Goal: Task Accomplishment & Management: Manage account settings

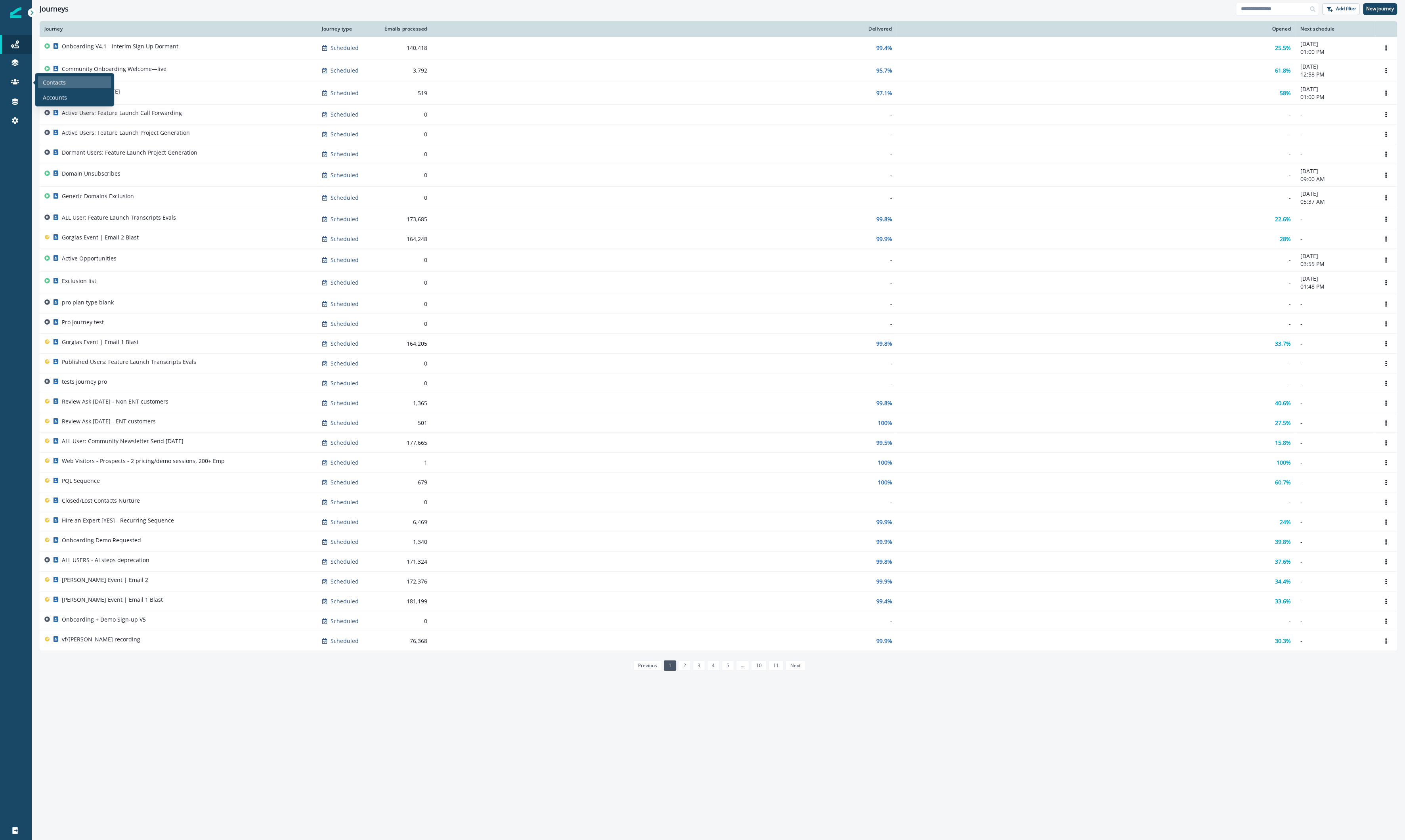
click at [55, 85] on p "Contacts" at bounding box center [54, 82] width 23 height 8
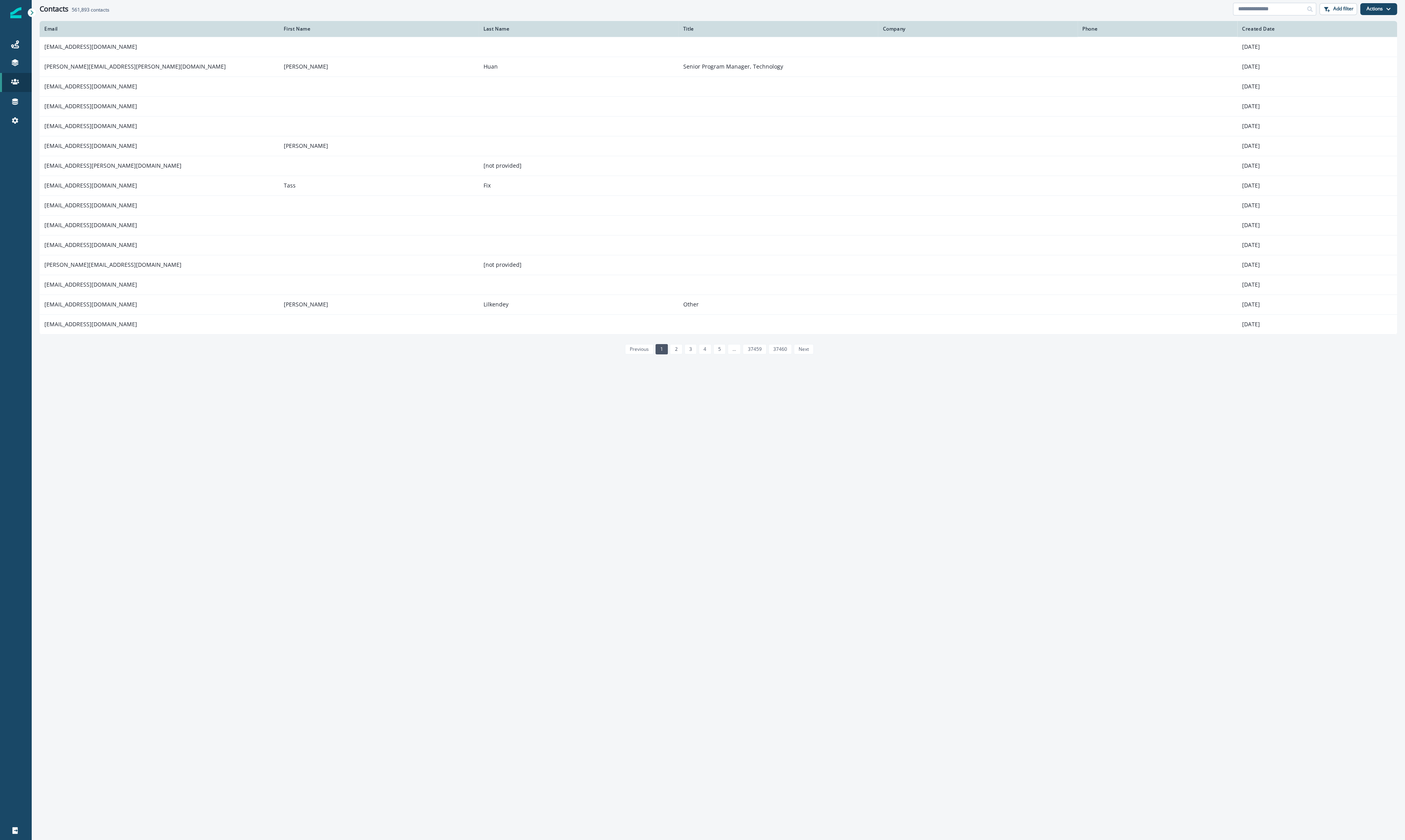
click at [1269, 9] on input at bounding box center [1275, 9] width 83 height 13
paste input "**********"
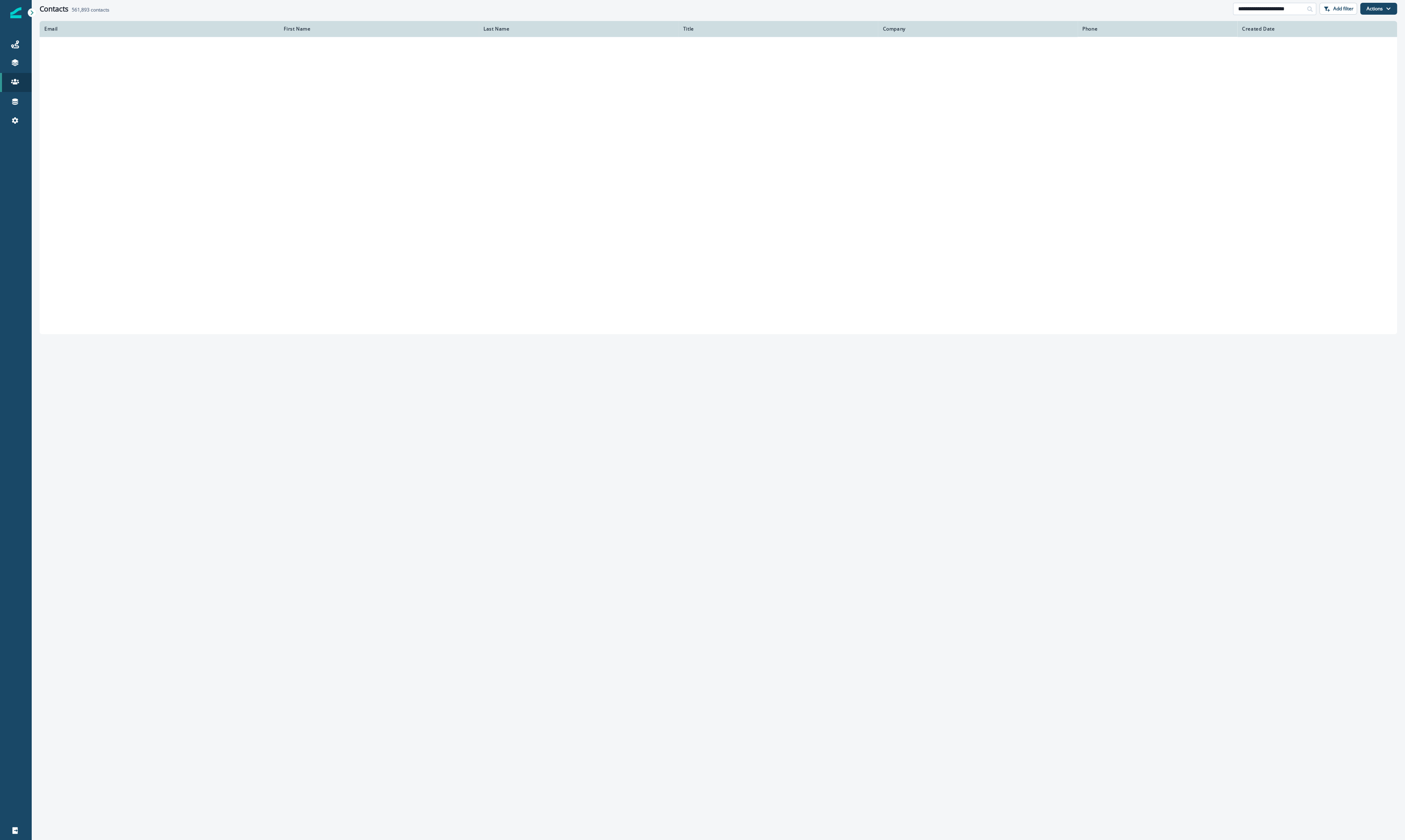
type input "**********"
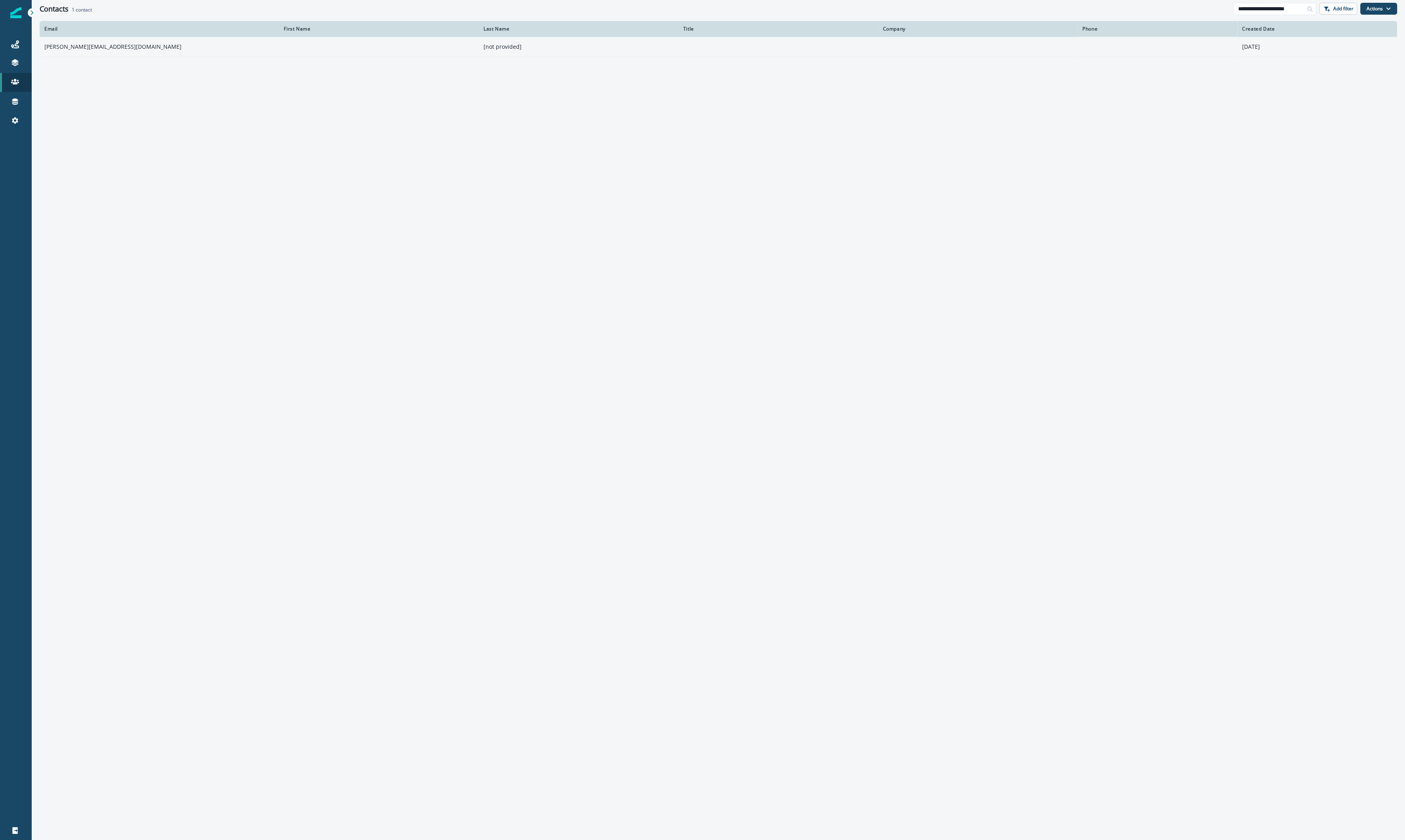
click at [302, 49] on td at bounding box center [379, 47] width 200 height 20
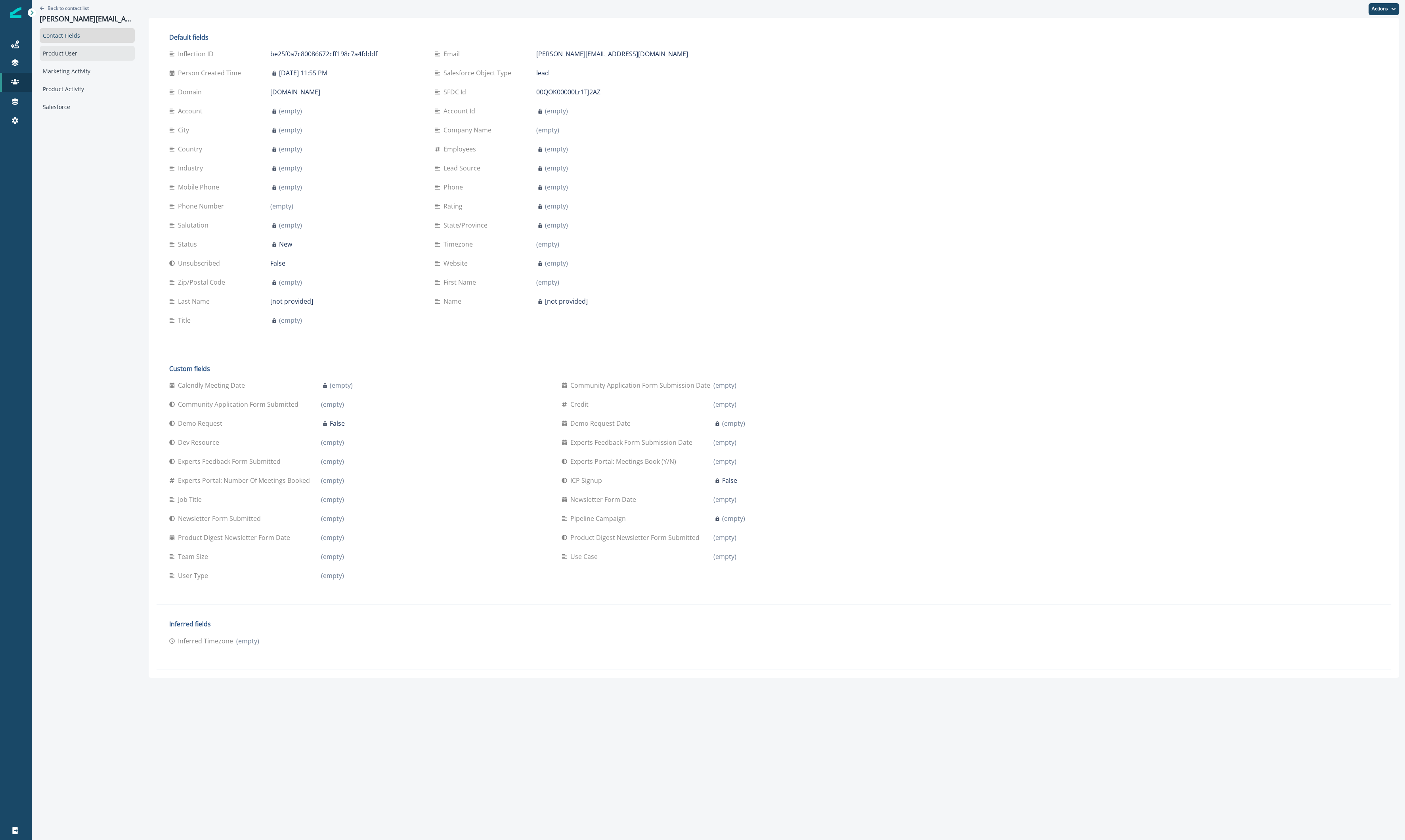
click at [75, 52] on div "Product User" at bounding box center [87, 53] width 95 height 15
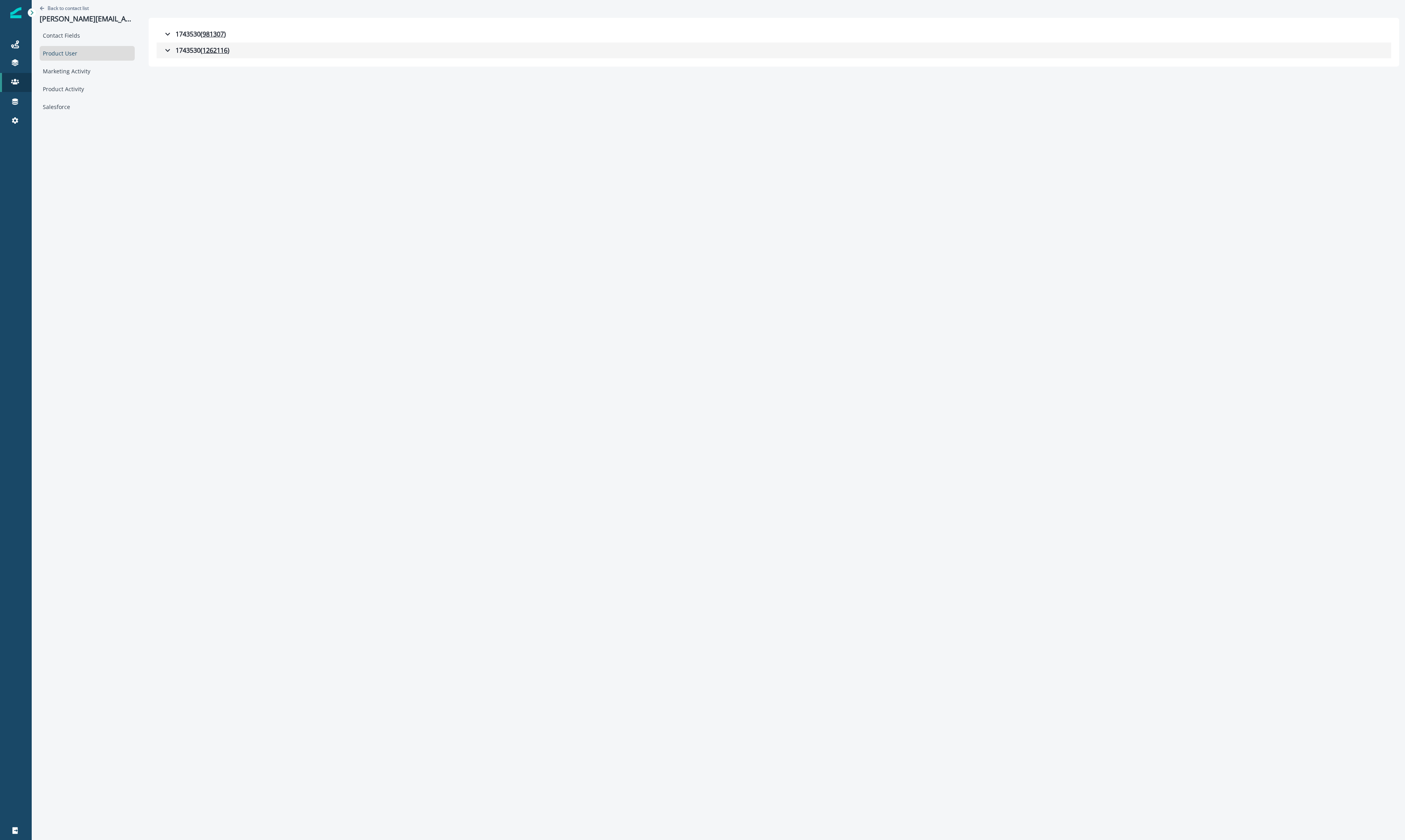
click at [174, 54] on div "1743530 ( 1262116 )" at bounding box center [196, 50] width 67 height 9
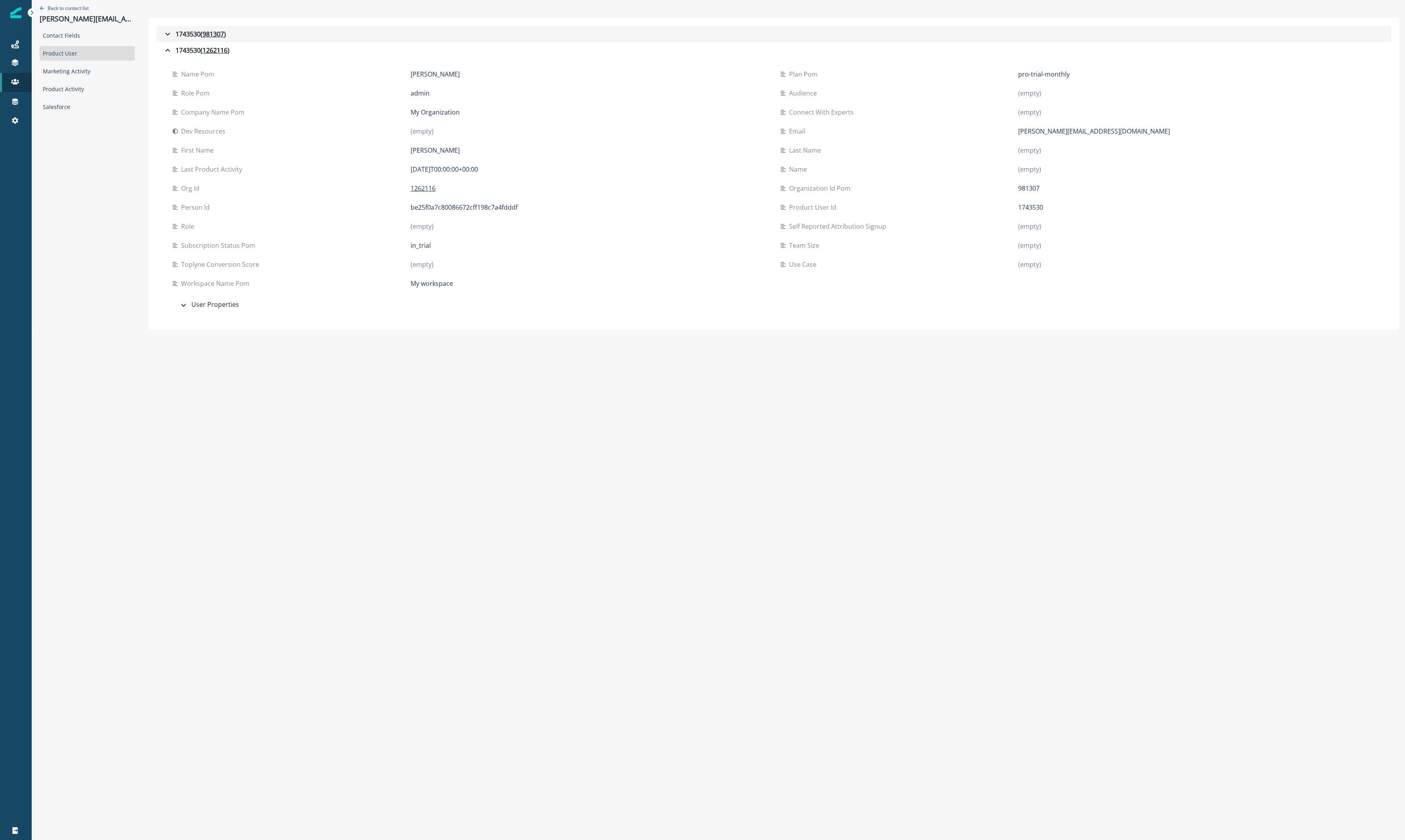
click at [184, 27] on button "1743530 ( 981307 )" at bounding box center [774, 34] width 1235 height 16
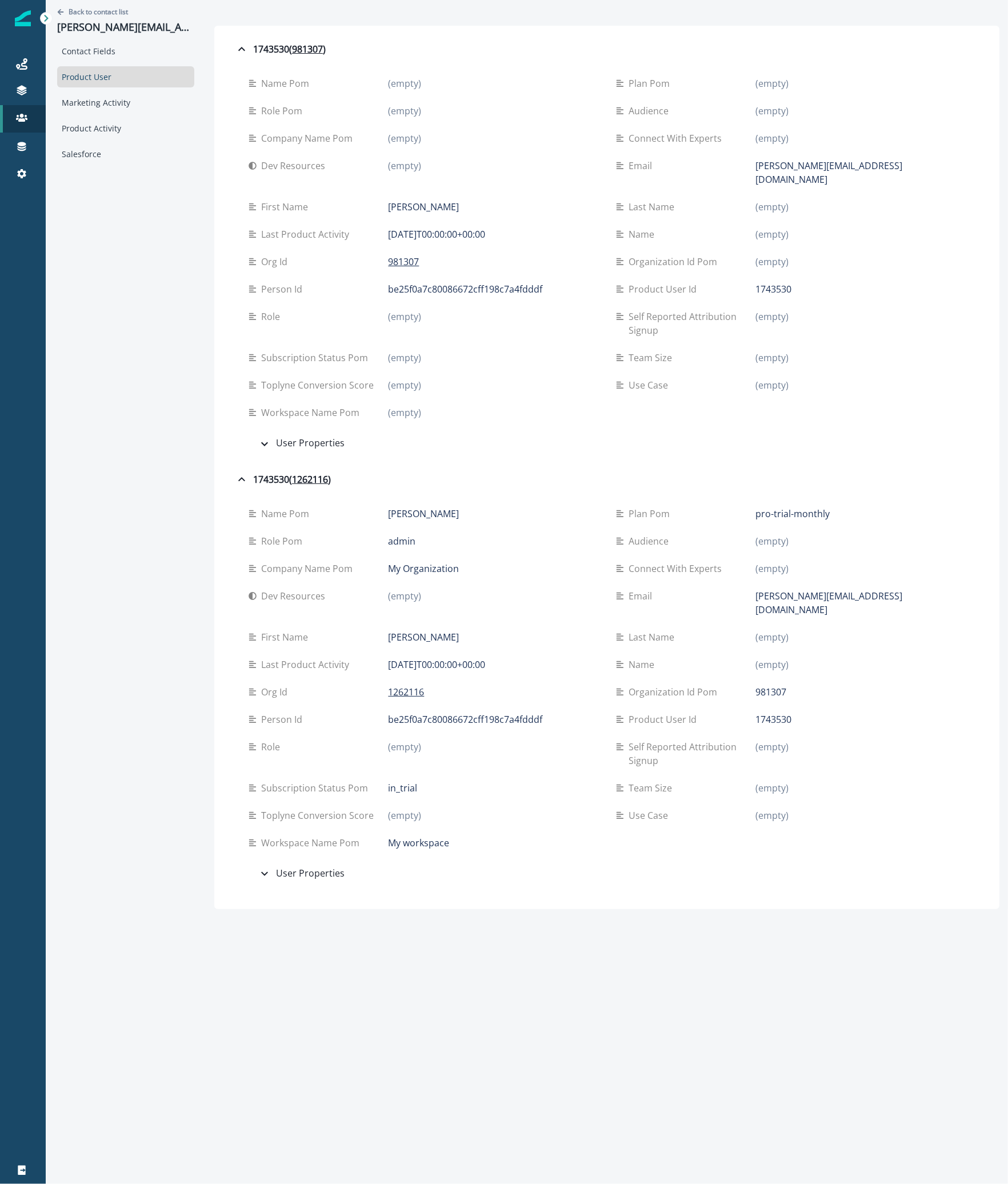
click at [133, 78] on div "Product User" at bounding box center [126, 76] width 137 height 21
click at [61, 114] on p "Contacts" at bounding box center [78, 118] width 33 height 12
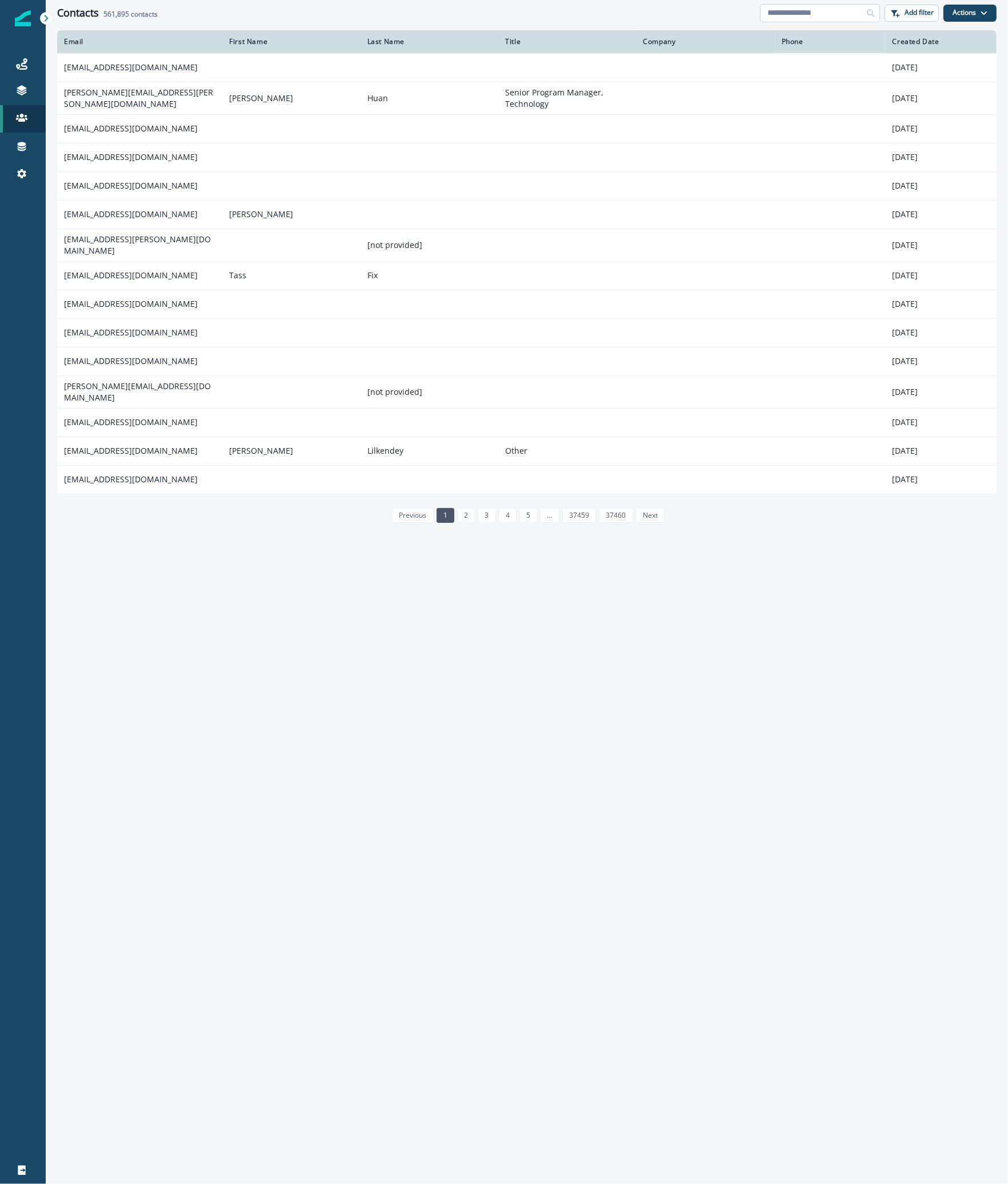
click at [785, 14] on input at bounding box center [819, 13] width 120 height 18
paste input "**********"
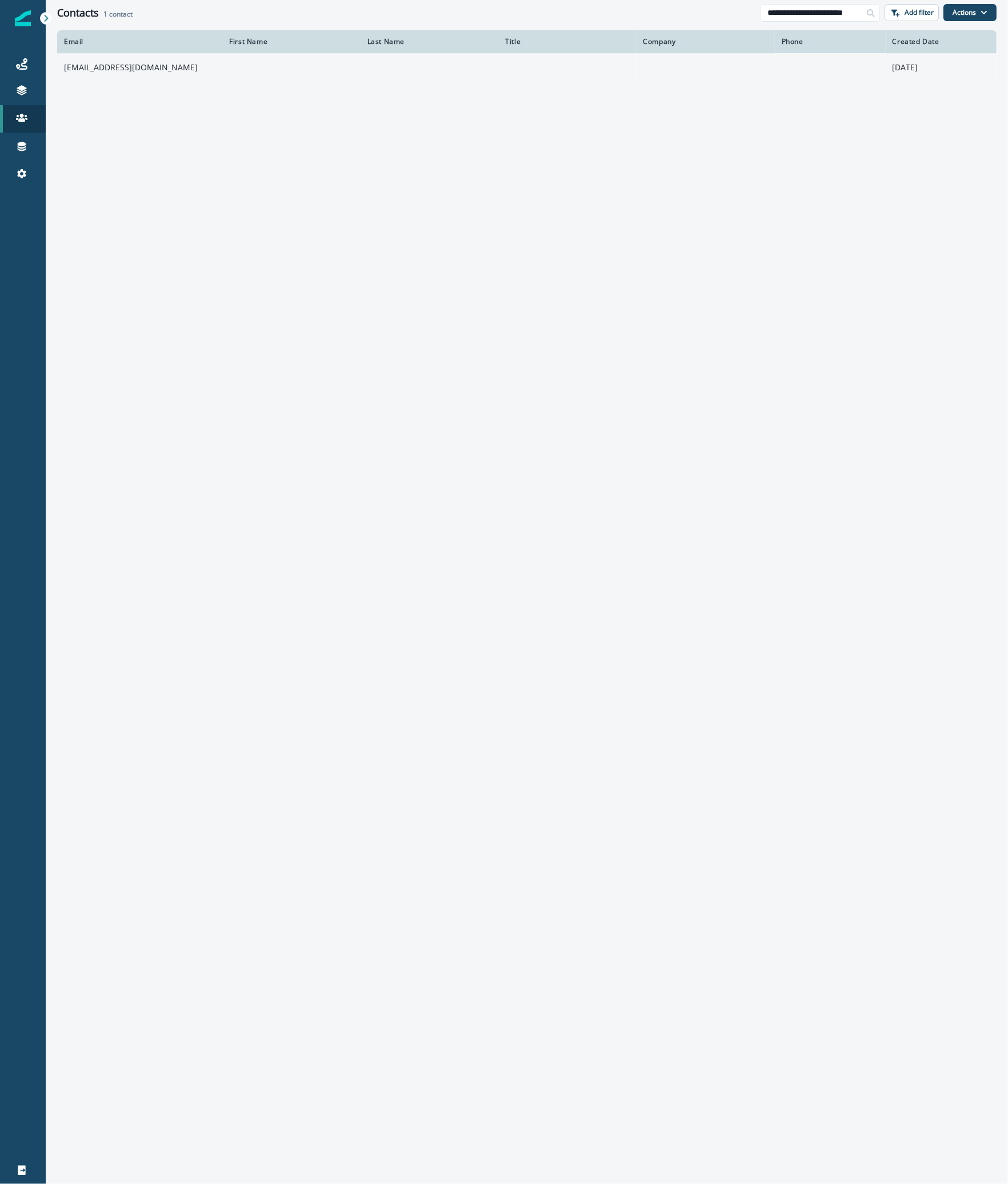
type input "**********"
click at [86, 76] on td "[EMAIL_ADDRESS][DOMAIN_NAME]" at bounding box center [140, 68] width 165 height 28
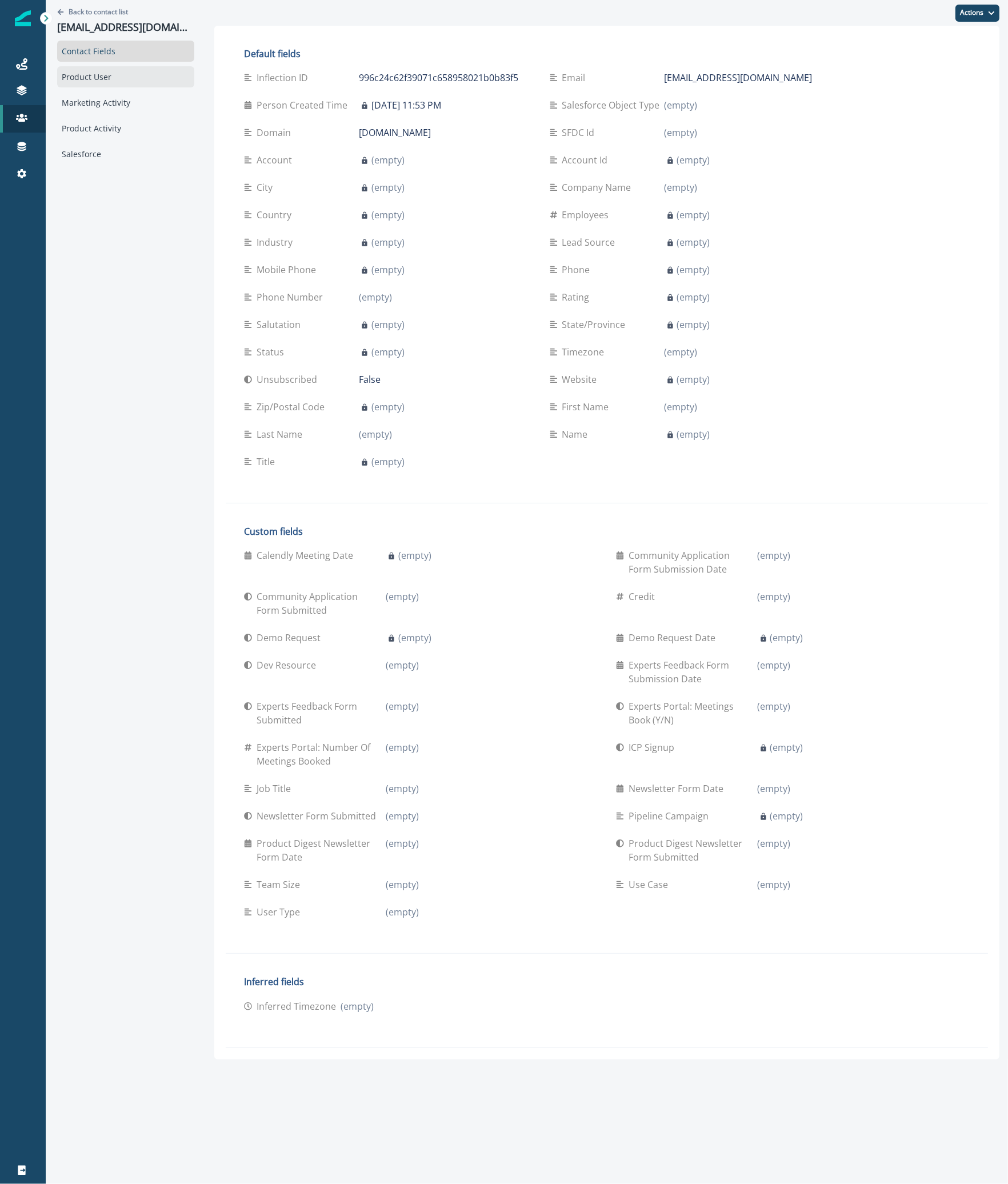
click at [130, 77] on div "Product User" at bounding box center [126, 76] width 137 height 21
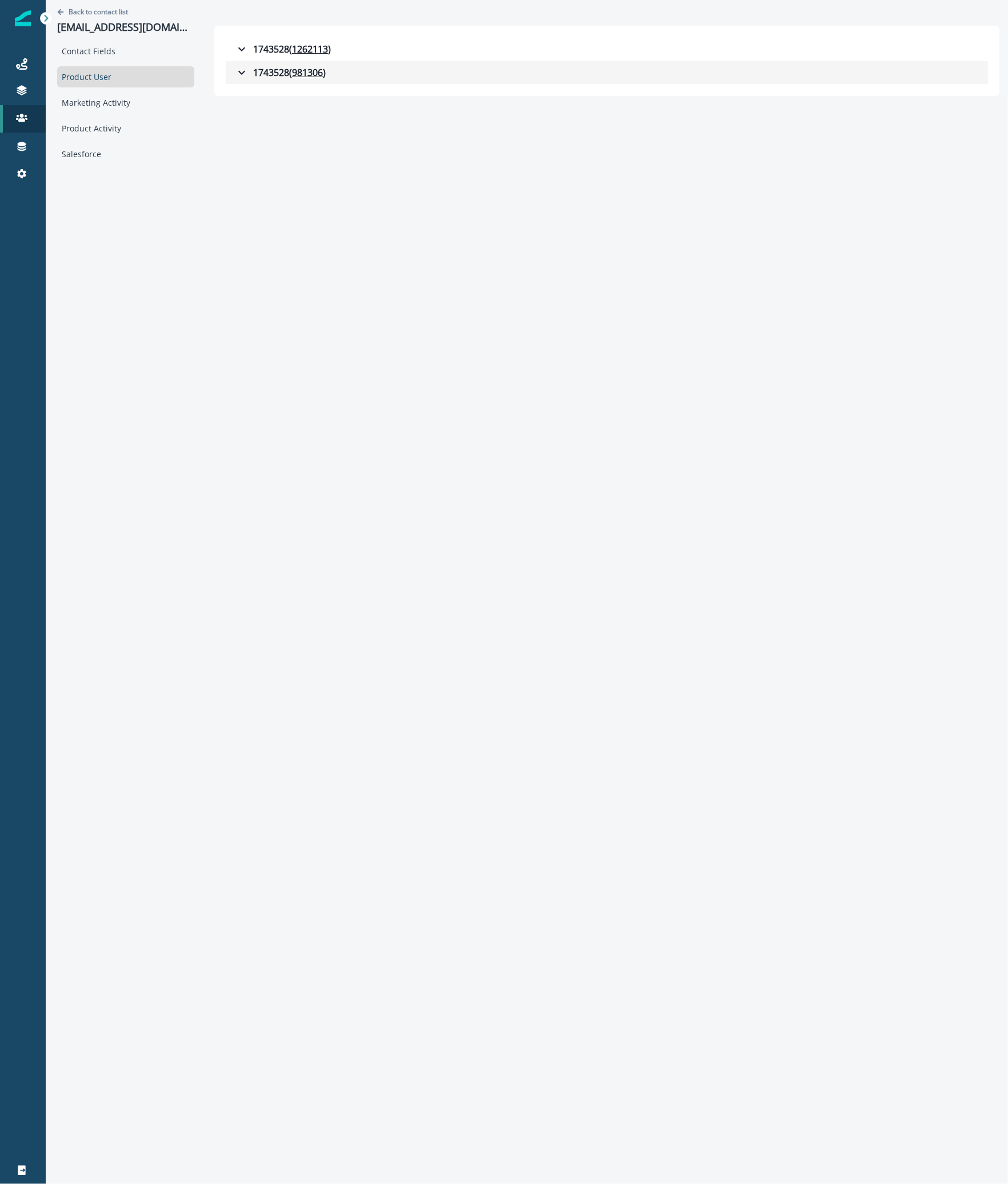
click at [287, 83] on button "1743528 ( 981306 )" at bounding box center [606, 72] width 762 height 23
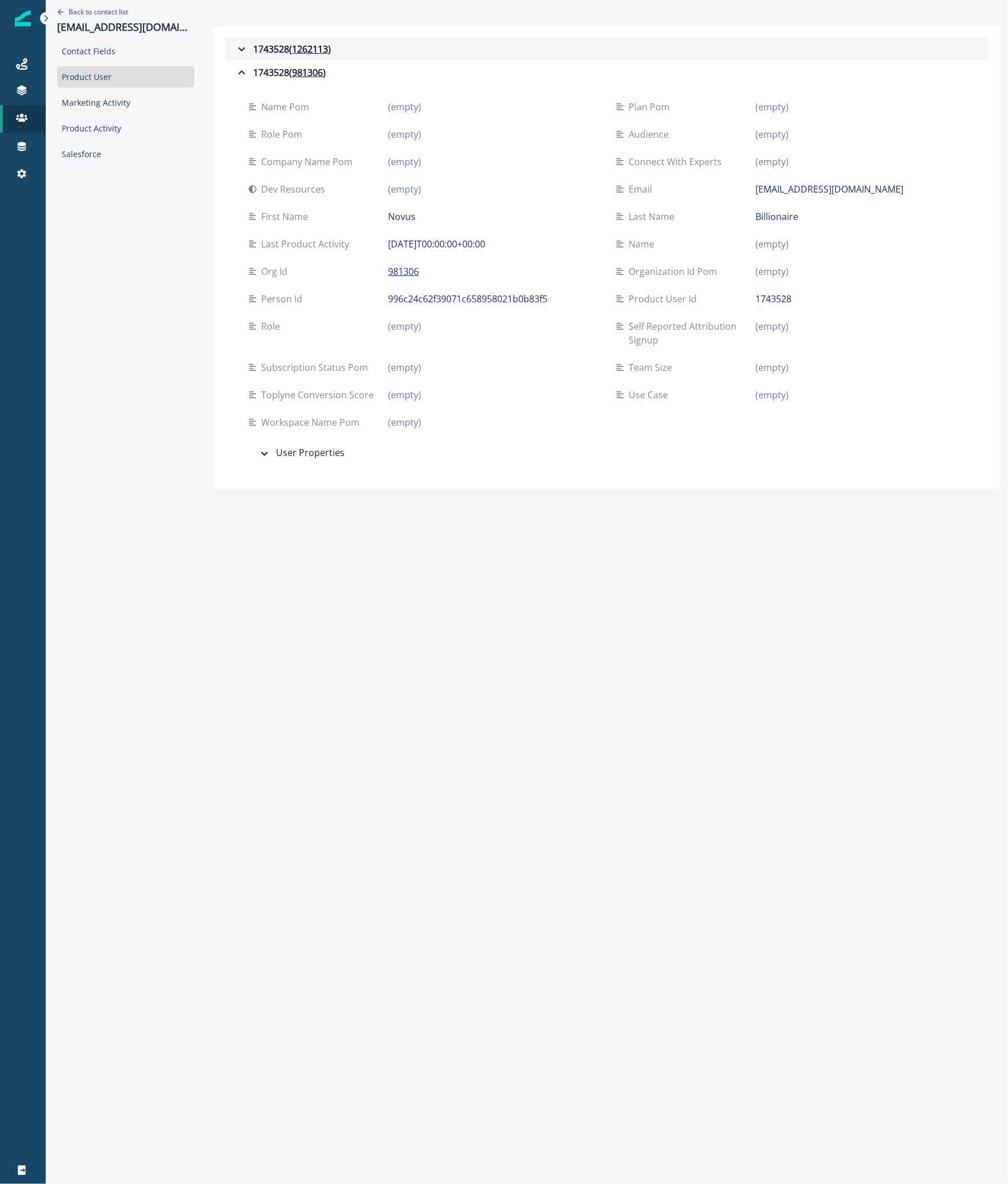
click at [267, 53] on div "1743528 ( 1262113 )" at bounding box center [283, 49] width 96 height 13
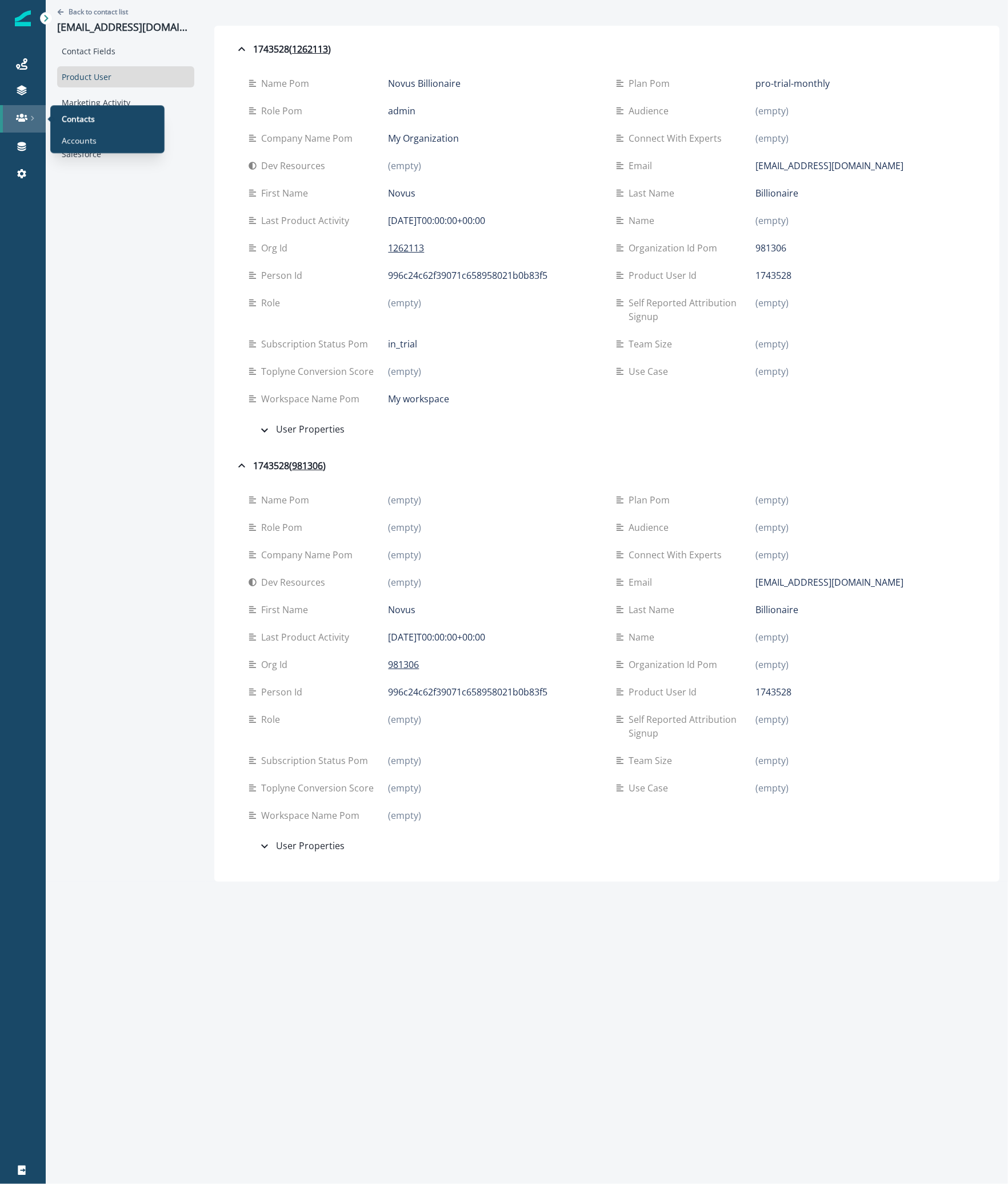
click at [13, 122] on div at bounding box center [23, 117] width 37 height 12
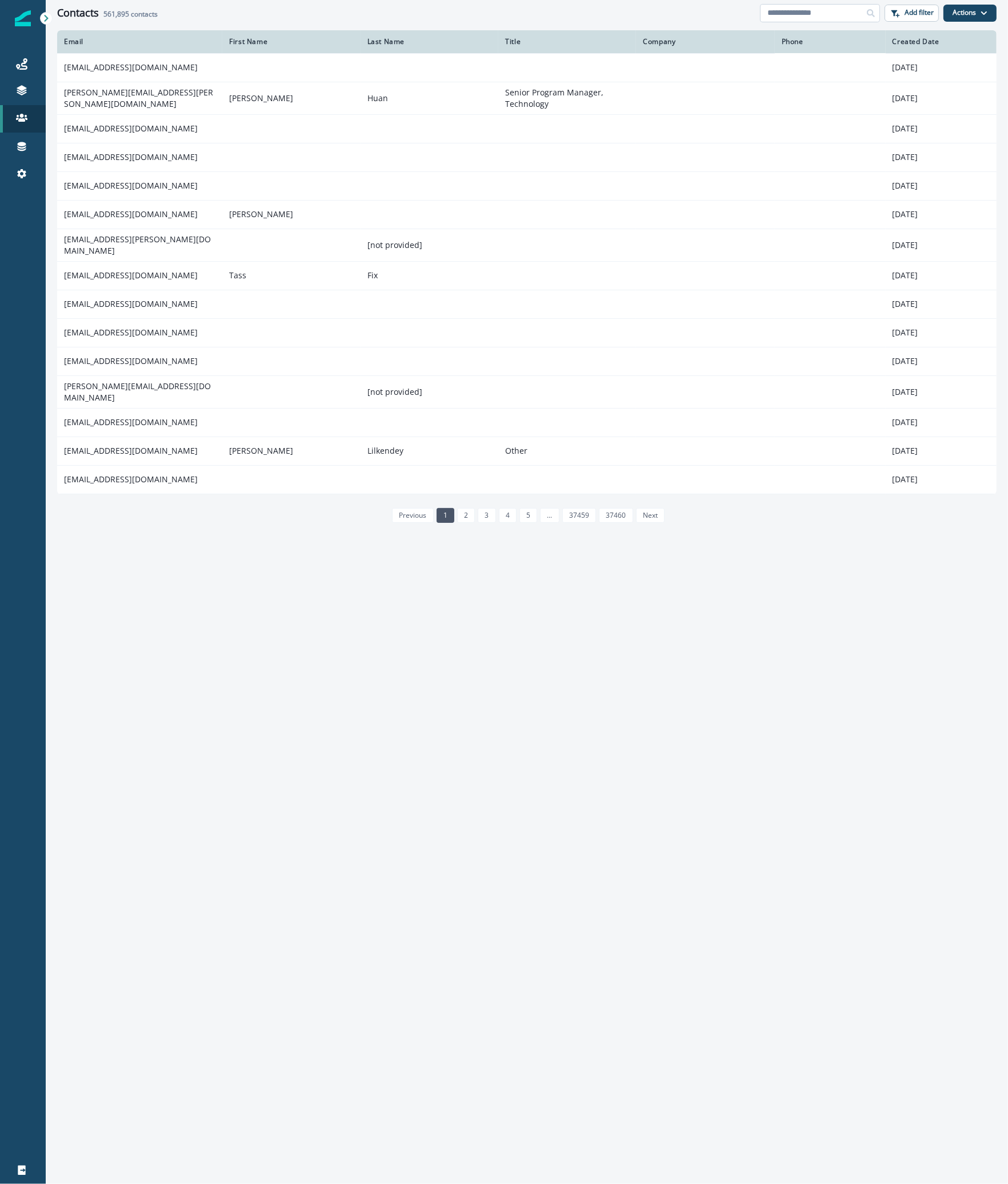
click at [812, 12] on input at bounding box center [819, 13] width 120 height 18
paste input "**********"
type input "**********"
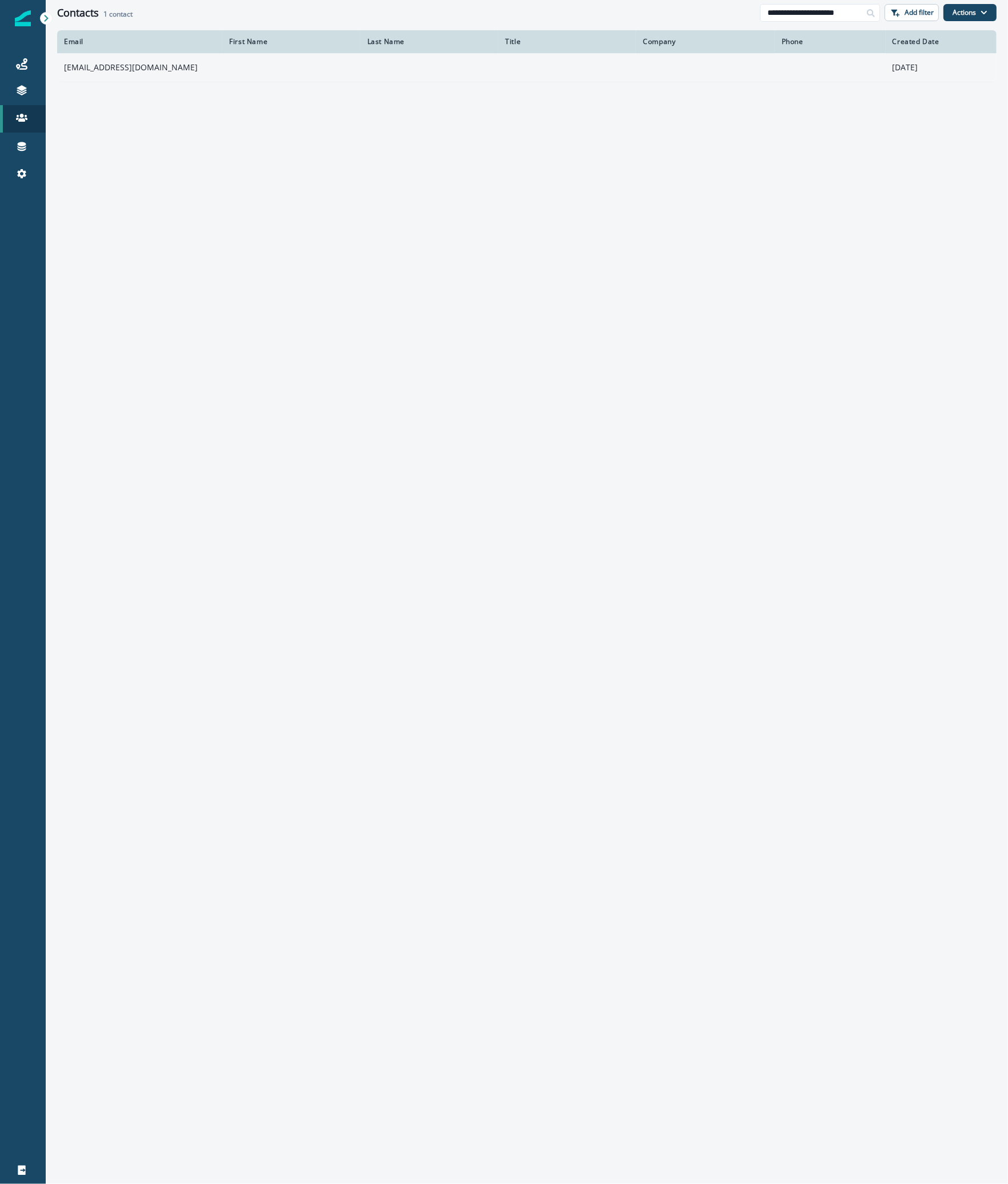
click at [155, 68] on td "[EMAIL_ADDRESS][DOMAIN_NAME]" at bounding box center [140, 68] width 165 height 28
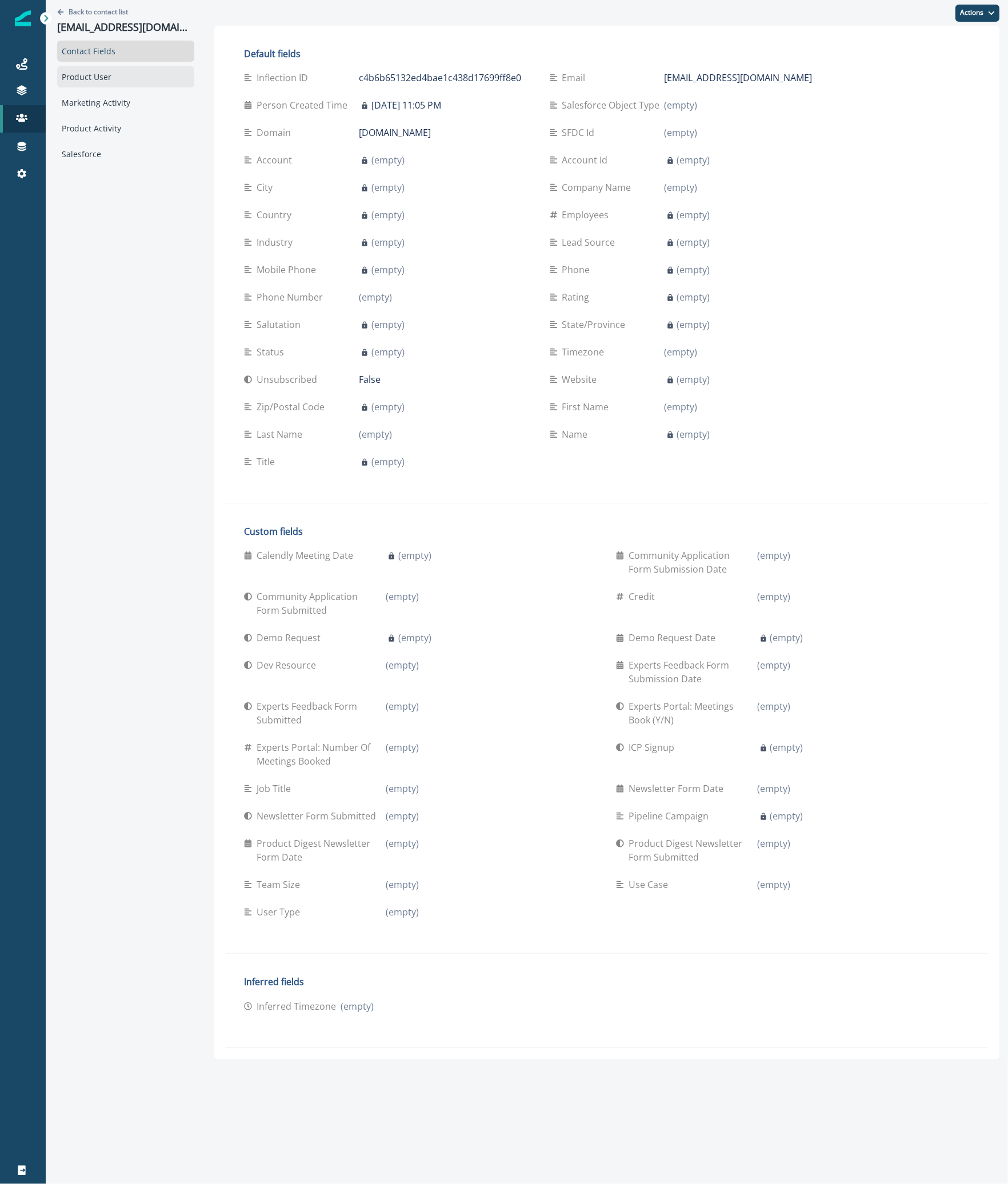
click at [134, 79] on div "Product User" at bounding box center [126, 76] width 137 height 21
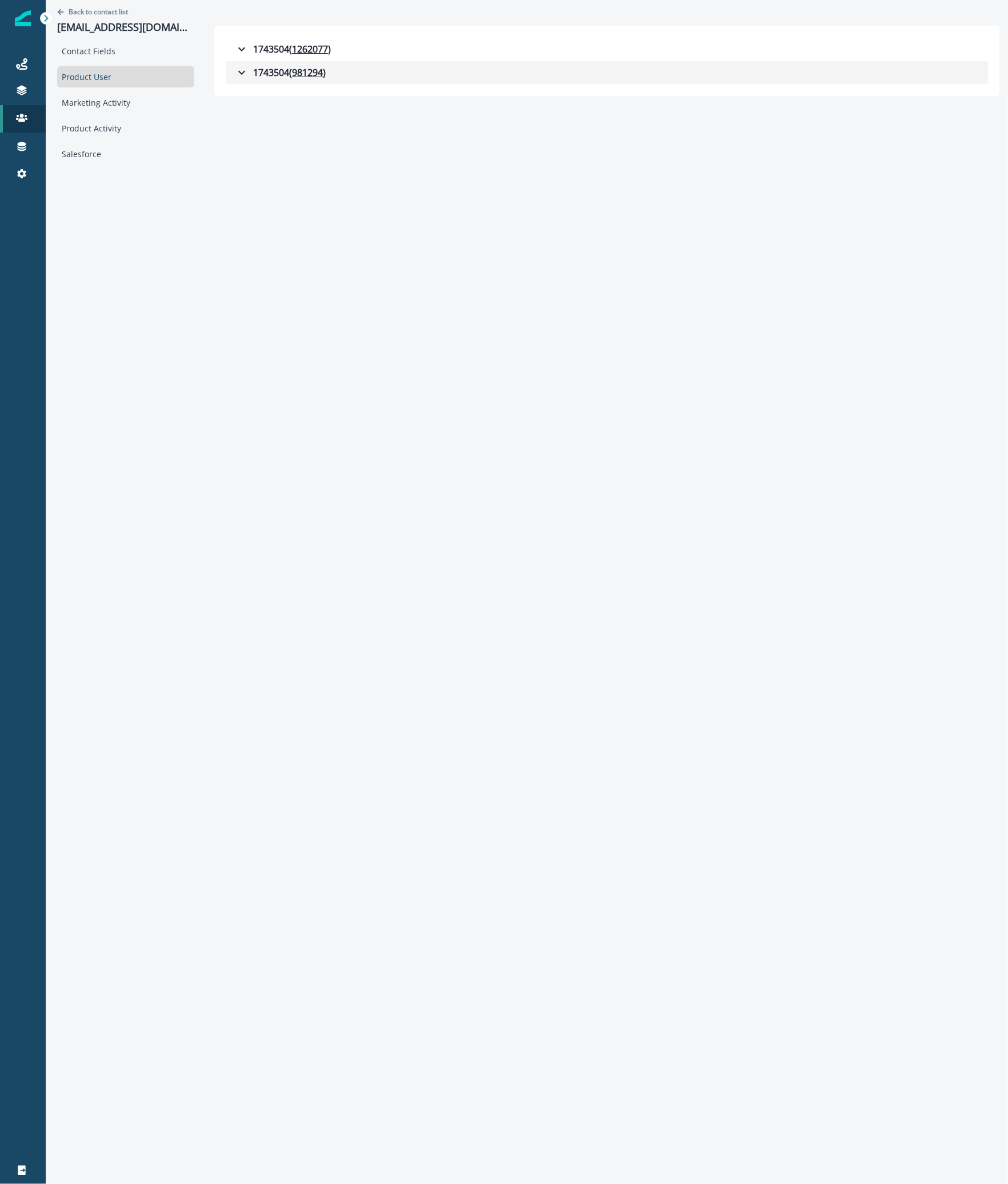
click at [565, 79] on button "1743504 ( 981294 )" at bounding box center [606, 72] width 762 height 23
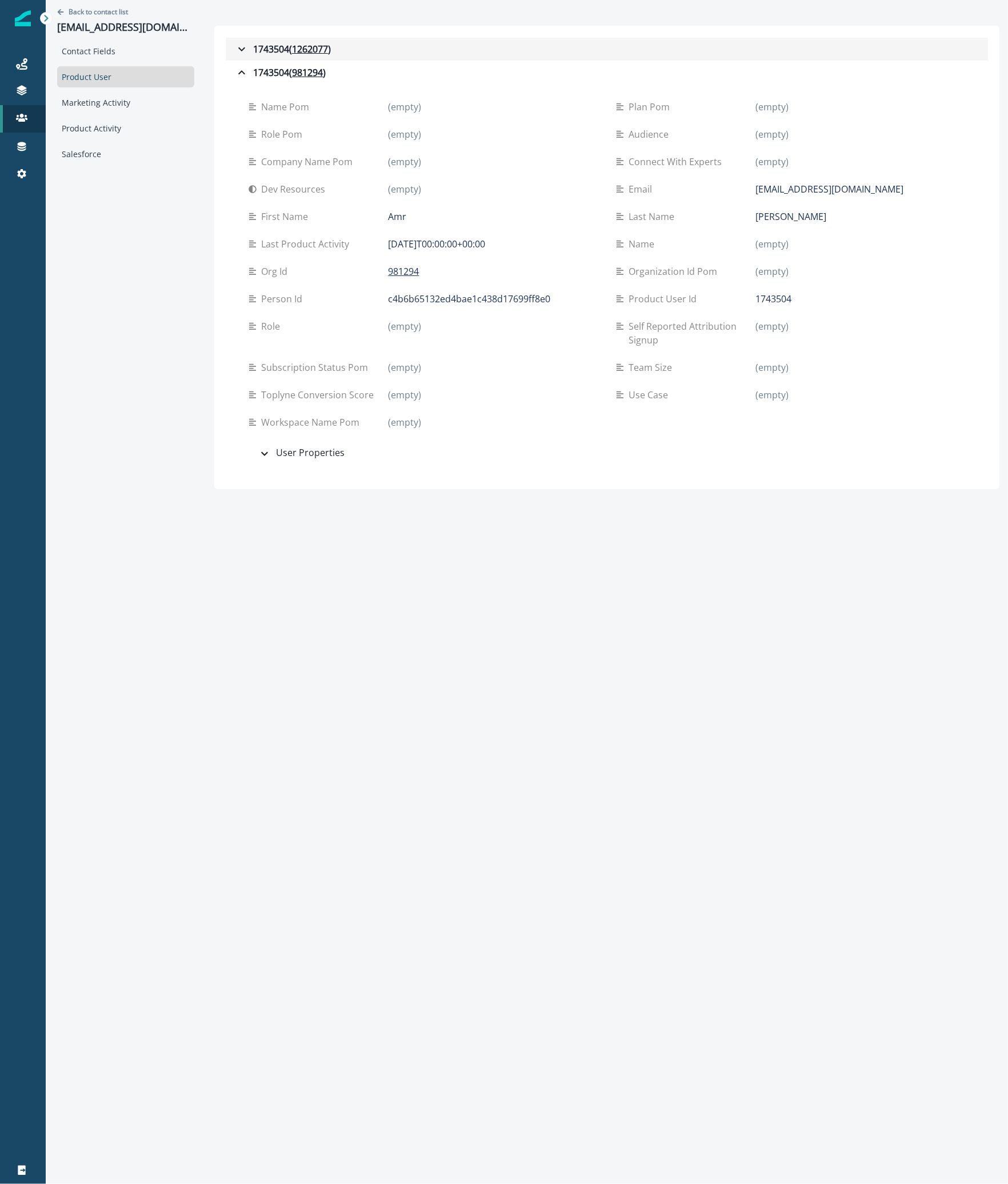
click at [549, 46] on button "1743504 ( 1262077 )" at bounding box center [606, 49] width 762 height 23
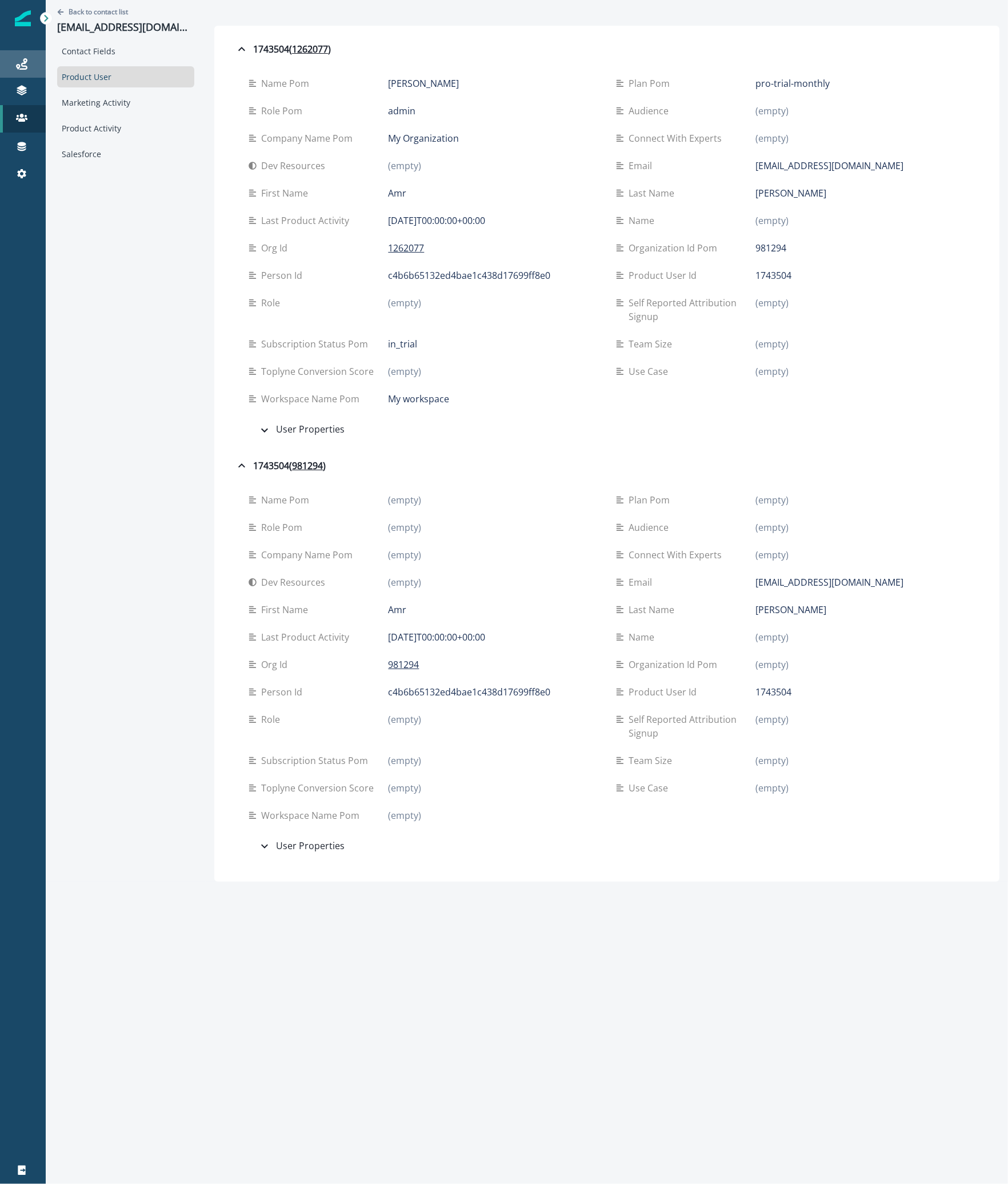
click at [28, 60] on div "Journeys" at bounding box center [23, 64] width 37 height 13
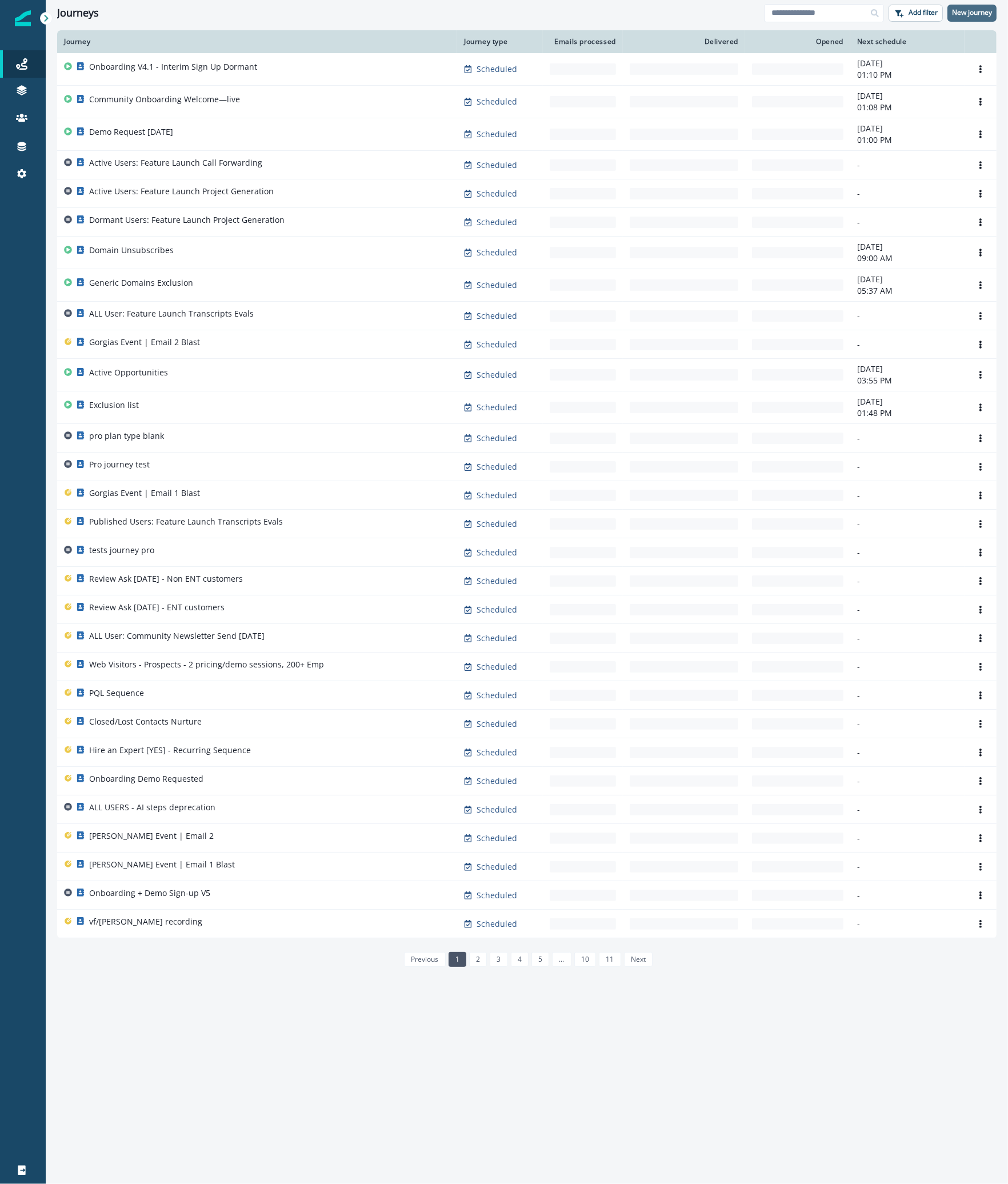
click at [977, 9] on p "New journey" at bounding box center [972, 13] width 40 height 8
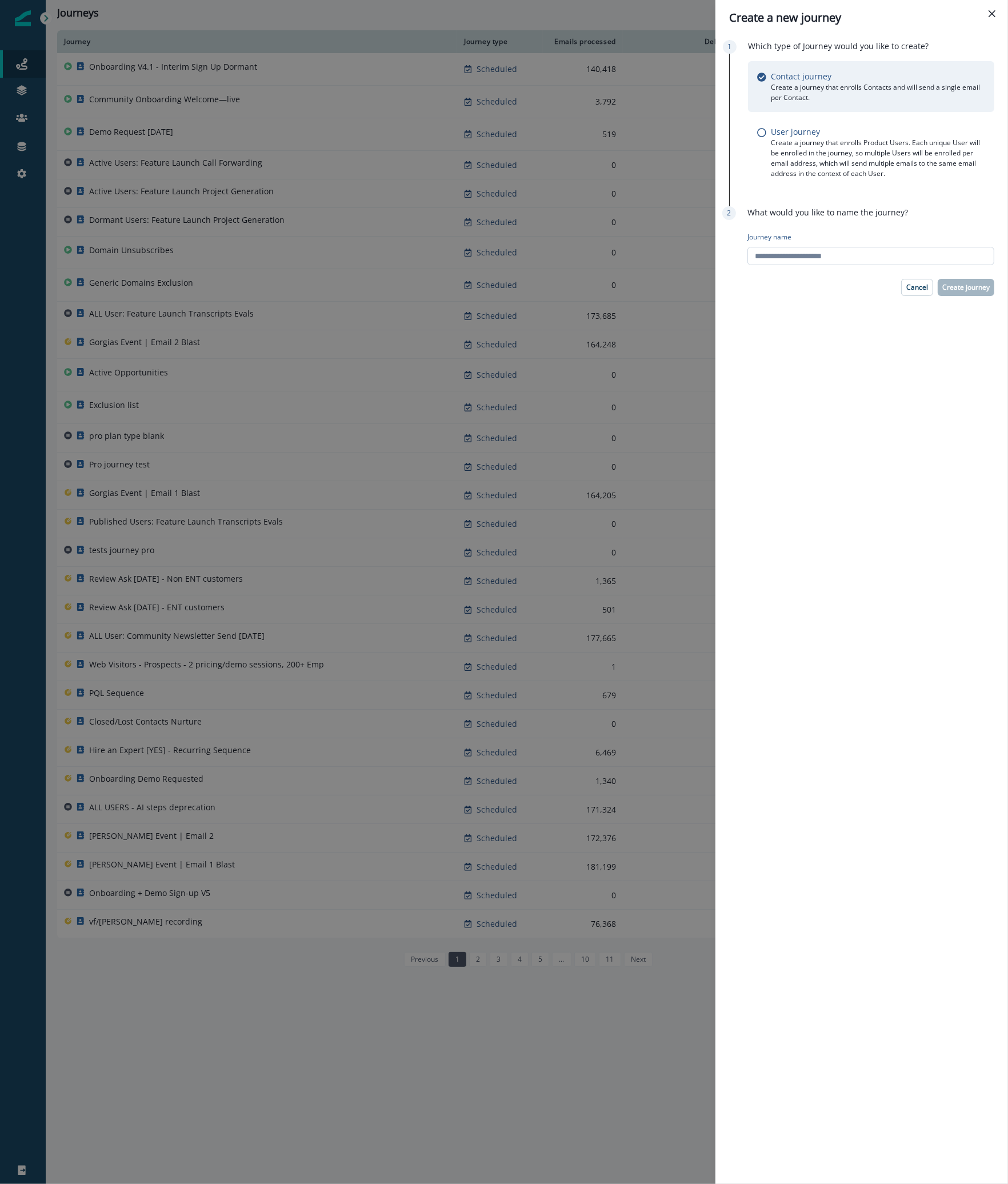
click at [786, 259] on input "Journey name" at bounding box center [870, 256] width 247 height 18
type input "****"
type input "**********"
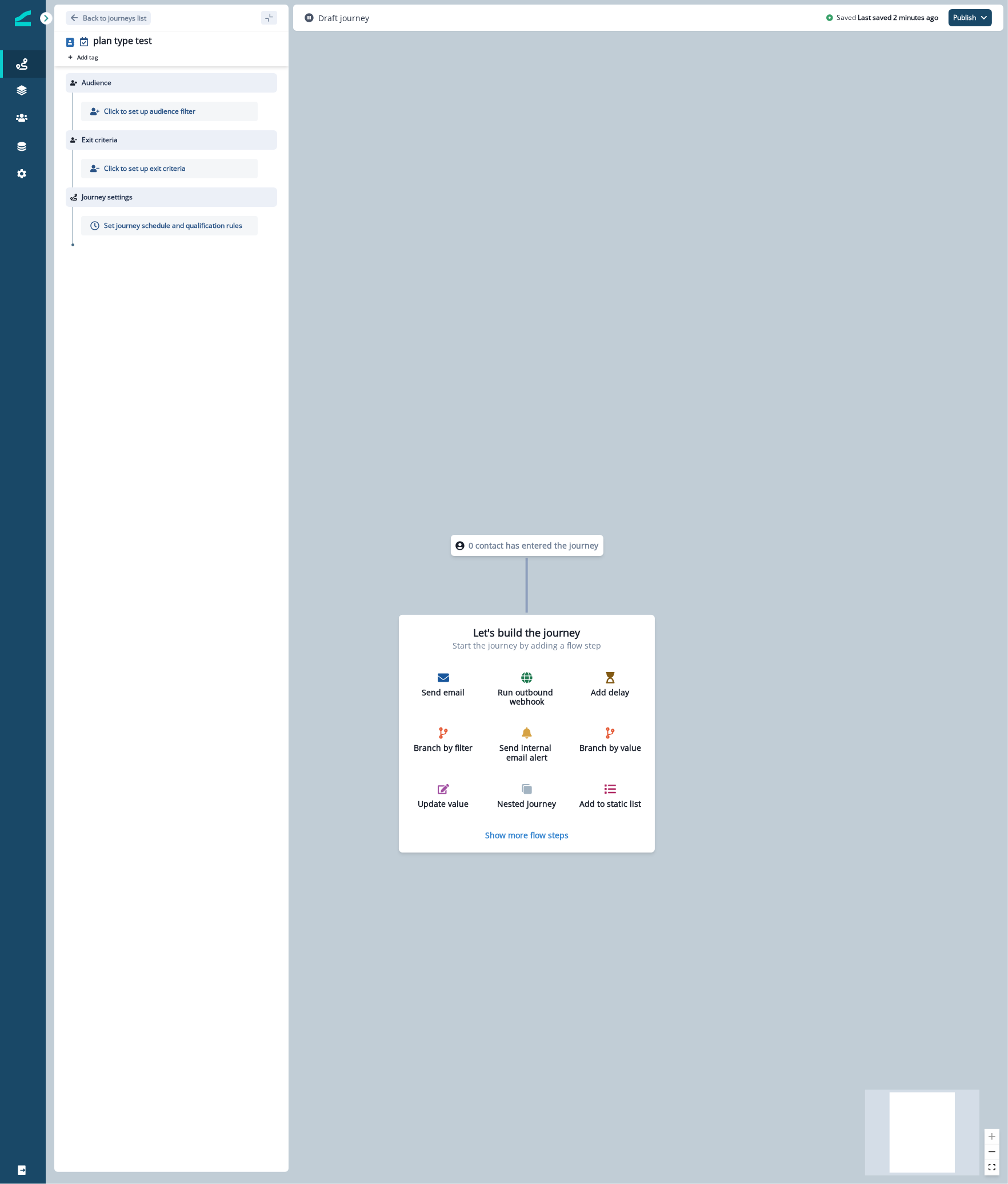
click at [164, 112] on p "Click to set up audience filter" at bounding box center [149, 111] width 91 height 10
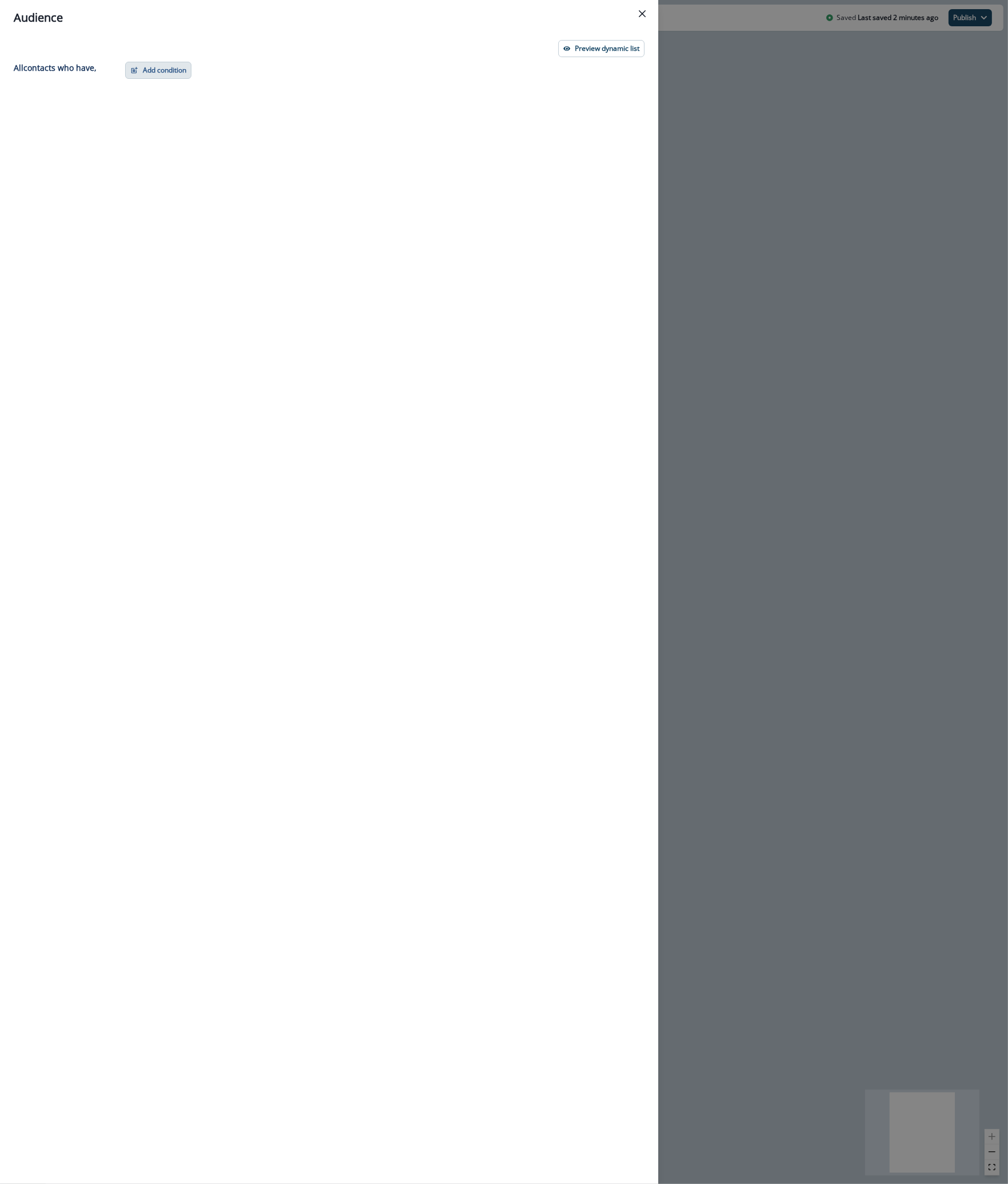
click at [171, 77] on button "Add condition" at bounding box center [158, 70] width 66 height 17
click at [175, 156] on button "Performed a marketing activity" at bounding box center [198, 156] width 145 height 19
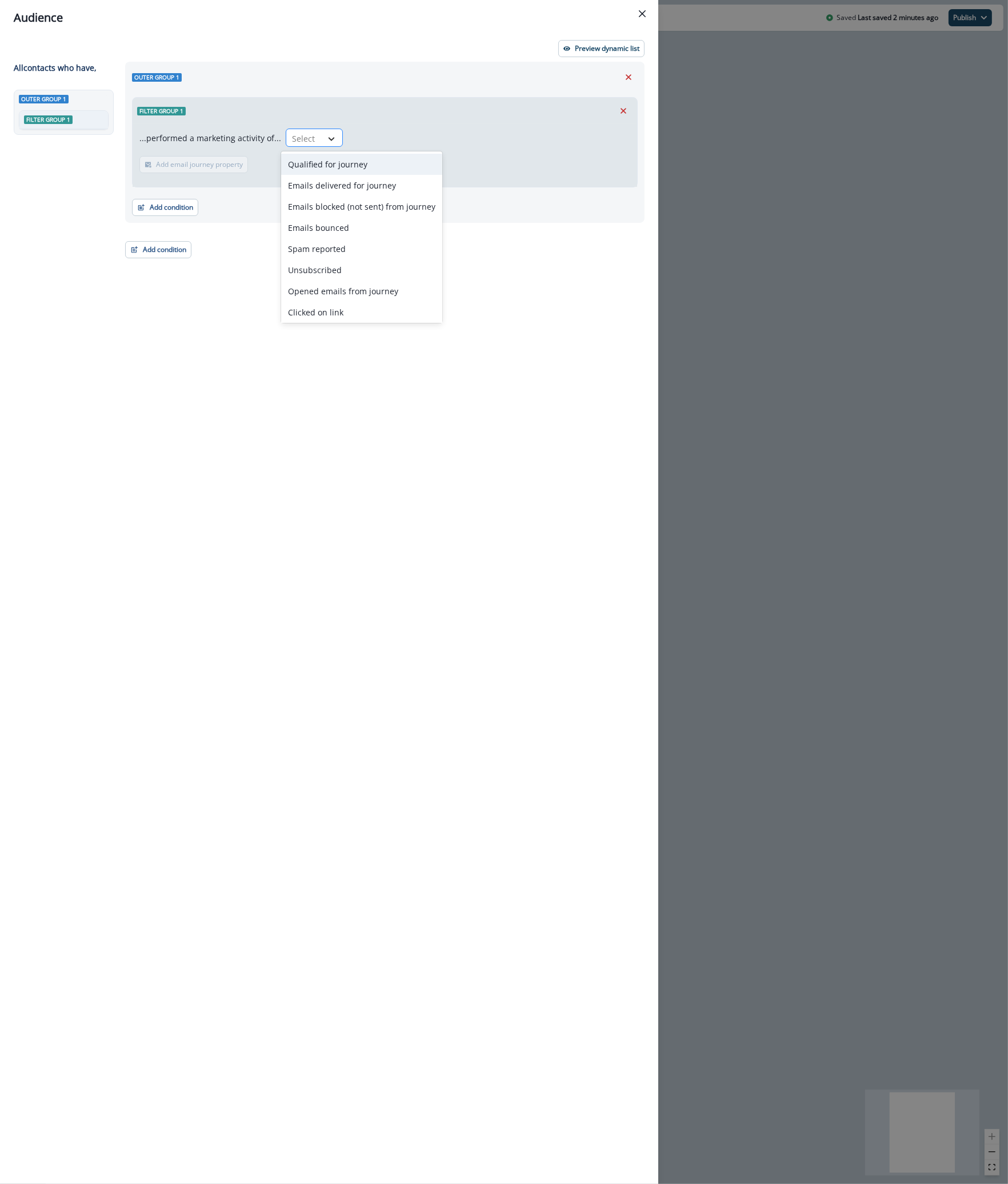
click at [326, 142] on icon at bounding box center [331, 138] width 10 height 12
click at [625, 110] on icon "Remove" at bounding box center [623, 110] width 10 height 10
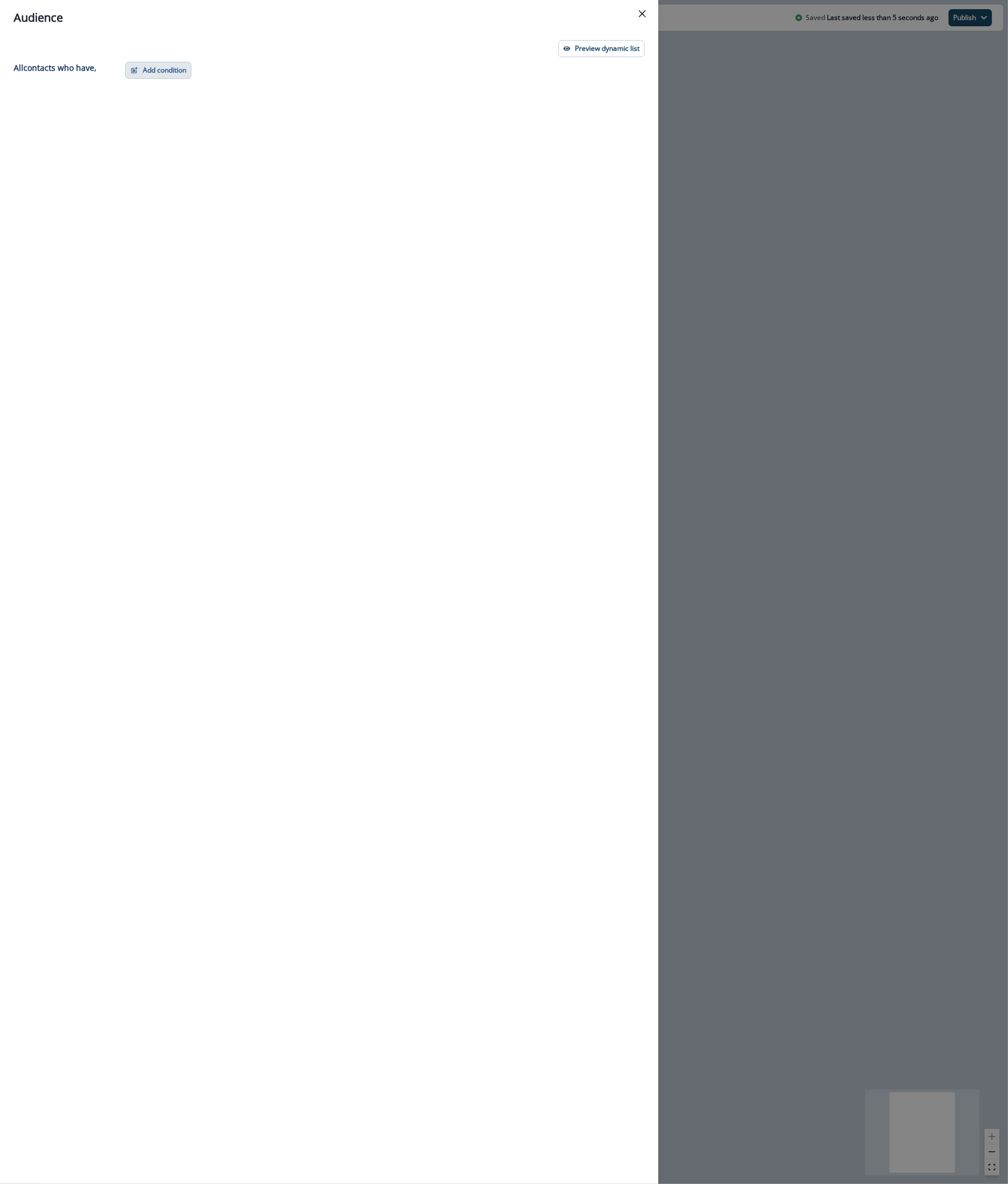
click at [178, 72] on button "Add condition" at bounding box center [158, 70] width 66 height 17
click at [178, 136] on button "Performed a product event" at bounding box center [198, 138] width 145 height 19
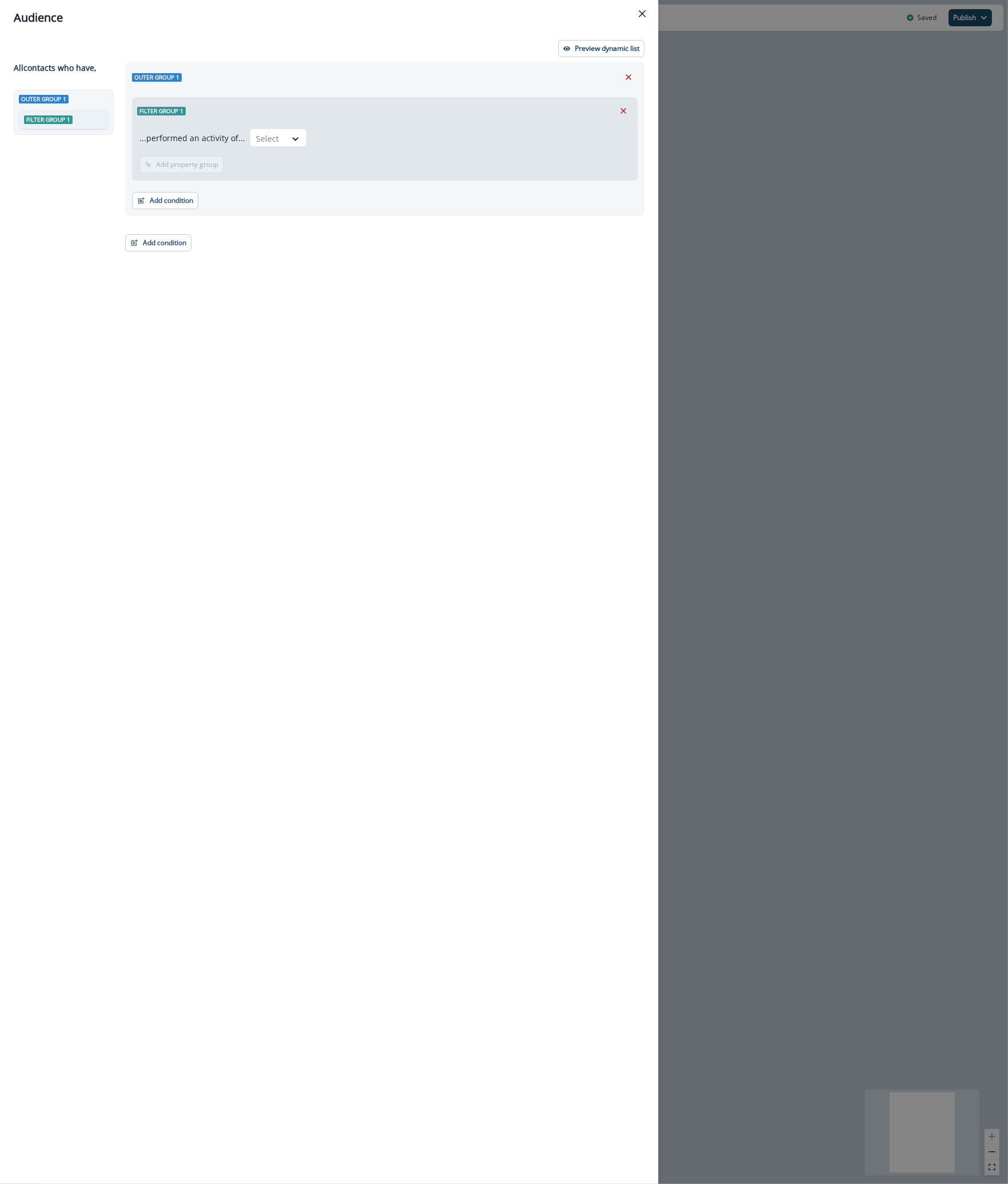
click at [283, 149] on div "...performed an activity of... Select" at bounding box center [384, 139] width 491 height 23
click at [285, 131] on div at bounding box center [296, 138] width 20 height 19
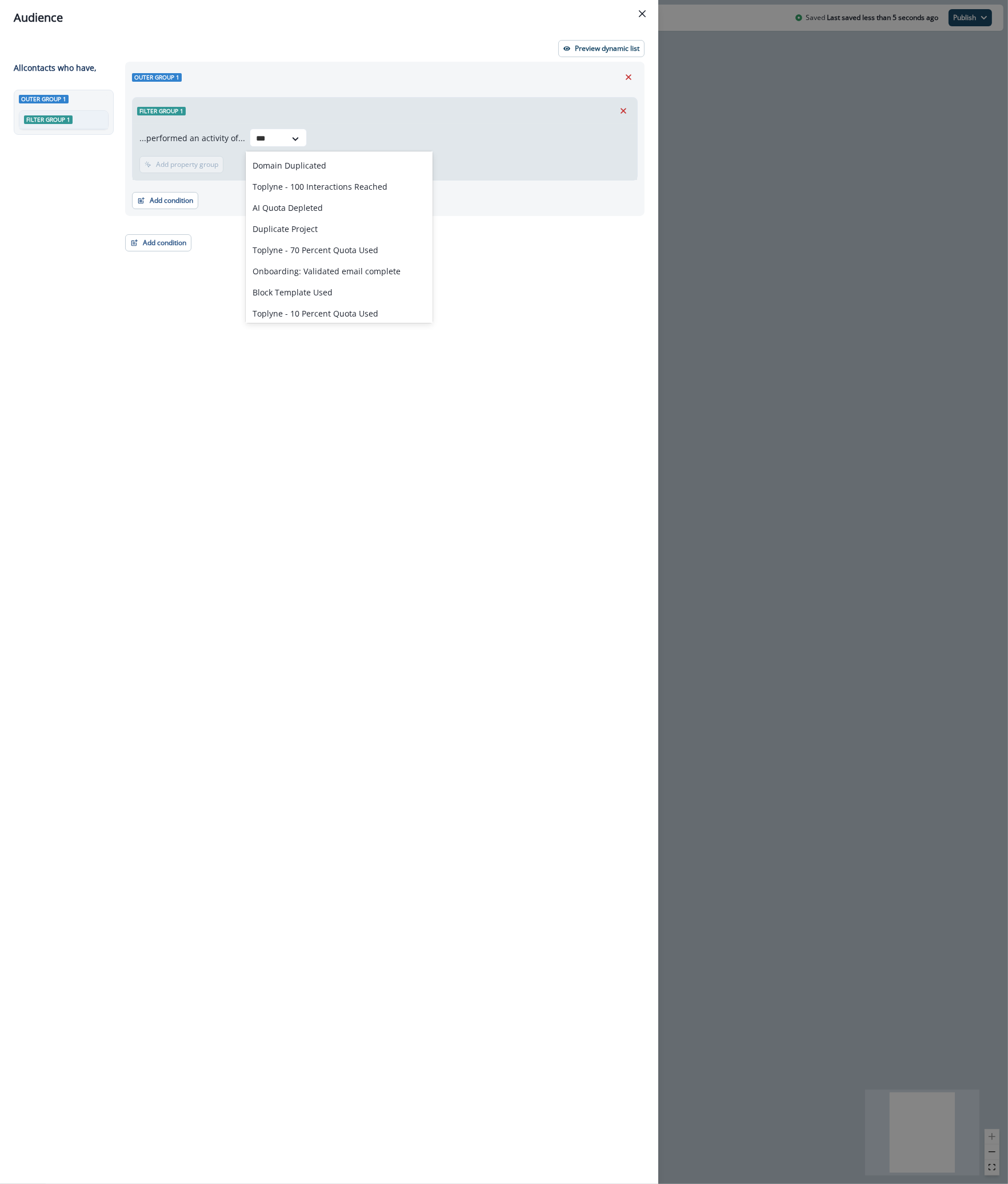
scroll to position [0, 0]
type input "****"
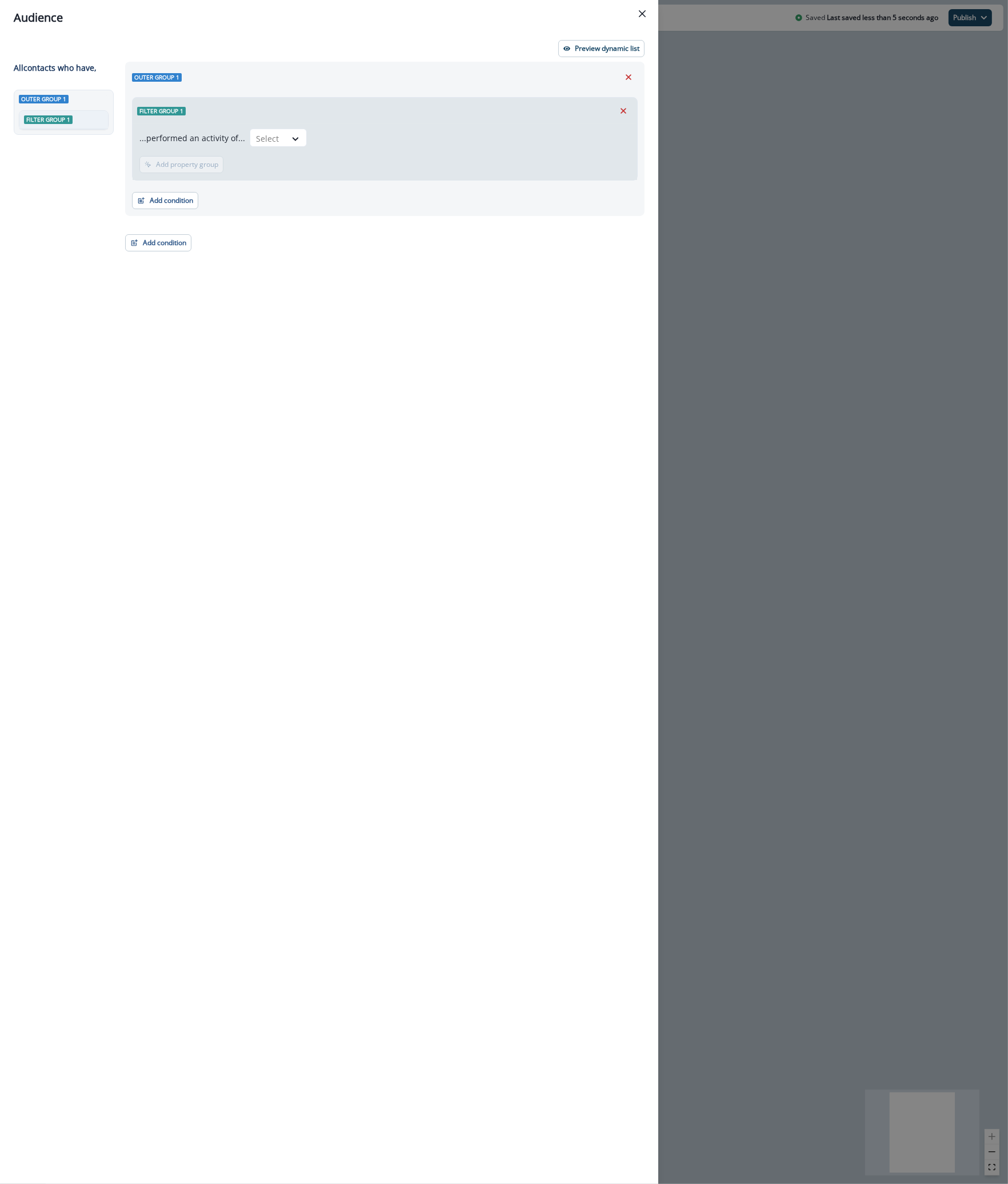
click at [592, 124] on div "...performed an activity of... Select Add frequency Add time frame Add property…" at bounding box center [385, 152] width 505 height 56
click at [620, 106] on button "Remove" at bounding box center [623, 111] width 18 height 17
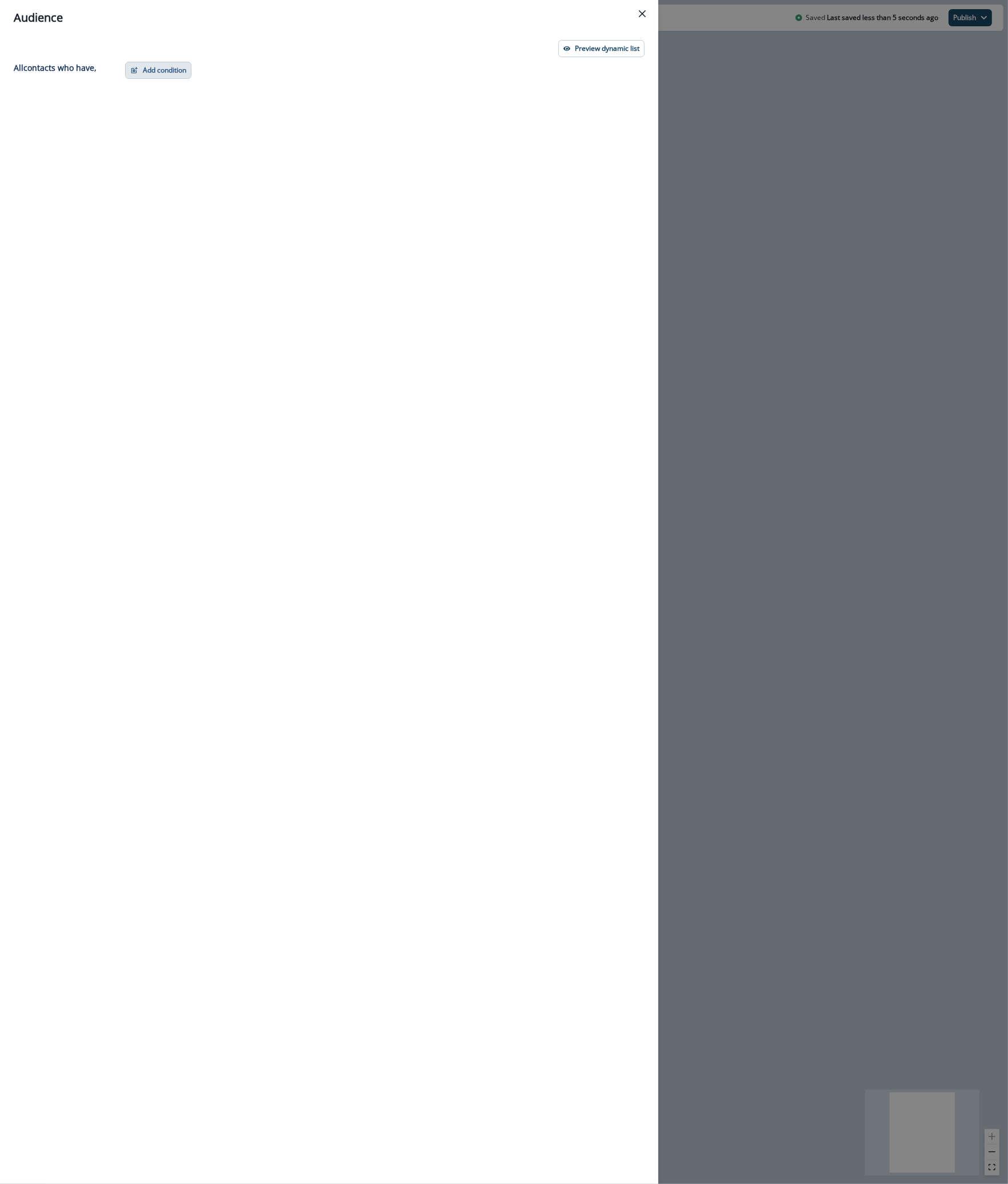
click at [173, 73] on button "Add condition" at bounding box center [158, 70] width 66 height 17
click at [177, 123] on button "A person property" at bounding box center [198, 120] width 145 height 19
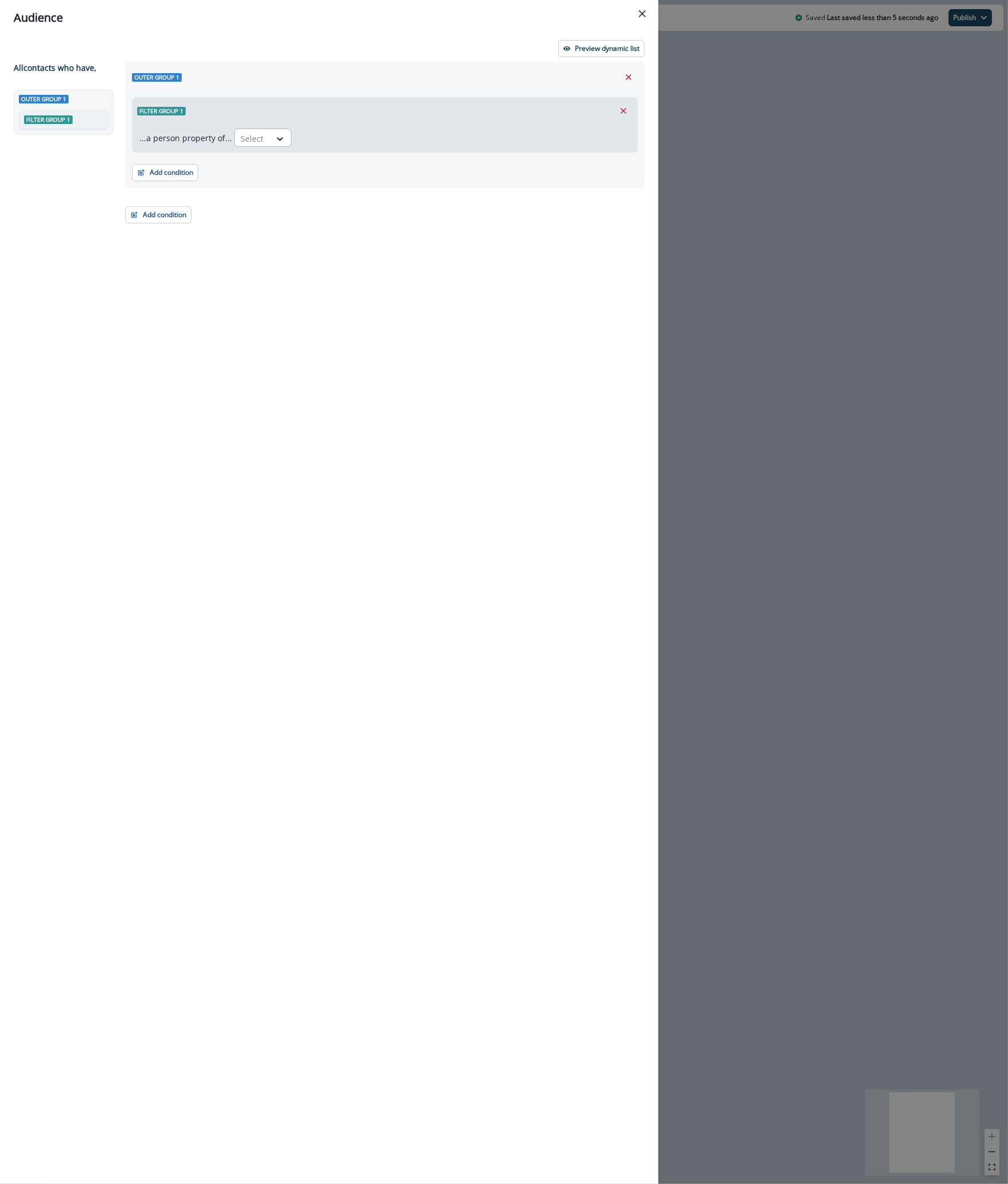
click at [267, 138] on div "Select" at bounding box center [252, 138] width 35 height 19
type input "****"
click at [275, 166] on div "product user.__plan_pom" at bounding box center [286, 164] width 110 height 21
click at [389, 140] on div at bounding box center [387, 138] width 24 height 14
click at [384, 265] on div "blank" at bounding box center [407, 270] width 90 height 21
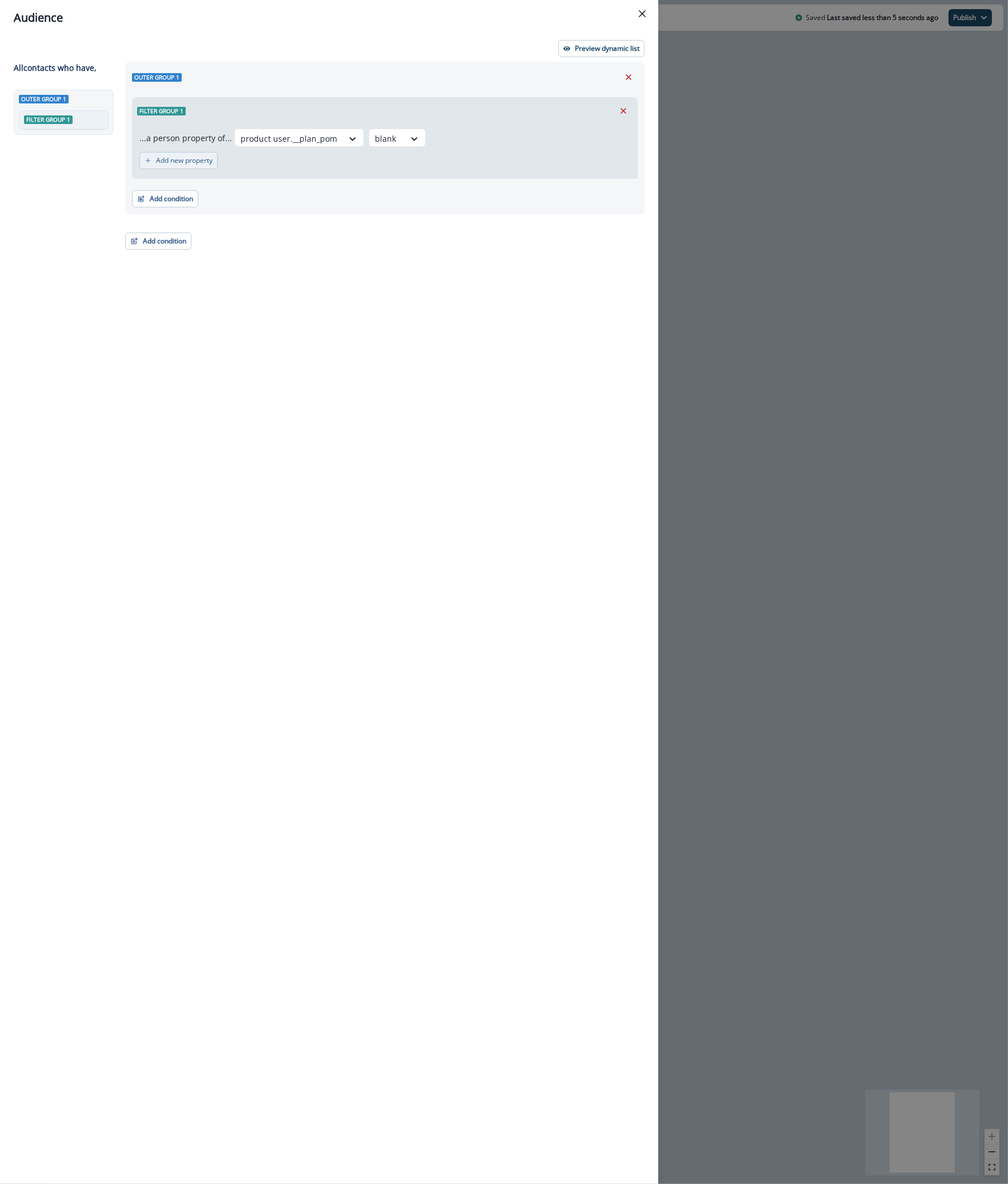
click at [175, 160] on p "Add new property" at bounding box center [184, 160] width 57 height 8
click at [384, 171] on div "Select" at bounding box center [398, 165] width 429 height 18
click at [584, 47] on p "Preview dynamic list" at bounding box center [607, 49] width 64 height 8
drag, startPoint x: 197, startPoint y: 153, endPoint x: 199, endPoint y: 163, distance: 10.2
click at [198, 153] on div "...a person property of... product user.__plan_pom blank and.. or Select" at bounding box center [385, 153] width 505 height 57
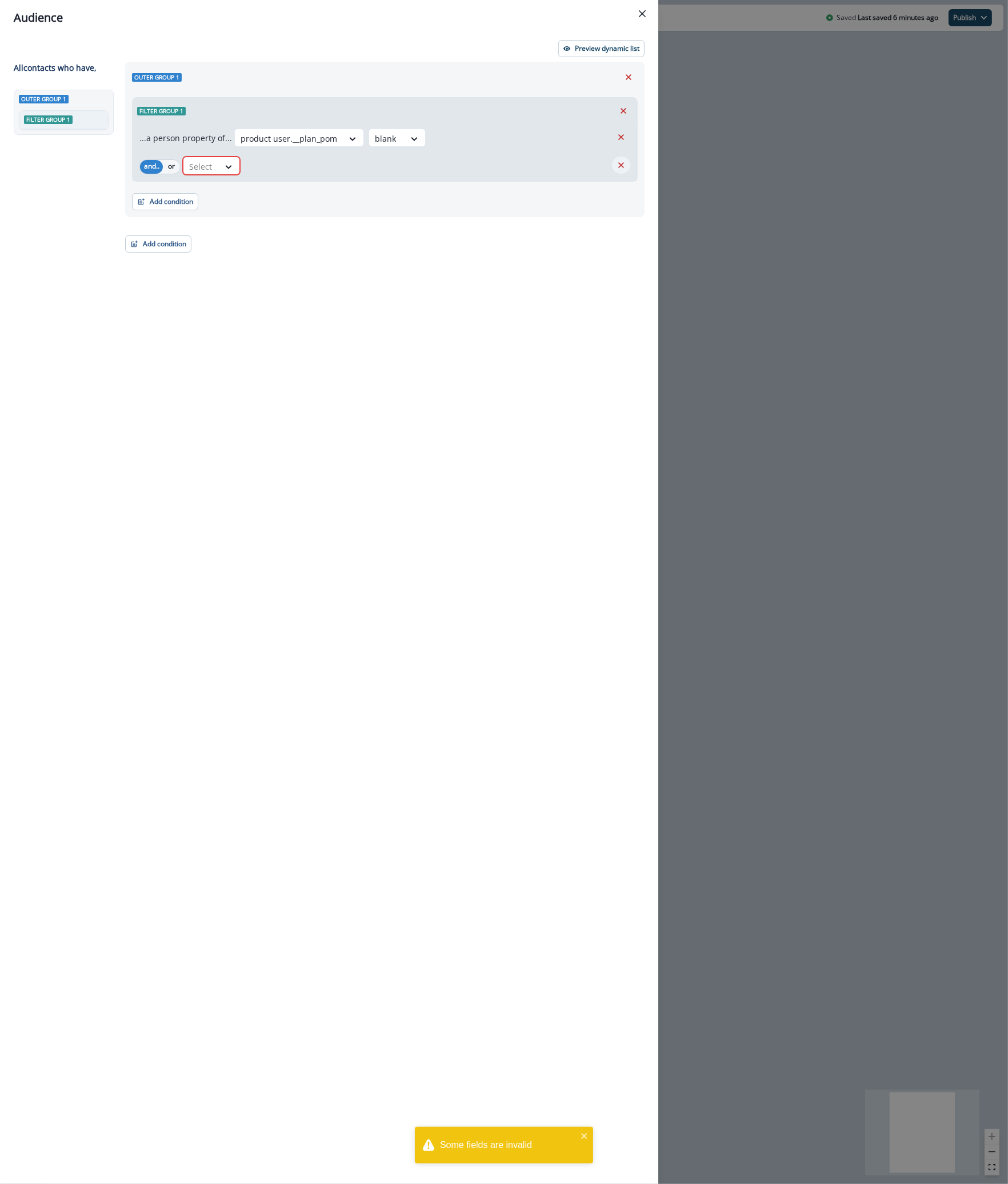
click at [613, 163] on button "Remove" at bounding box center [620, 165] width 18 height 17
click at [610, 47] on p "Preview dynamic list" at bounding box center [607, 49] width 64 height 8
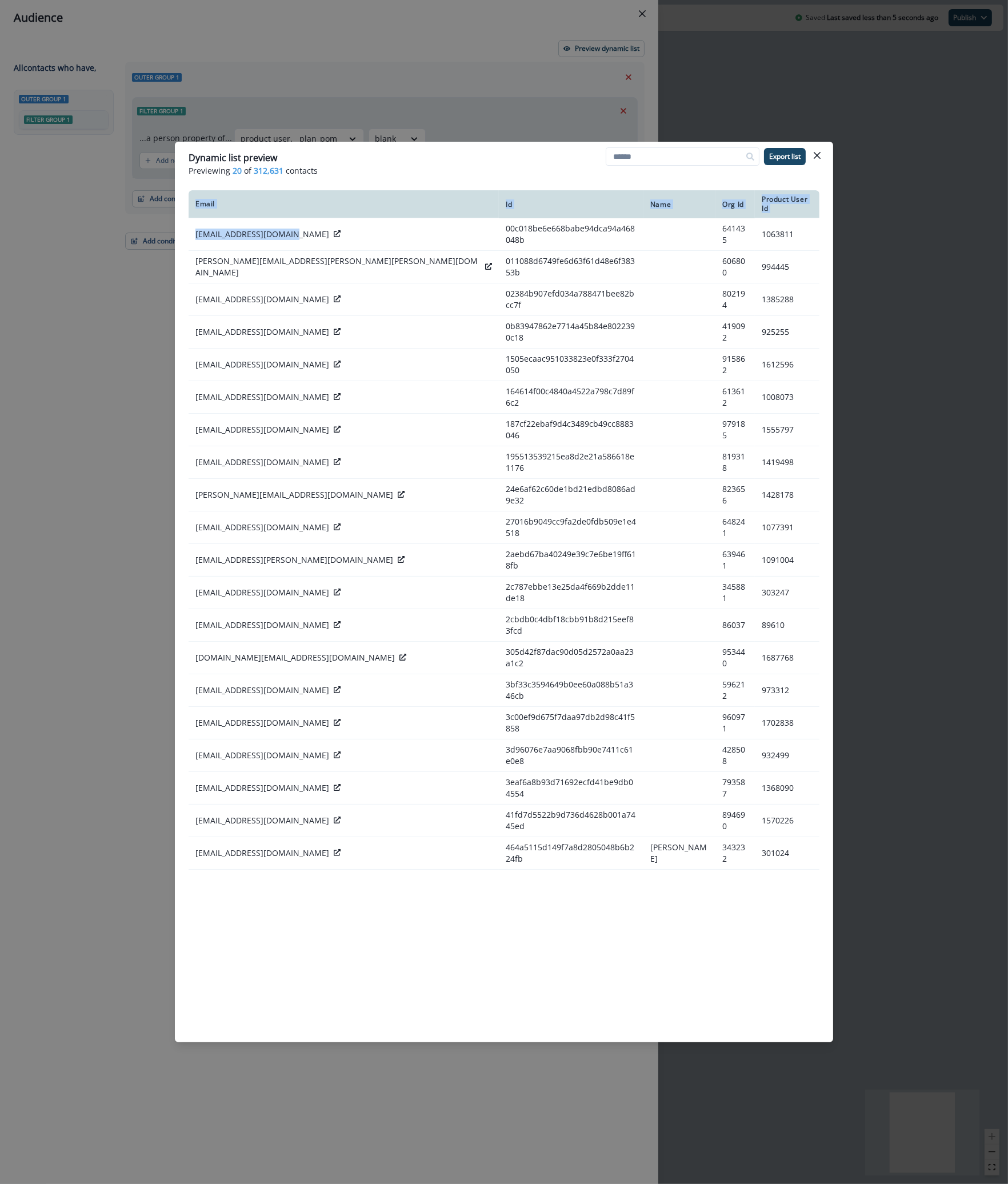
drag, startPoint x: 289, startPoint y: 227, endPoint x: 175, endPoint y: 226, distance: 114.0
click at [175, 226] on div "Email Id Name Org Id Product User Id [EMAIL_ADDRESS][DOMAIN_NAME] 00c018be6e668…" at bounding box center [503, 604] width 658 height 837
click at [410, 175] on p "Previewing 20 of 312,631 contacts" at bounding box center [504, 170] width 631 height 12
drag, startPoint x: 289, startPoint y: 229, endPoint x: 192, endPoint y: 230, distance: 97.0
click at [192, 230] on td "[EMAIL_ADDRESS][DOMAIN_NAME]" at bounding box center [344, 234] width 311 height 32
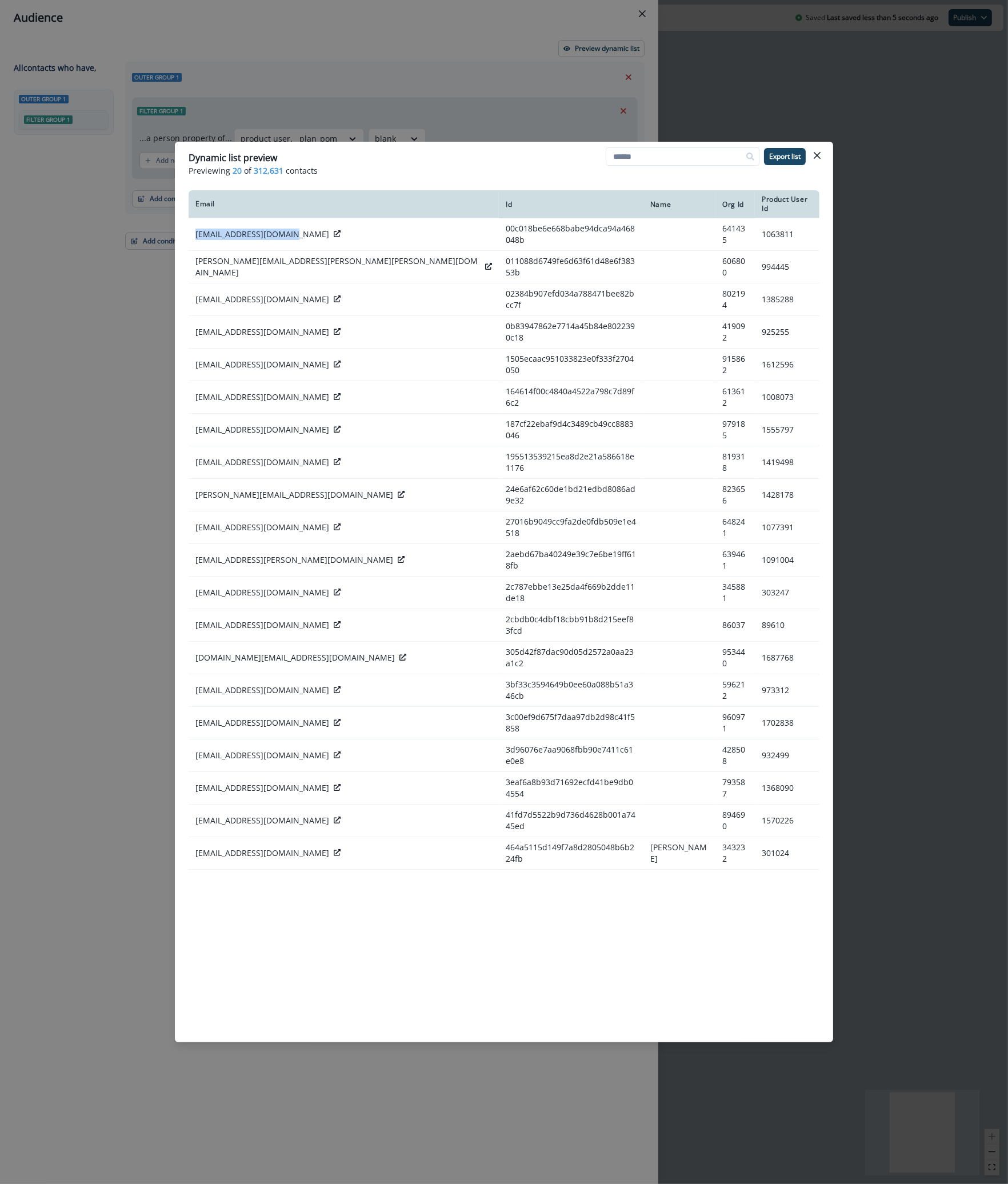
copy p "[EMAIL_ADDRESS][DOMAIN_NAME]"
click at [218, 326] on p "[EMAIL_ADDRESS][DOMAIN_NAME]" at bounding box center [263, 332] width 134 height 12
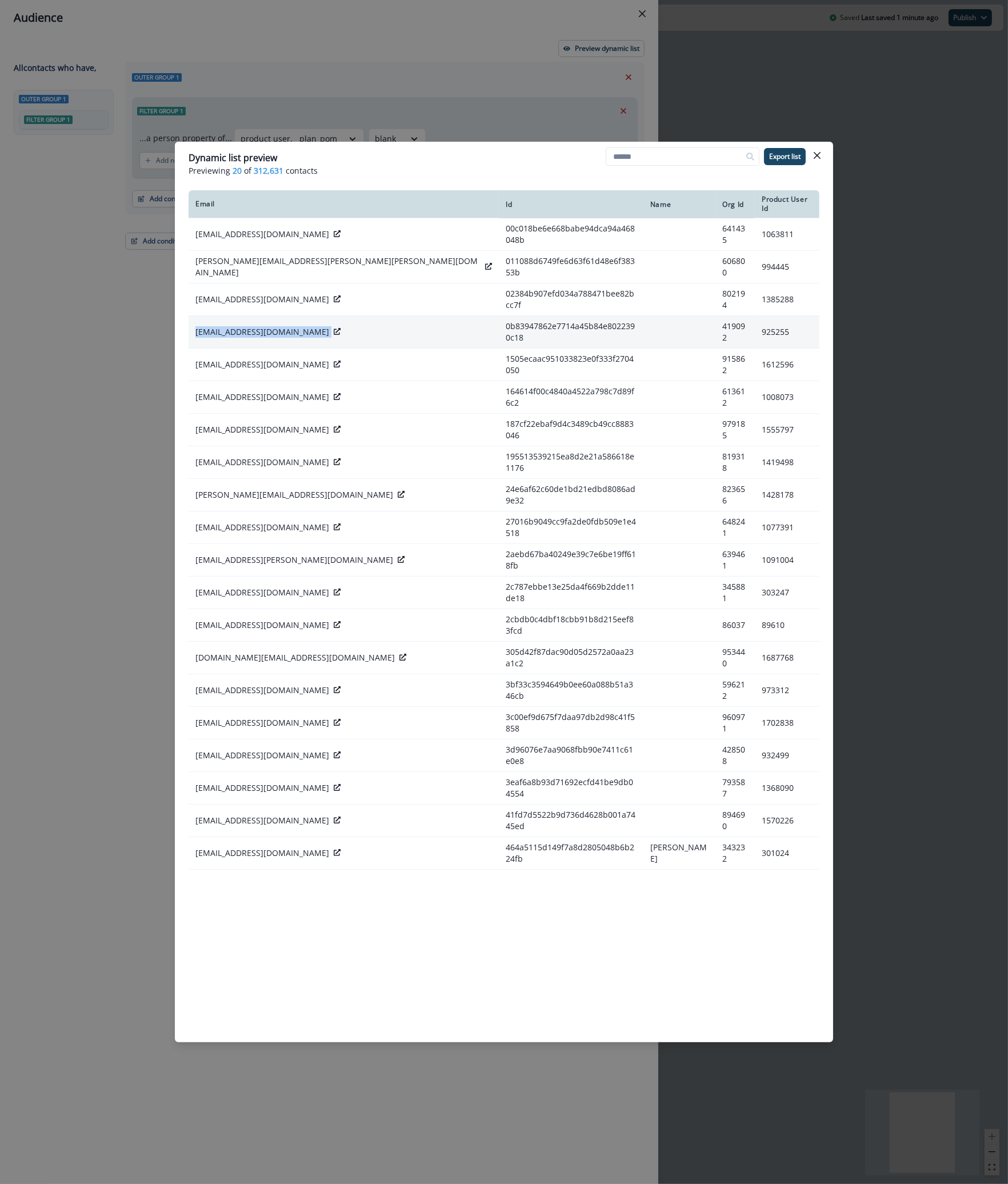
click at [218, 326] on p "[EMAIL_ADDRESS][DOMAIN_NAME]" at bounding box center [263, 332] width 134 height 12
copy div "[EMAIL_ADDRESS][DOMAIN_NAME]"
drag, startPoint x: 560, startPoint y: 93, endPoint x: 550, endPoint y: 97, distance: 10.8
click at [559, 93] on div "Dynamic list preview Previewing 20 of 312,631 contacts Export list Email Id Nam…" at bounding box center [504, 592] width 1008 height 1184
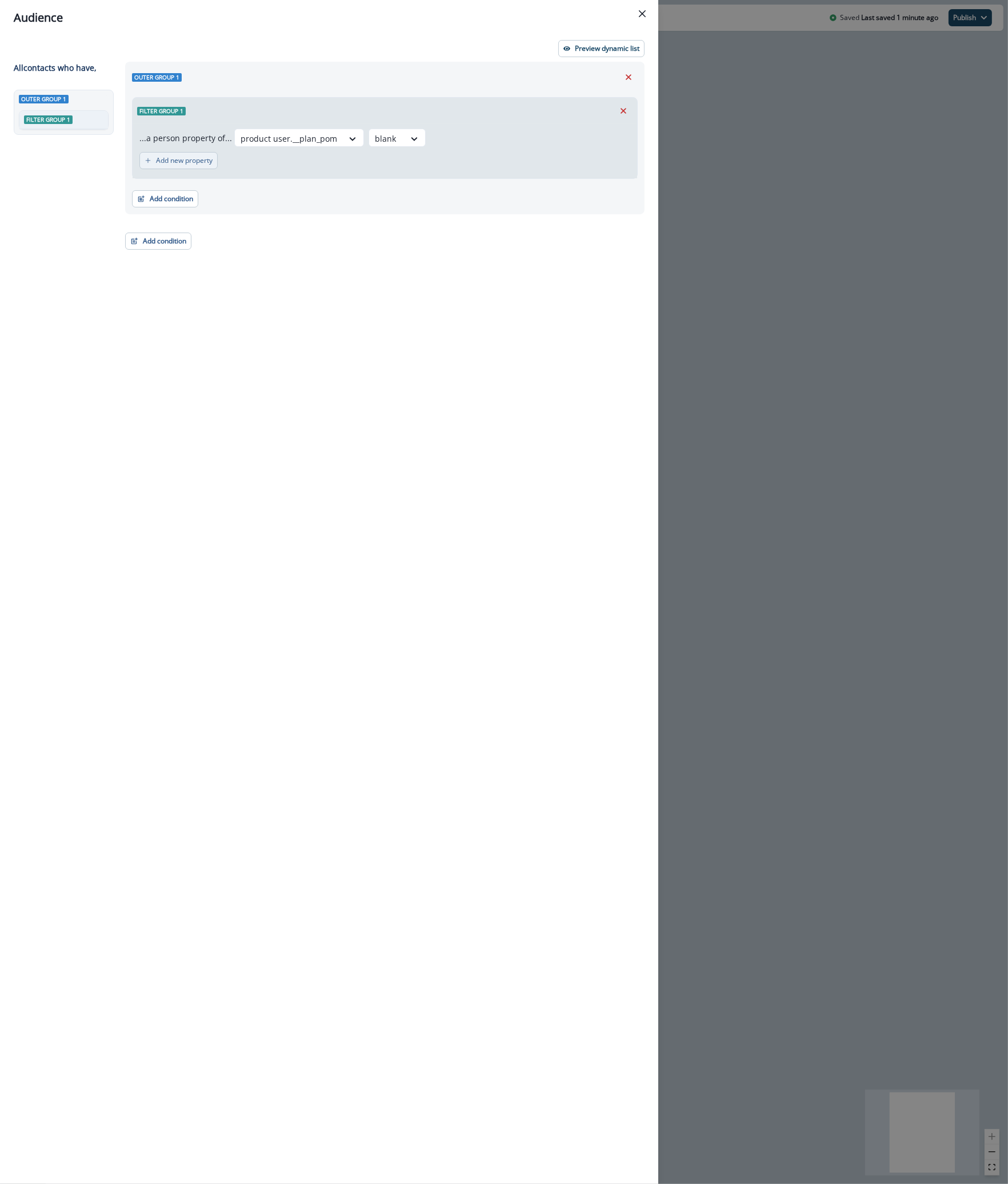
click at [171, 159] on p "Add new property" at bounding box center [184, 160] width 57 height 8
click at [205, 164] on div at bounding box center [201, 167] width 24 height 14
drag, startPoint x: 605, startPoint y: 340, endPoint x: 523, endPoint y: 252, distance: 120.3
click at [603, 336] on div "Outer group 1 Filter group 1 ...a person property of... product user.__plan_pom…" at bounding box center [381, 601] width 526 height 1080
drag, startPoint x: 620, startPoint y: 163, endPoint x: 378, endPoint y: 191, distance: 243.6
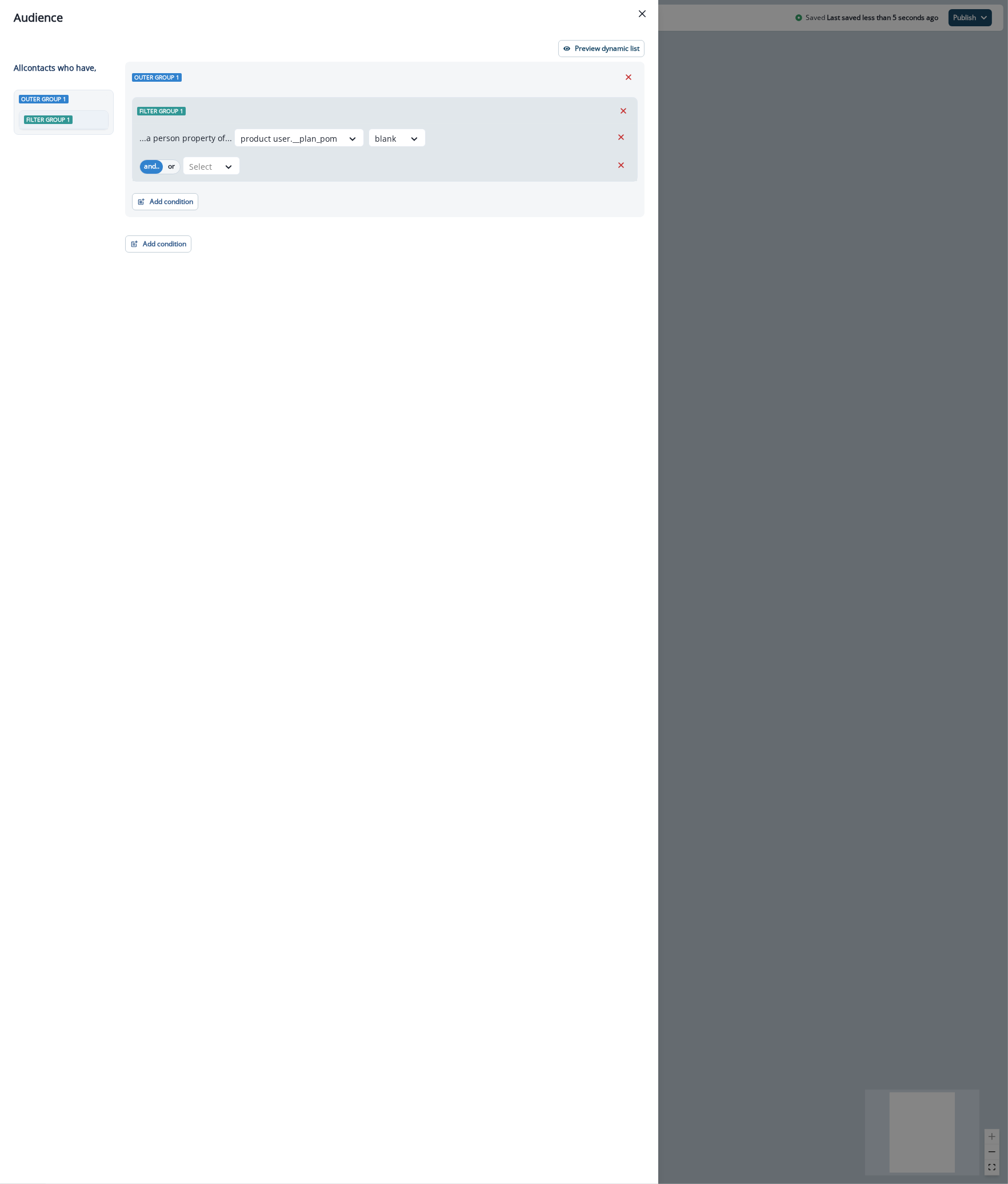
click at [620, 164] on icon "Remove" at bounding box center [620, 164] width 10 height 10
click at [141, 197] on icon "button" at bounding box center [141, 199] width 8 height 8
click at [447, 296] on div "Outer group 1 Filter group 1 ...a person property of... product user.__plan_pom…" at bounding box center [381, 601] width 526 height 1080
click at [193, 193] on button "Add condition" at bounding box center [165, 199] width 66 height 17
click at [343, 142] on div "blank" at bounding box center [289, 138] width 108 height 19
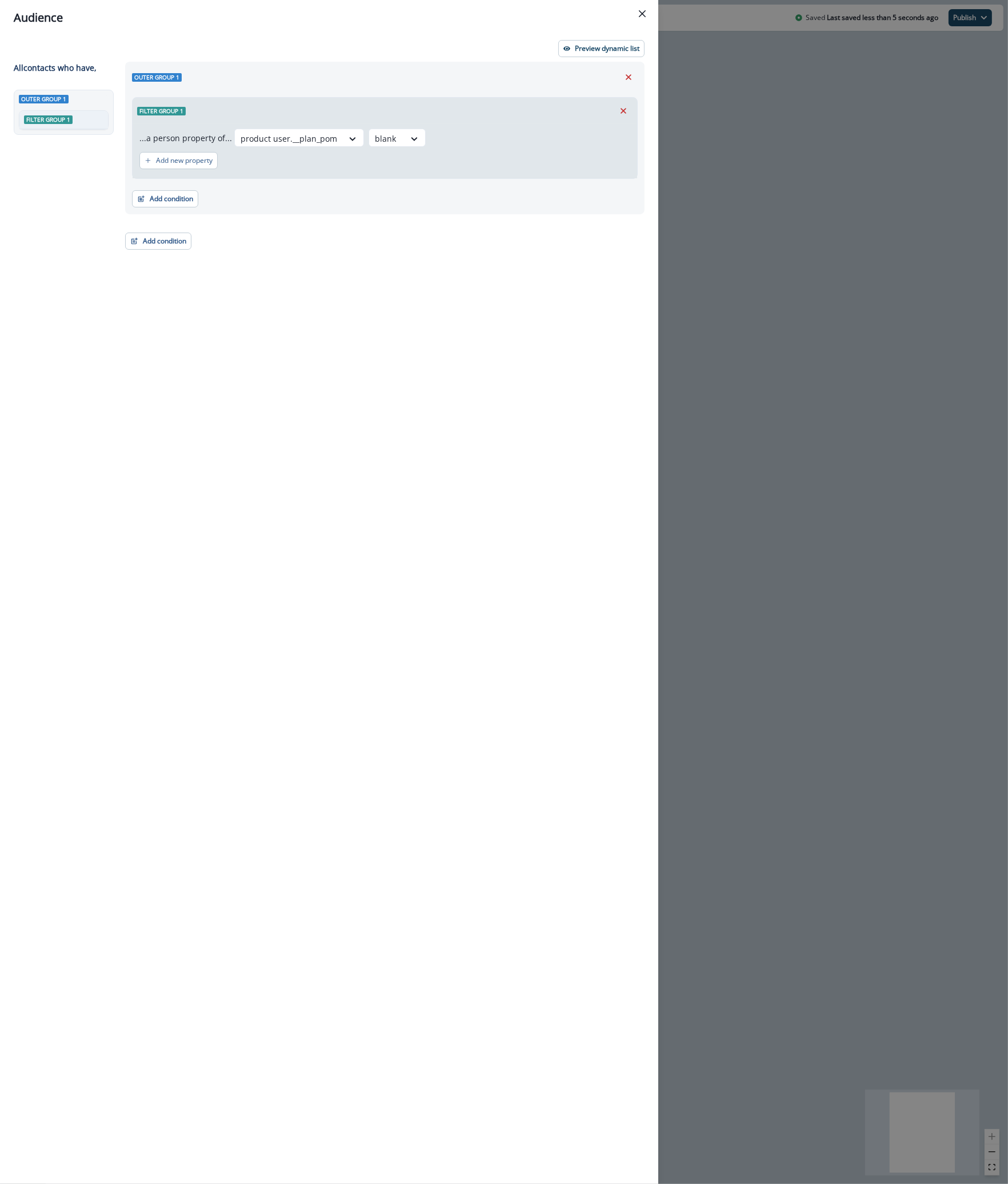
click at [248, 180] on div "Add condition Contact properties A person property Performed a product event Pe…" at bounding box center [384, 193] width 506 height 28
click at [194, 164] on p "Add new property" at bounding box center [184, 160] width 57 height 8
click at [201, 162] on div at bounding box center [201, 167] width 24 height 14
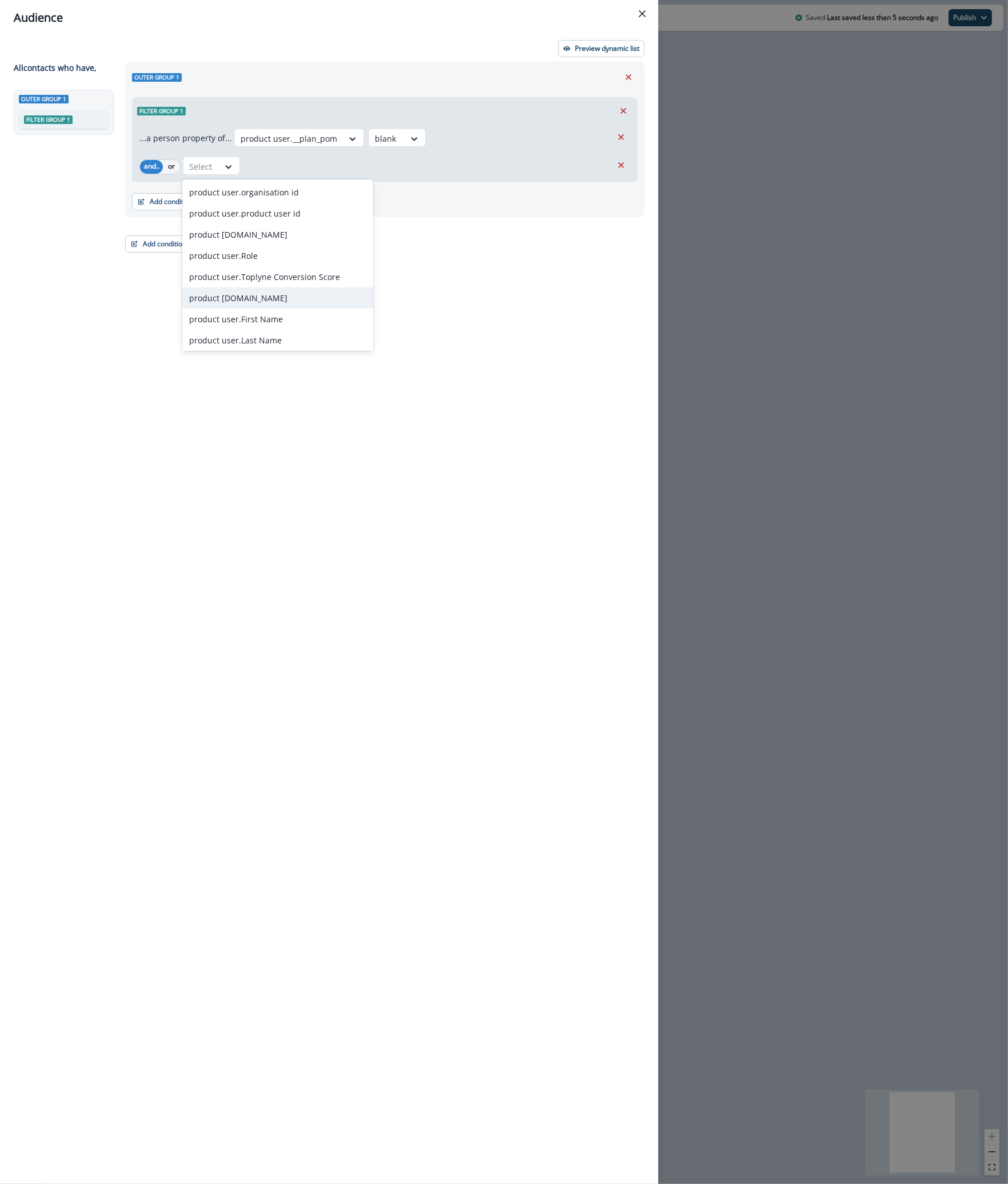
scroll to position [298, 0]
click at [447, 168] on div "product user.audience, 15 of 22. 22 results available. Use Up and Down to choos…" at bounding box center [398, 165] width 429 height 18
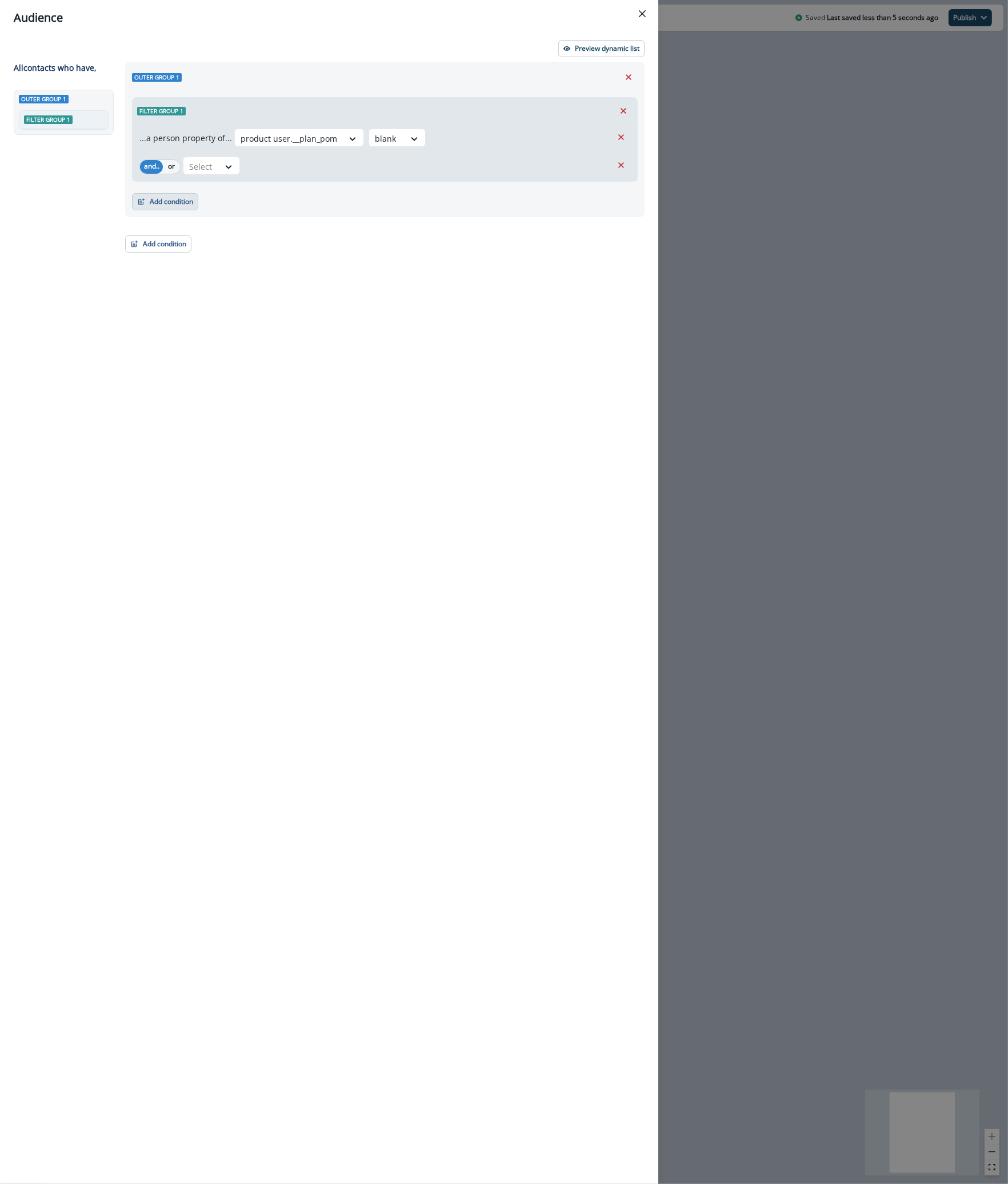
click at [182, 197] on button "Add condition" at bounding box center [165, 202] width 66 height 17
click at [250, 174] on div "Select" at bounding box center [398, 165] width 429 height 18
click at [623, 164] on icon "Remove" at bounding box center [620, 164] width 10 height 10
click at [418, 139] on div at bounding box center [414, 138] width 20 height 19
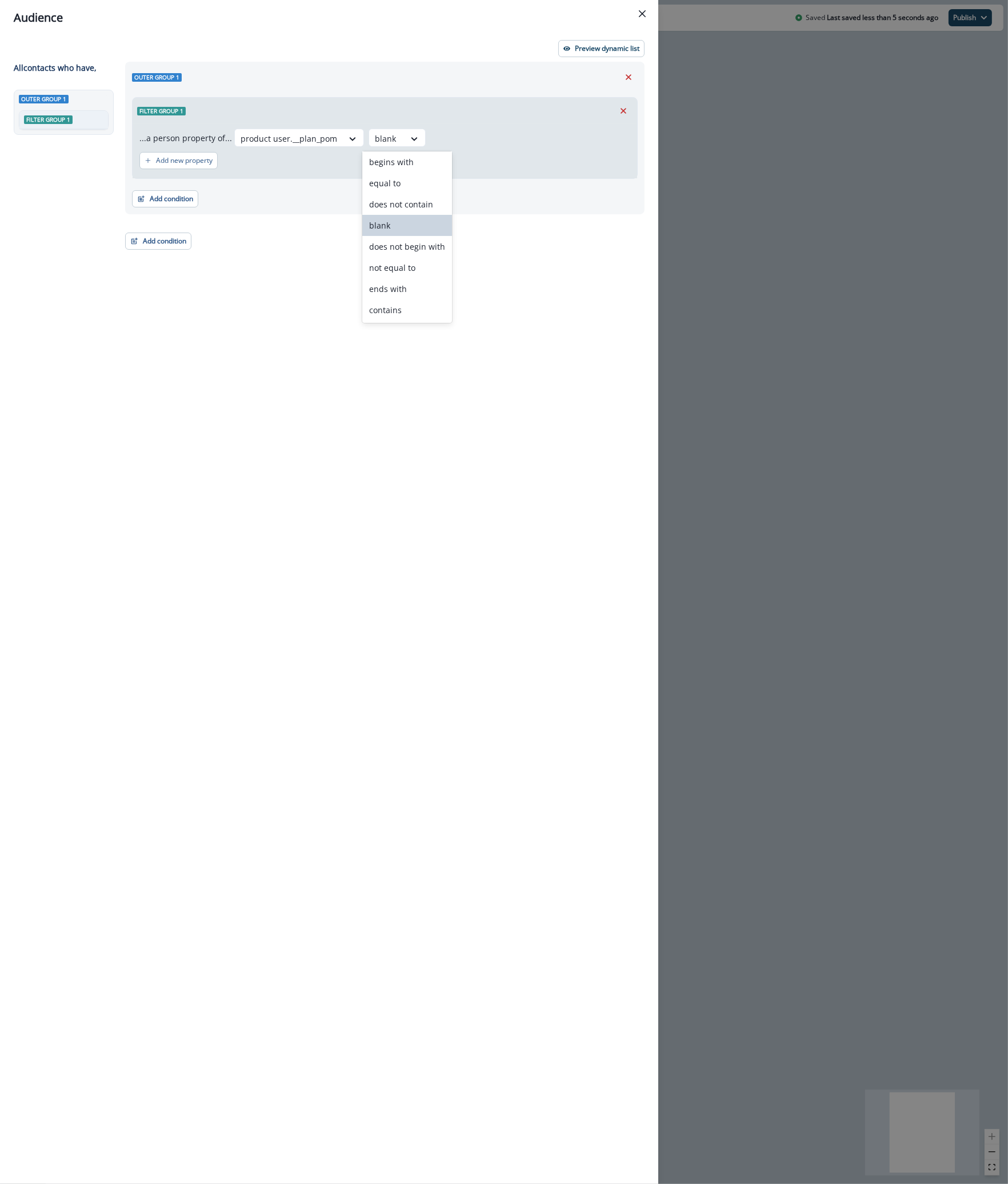
click at [518, 186] on div "Add condition Contact properties A person property Performed a product event Pe…" at bounding box center [384, 193] width 506 height 28
click at [196, 160] on p "Add new property" at bounding box center [184, 160] width 57 height 8
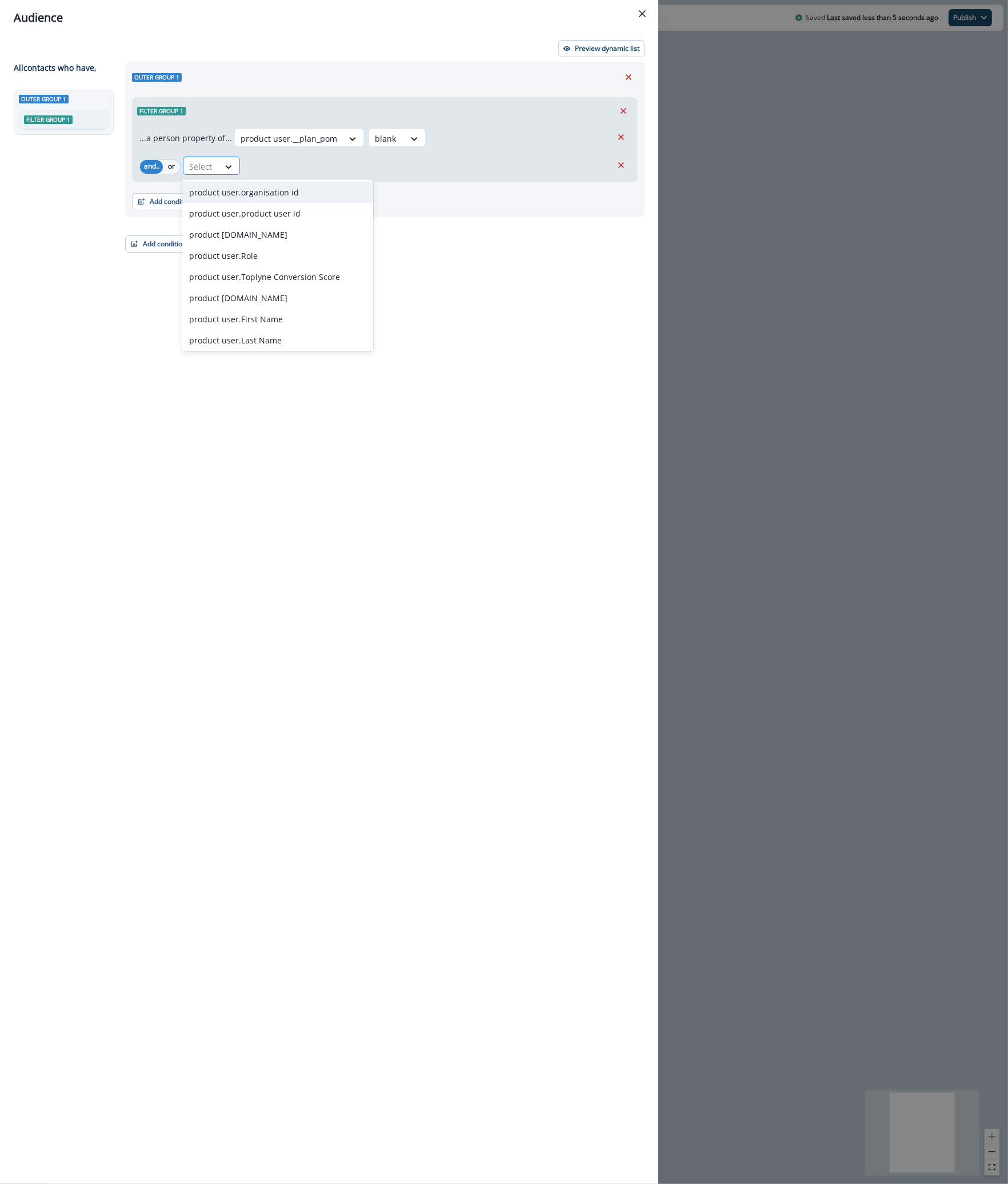
click at [194, 170] on div at bounding box center [201, 167] width 24 height 14
click at [265, 292] on div "product user.__plan_pom" at bounding box center [278, 296] width 191 height 21
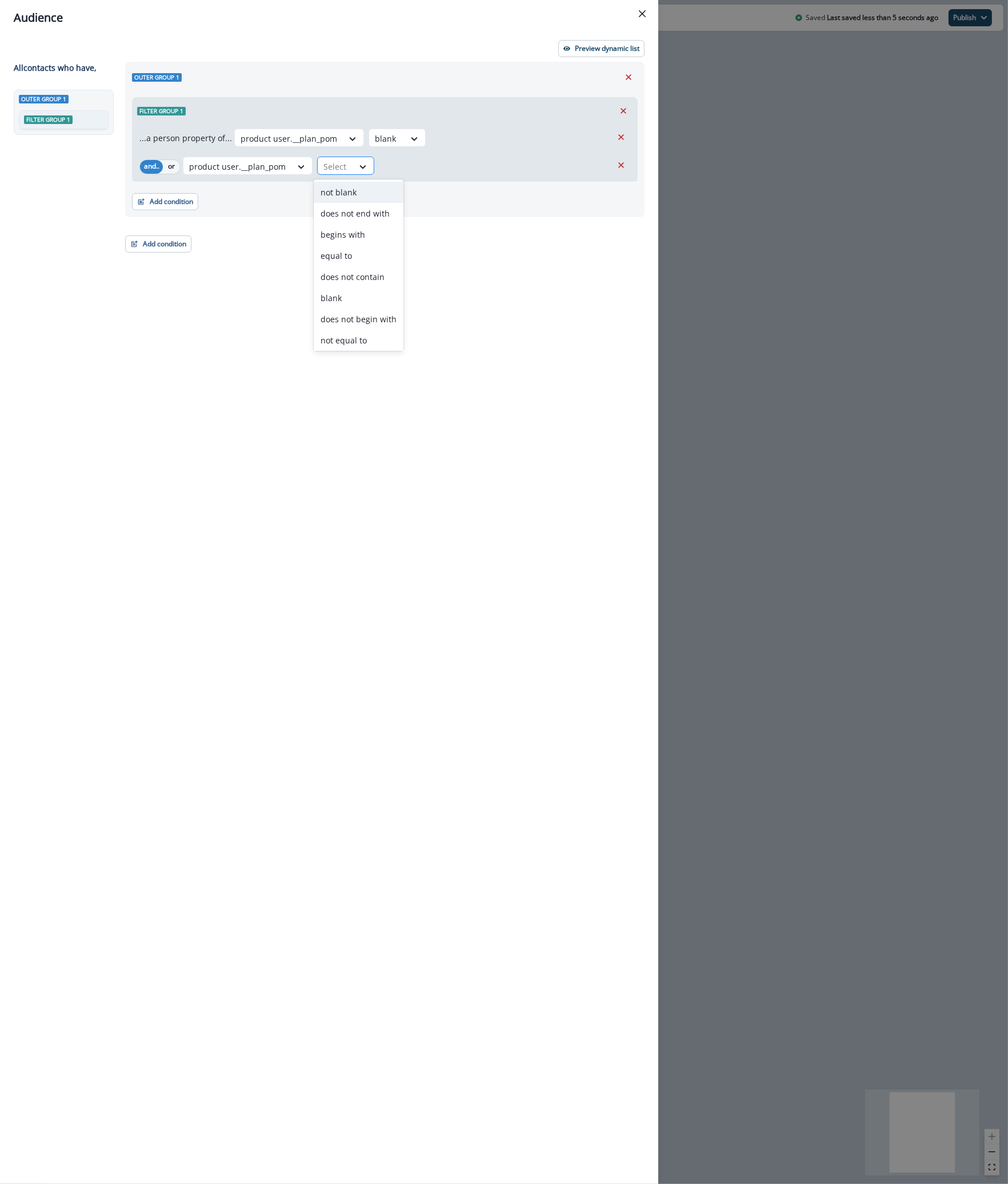
click at [345, 166] on div "Select" at bounding box center [335, 167] width 35 height 19
click at [354, 253] on div "equal to" at bounding box center [359, 256] width 90 height 21
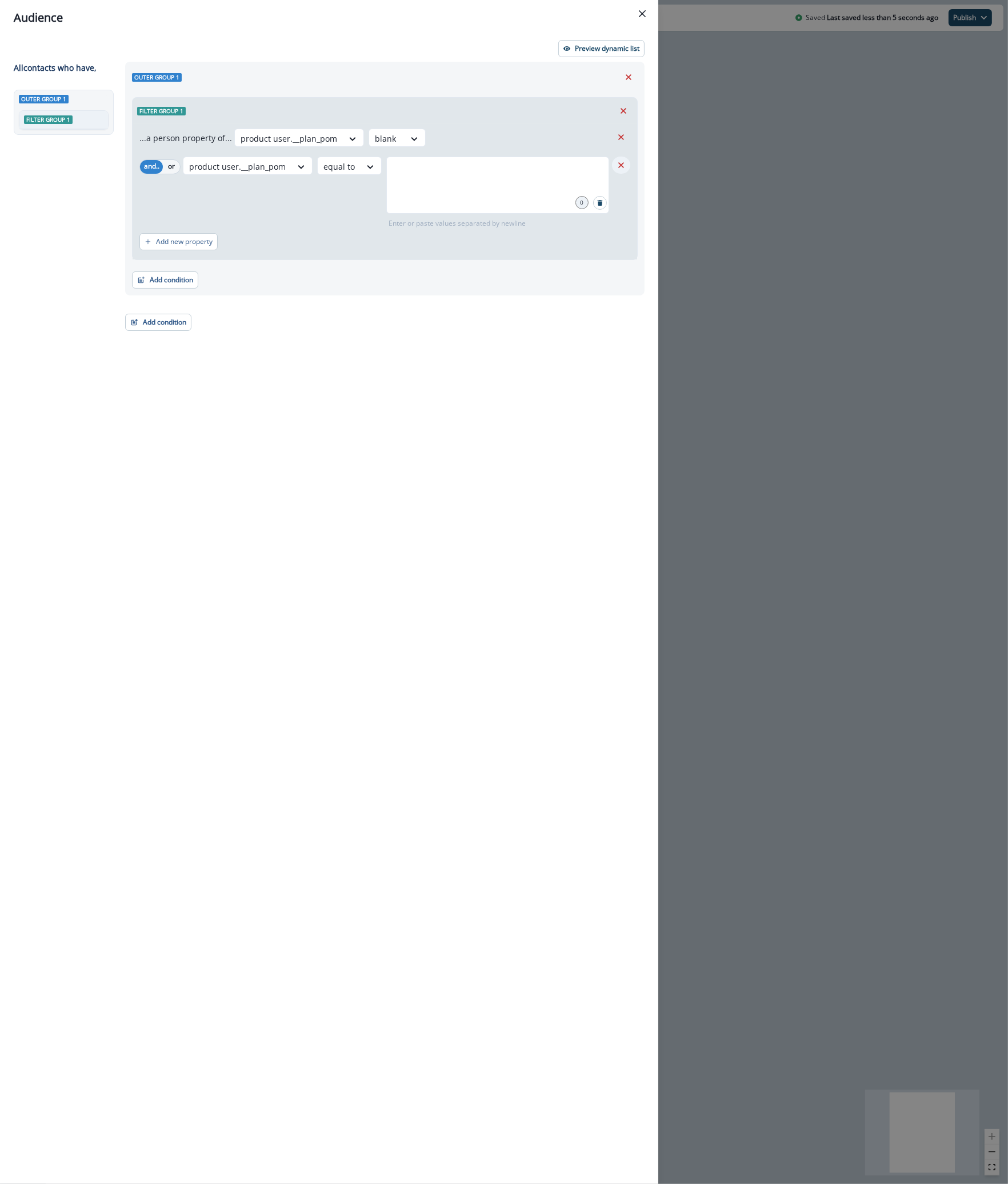
click at [622, 164] on icon "Remove" at bounding box center [620, 164] width 6 height 6
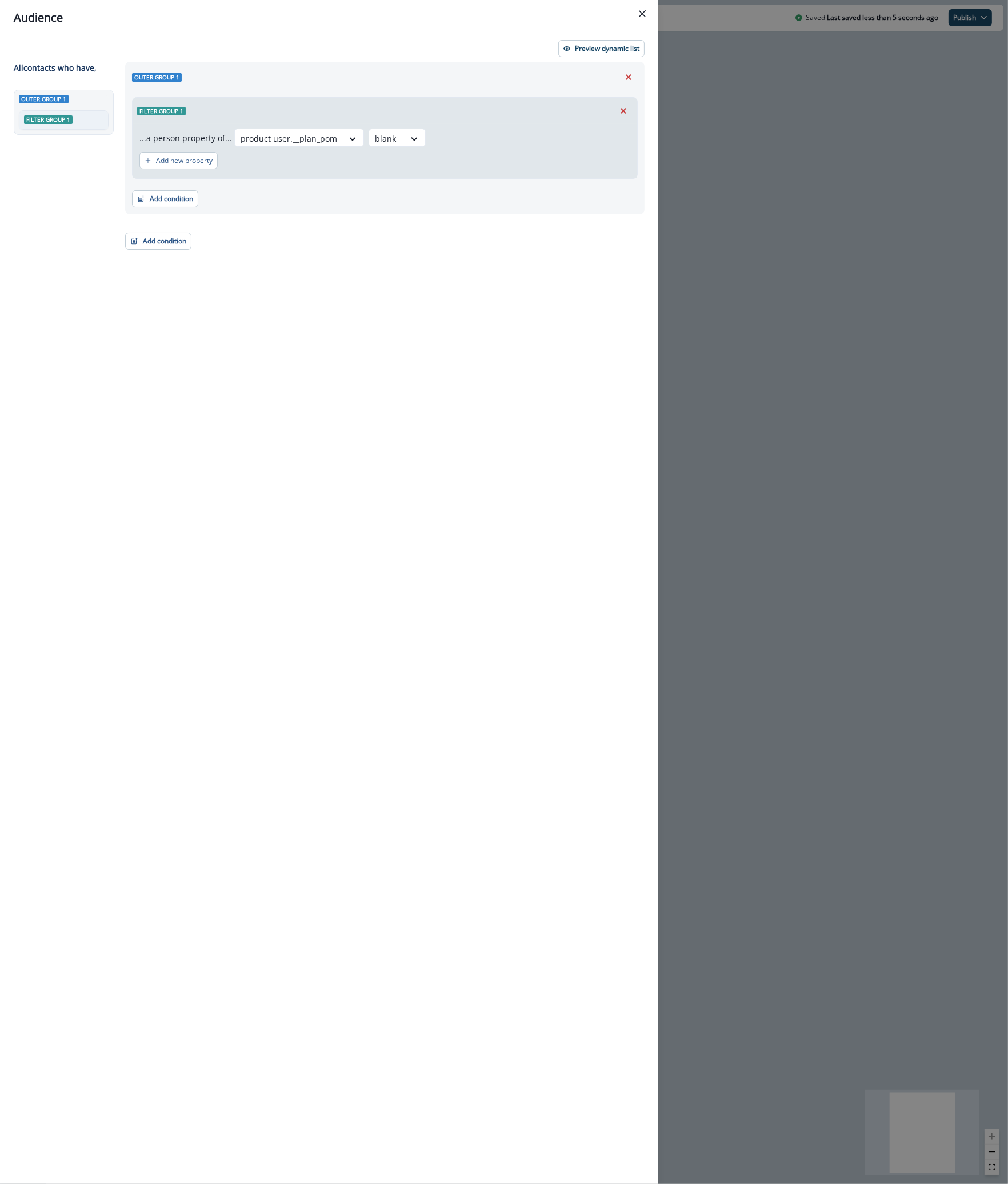
click at [354, 175] on div "...a person property of... option product user.__plan_pom, selected. Select is …" at bounding box center [385, 151] width 505 height 54
click at [168, 205] on button "Add condition" at bounding box center [165, 199] width 66 height 17
click at [370, 329] on div "Outer group 1 Filter group 1 ...a person property of... product user.__plan_pom…" at bounding box center [381, 601] width 526 height 1080
click at [160, 235] on button "Add condition" at bounding box center [158, 241] width 66 height 17
click at [404, 282] on div "Outer group 1 Filter group 1 ...a person property of... product user.__plan_pom…" at bounding box center [381, 601] width 526 height 1080
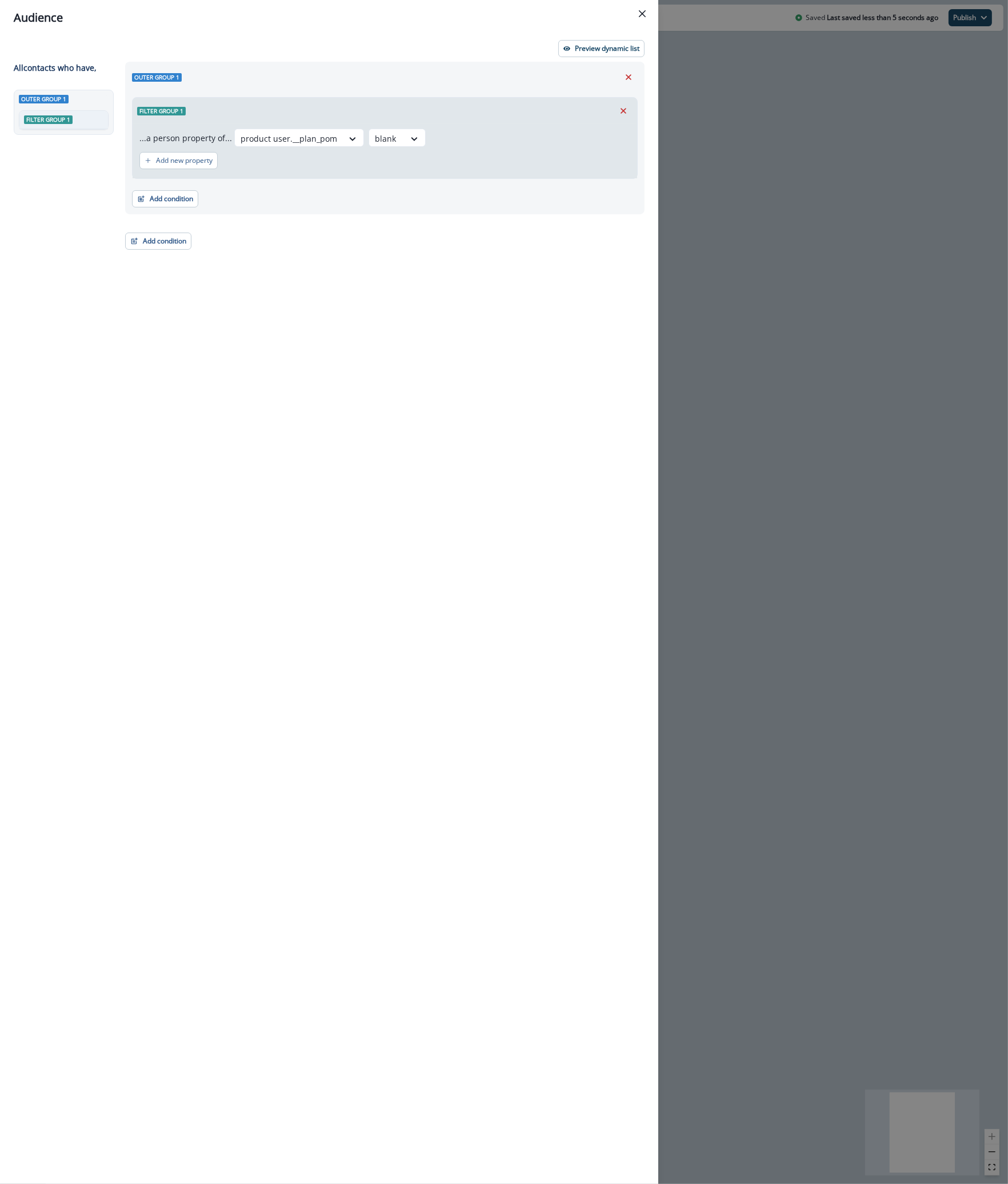
click at [423, 226] on div "Outer group 1 Filter group 1 ...a person property of... product user.__plan_pom…" at bounding box center [381, 601] width 526 height 1080
click at [582, 47] on p "Preview dynamic list" at bounding box center [607, 49] width 64 height 8
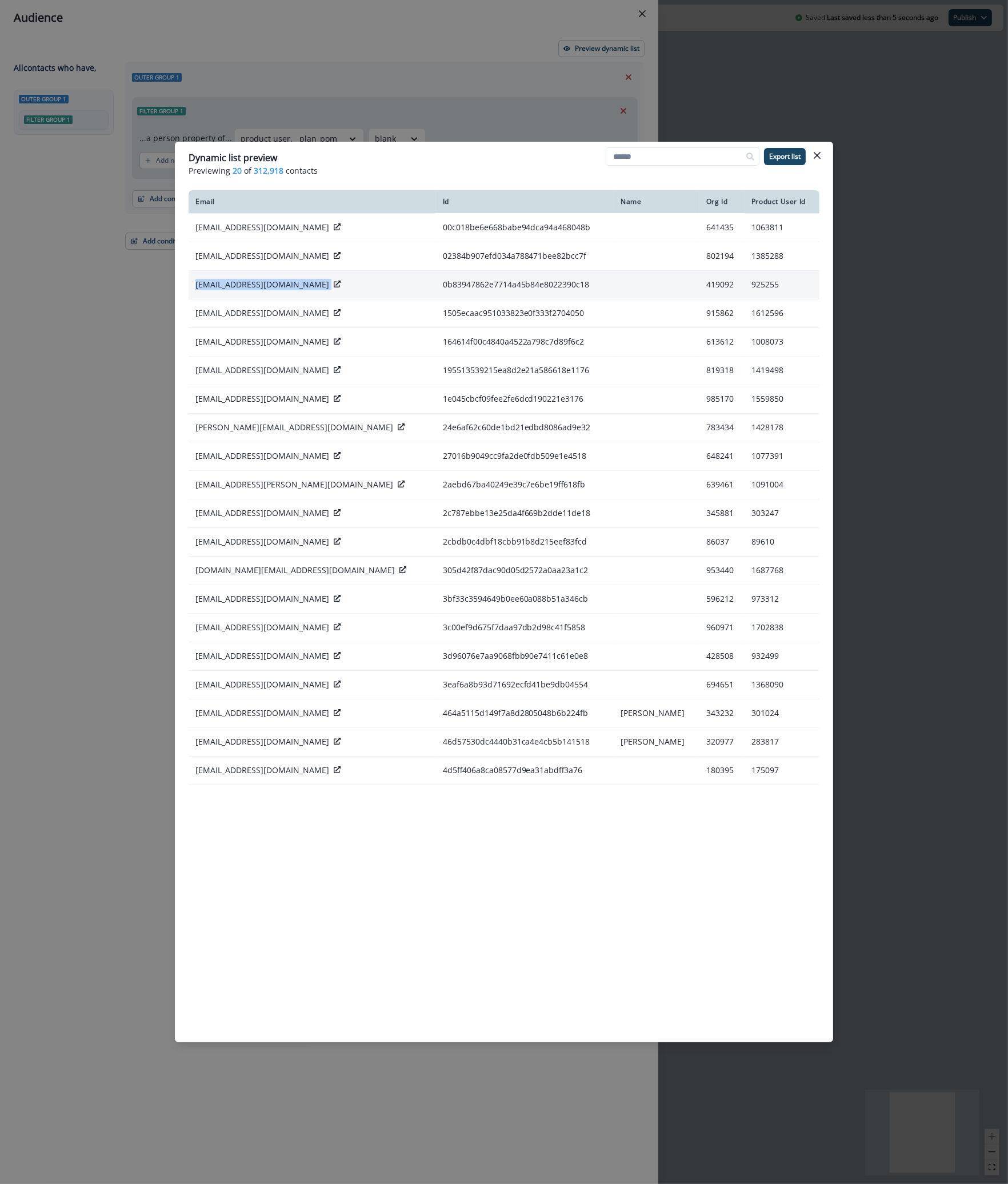
drag, startPoint x: 196, startPoint y: 287, endPoint x: 270, endPoint y: 290, distance: 74.1
click at [270, 290] on td "[EMAIL_ADDRESS][DOMAIN_NAME]" at bounding box center [312, 285] width 248 height 28
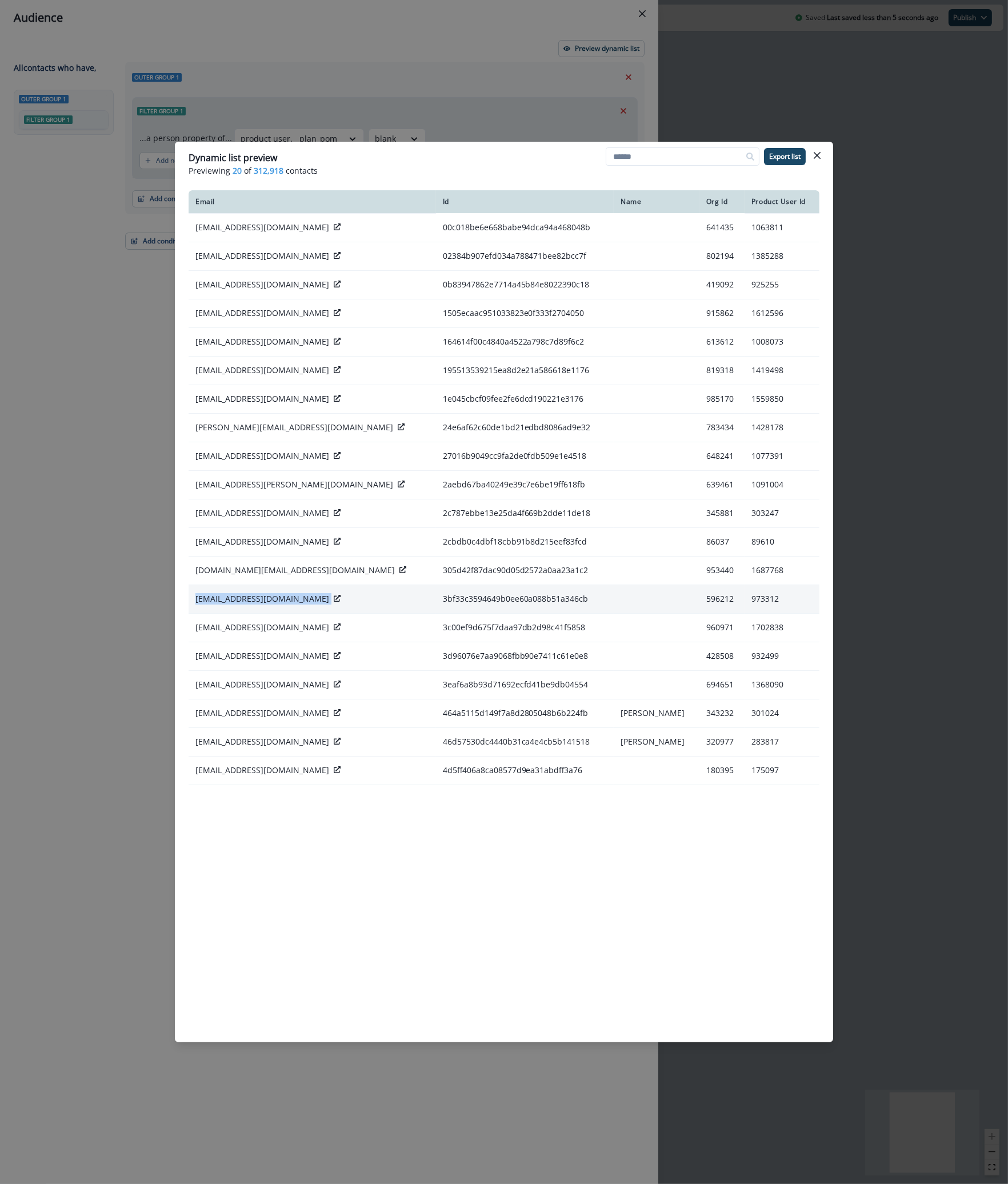
drag, startPoint x: 189, startPoint y: 599, endPoint x: 282, endPoint y: 600, distance: 93.0
click at [282, 600] on td "[EMAIL_ADDRESS][DOMAIN_NAME]" at bounding box center [312, 598] width 248 height 28
copy div "[EMAIL_ADDRESS][DOMAIN_NAME]"
click at [49, 214] on div "Dynamic list preview Previewing 20 of 312,918 contacts Export list Email Id Nam…" at bounding box center [504, 592] width 1008 height 1184
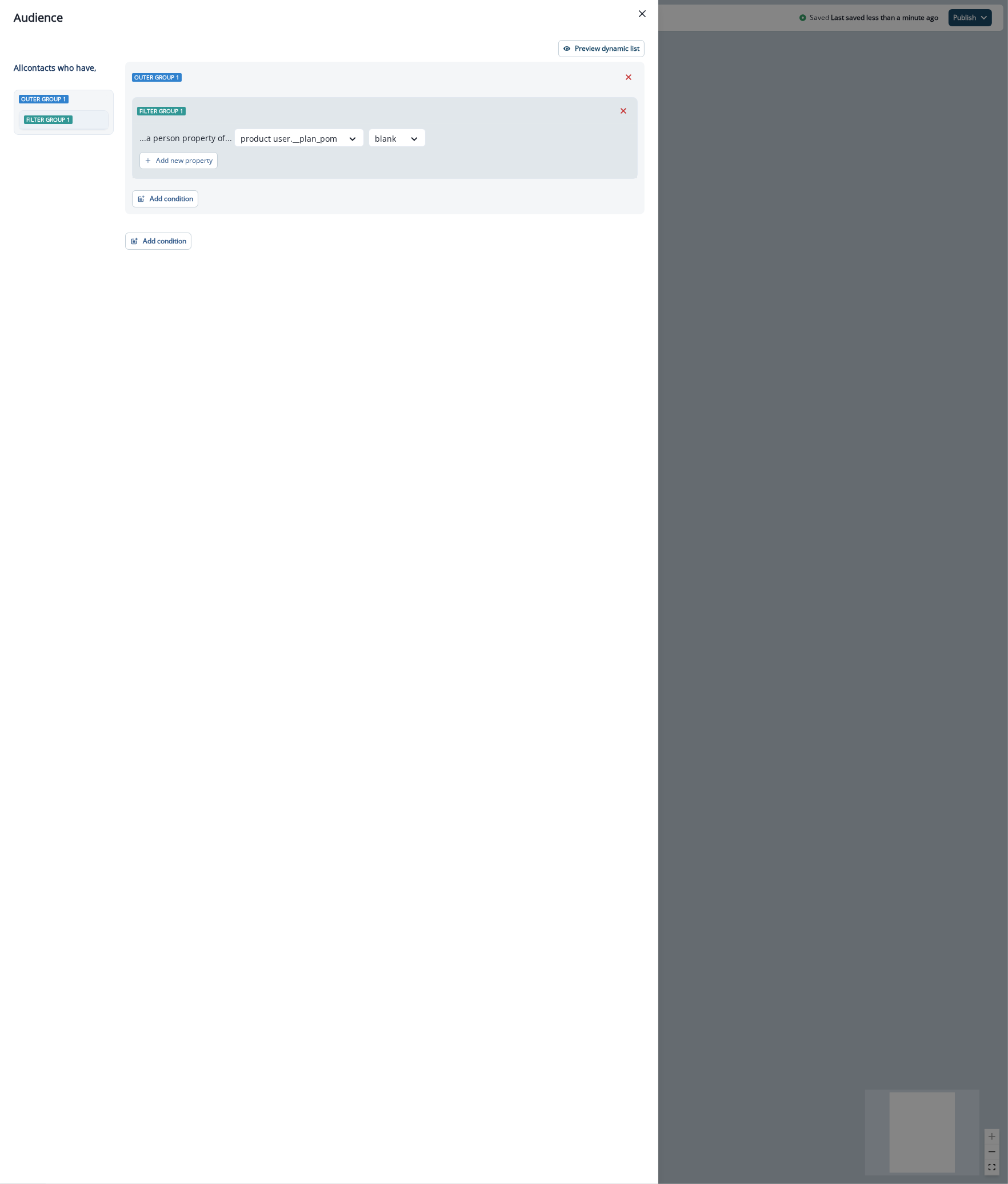
click at [828, 231] on div "Audience Preview dynamic list All contact s who have, Outer group 1 Filter grou…" at bounding box center [504, 592] width 1008 height 1184
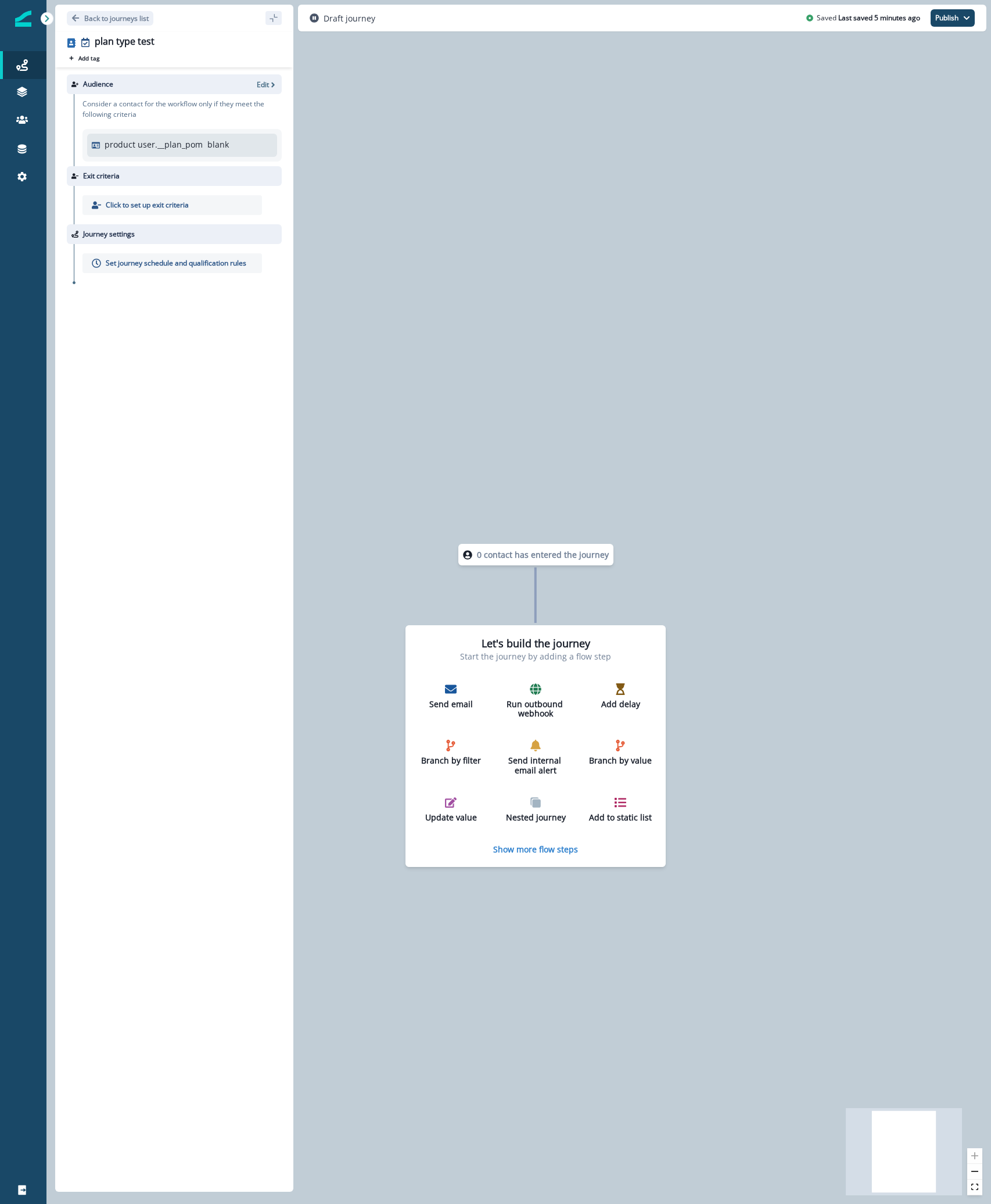
click at [161, 139] on p "product user.__plan_pom" at bounding box center [153, 144] width 98 height 12
click at [257, 92] on div "Audience Edit" at bounding box center [174, 84] width 215 height 20
click at [261, 87] on p "Edit" at bounding box center [262, 85] width 12 height 10
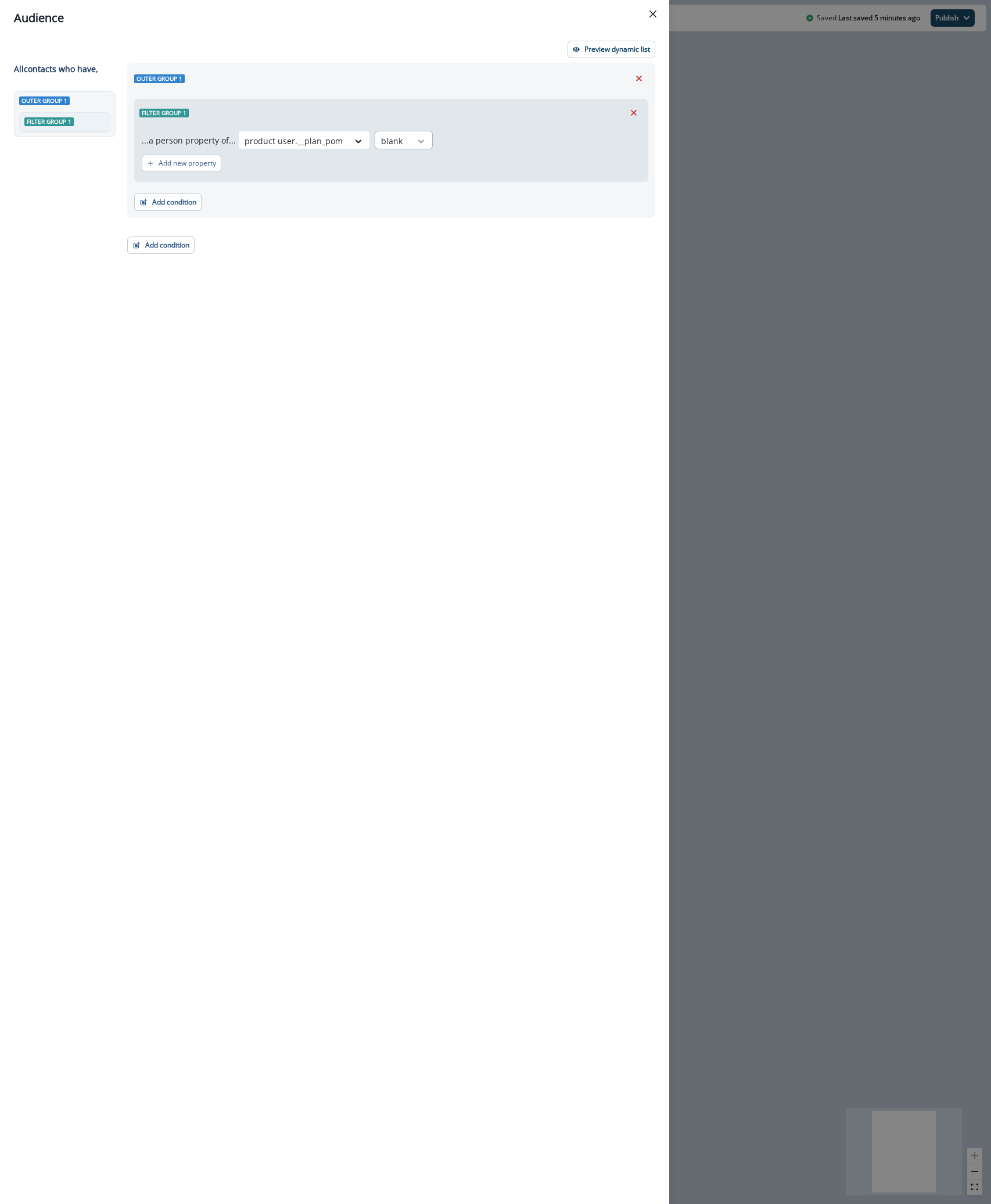
click at [364, 142] on icon at bounding box center [358, 141] width 10 height 12
drag, startPoint x: 471, startPoint y: 138, endPoint x: 458, endPoint y: 136, distance: 13.2
click at [468, 137] on div "product user.__plan_pom blank" at bounding box center [440, 139] width 403 height 18
click at [341, 142] on div "product user.__plan_pom" at bounding box center [293, 141] width 109 height 19
click at [628, 118] on button "Remove" at bounding box center [633, 113] width 18 height 18
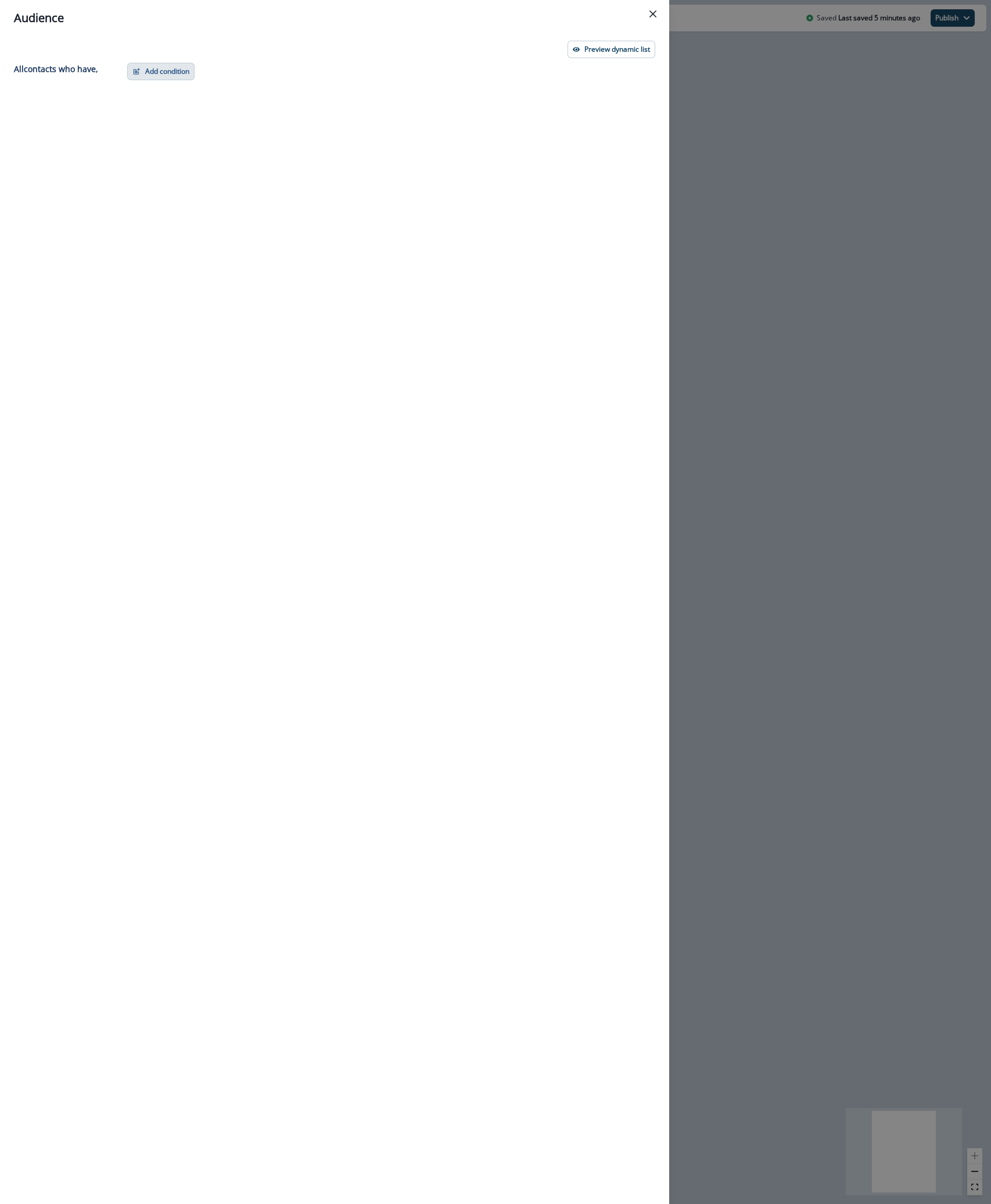
click at [149, 71] on button "Add condition" at bounding box center [161, 71] width 67 height 18
click at [156, 125] on button "A person property" at bounding box center [201, 122] width 147 height 19
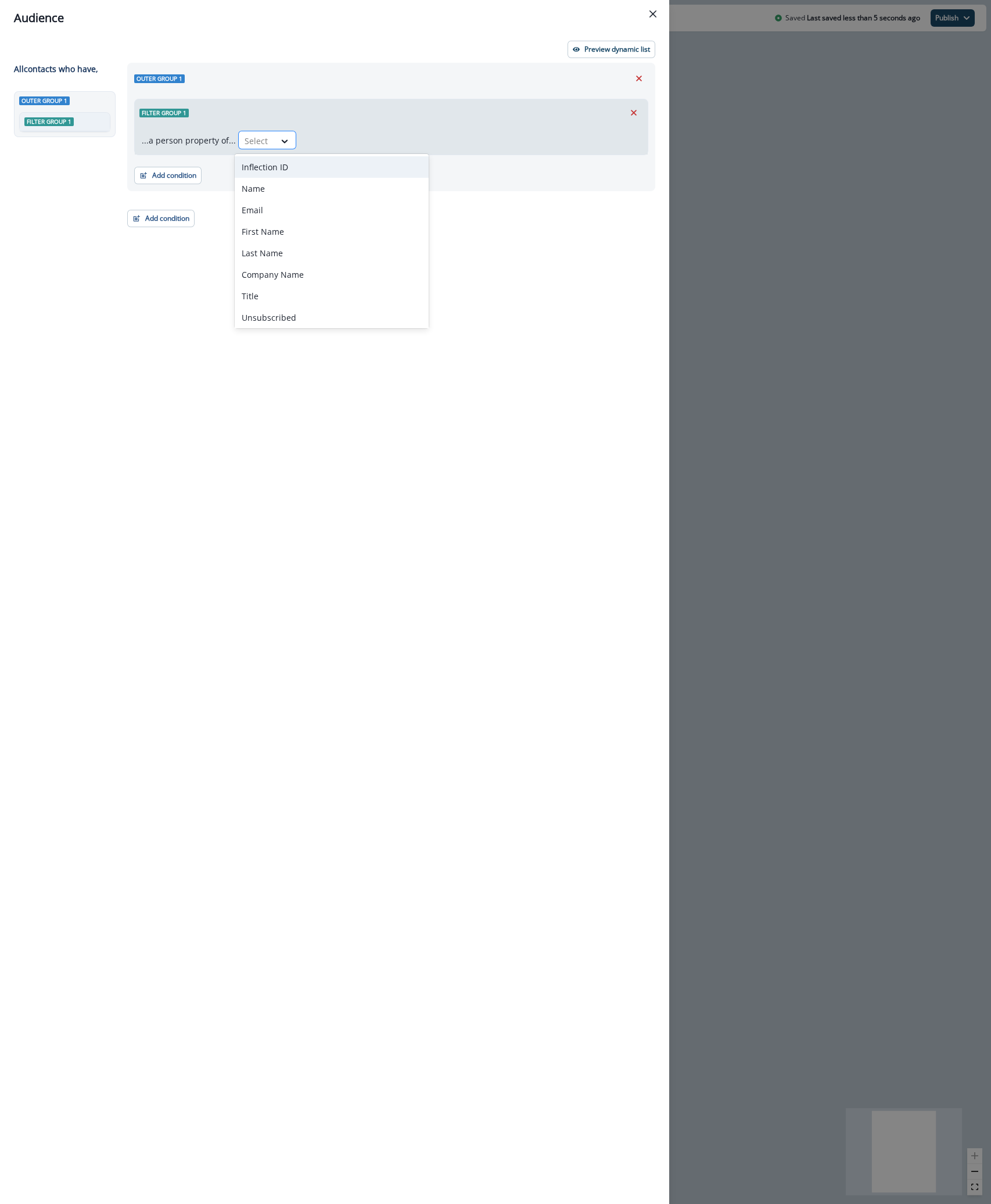
click at [252, 143] on div at bounding box center [257, 141] width 25 height 14
click at [630, 110] on icon "Remove" at bounding box center [633, 112] width 10 height 10
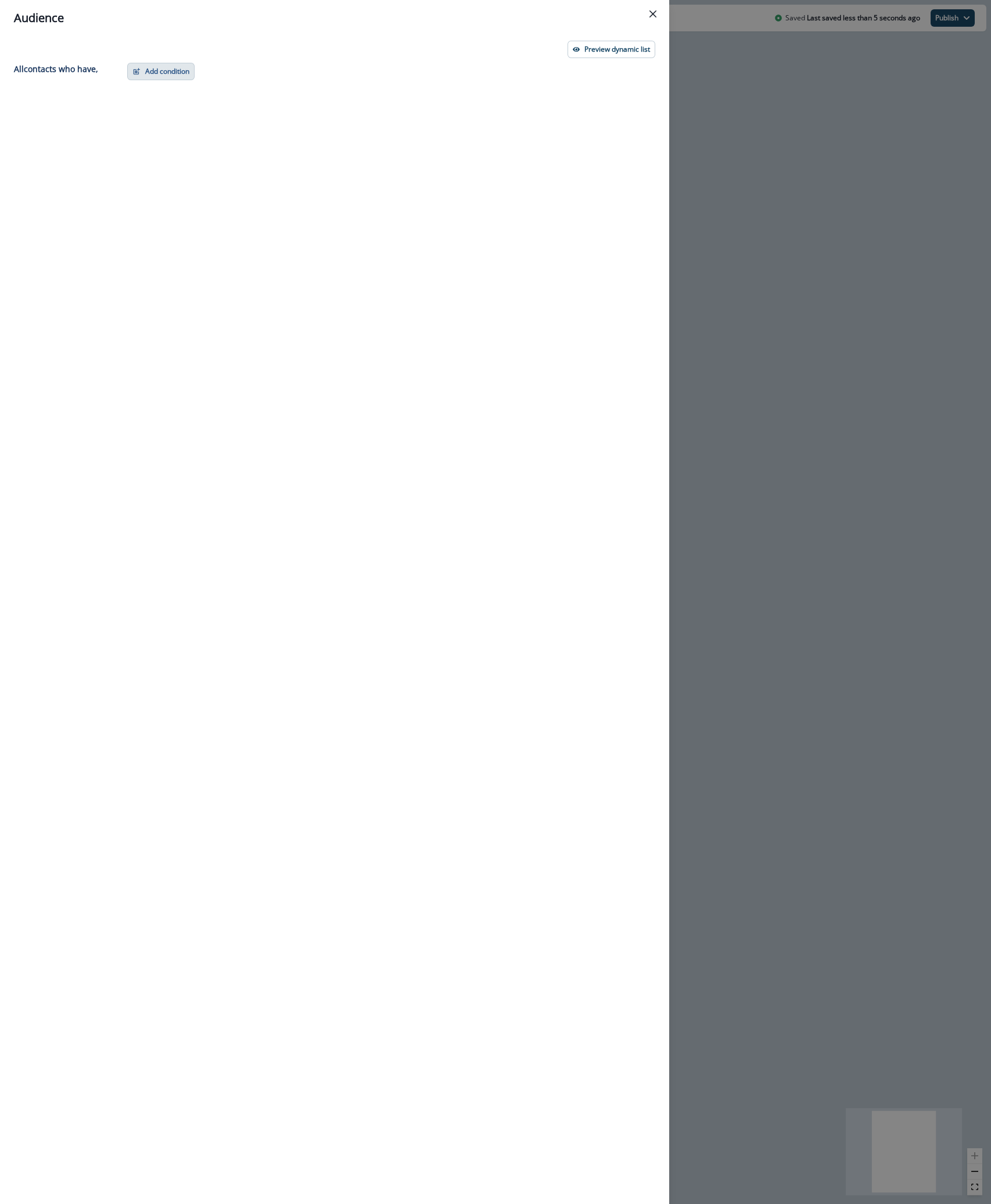
click at [163, 74] on button "Add condition" at bounding box center [161, 71] width 67 height 18
click at [184, 142] on button "Performed a product event" at bounding box center [201, 140] width 147 height 19
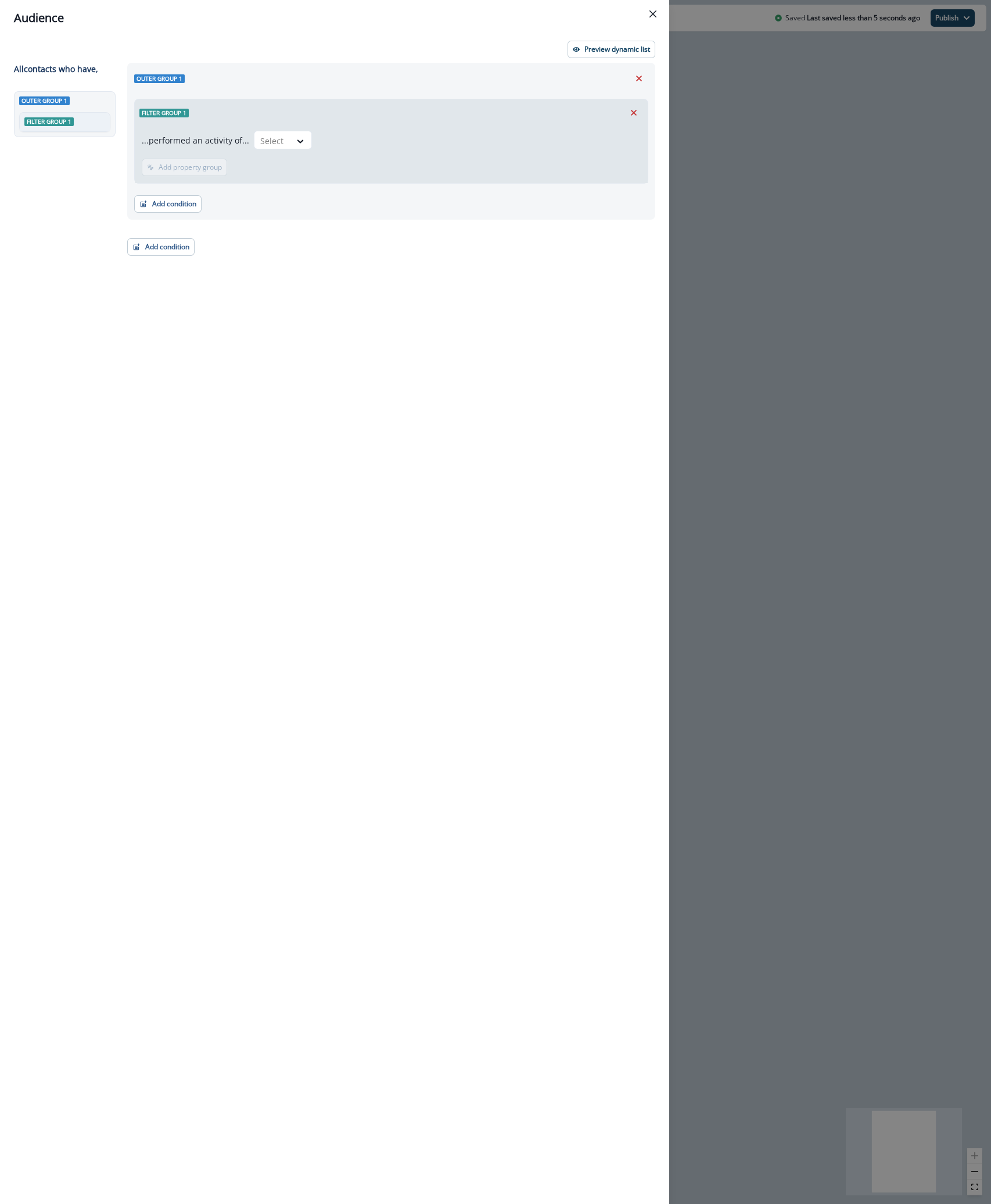
click at [324, 139] on div "...performed an activity of... Select" at bounding box center [391, 142] width 499 height 23
click at [290, 144] on div at bounding box center [300, 141] width 20 height 12
type input "****"
click at [295, 171] on div "Onboarding - Signed Up" at bounding box center [313, 166] width 129 height 22
click at [256, 167] on p "Add time frame" at bounding box center [257, 167] width 50 height 8
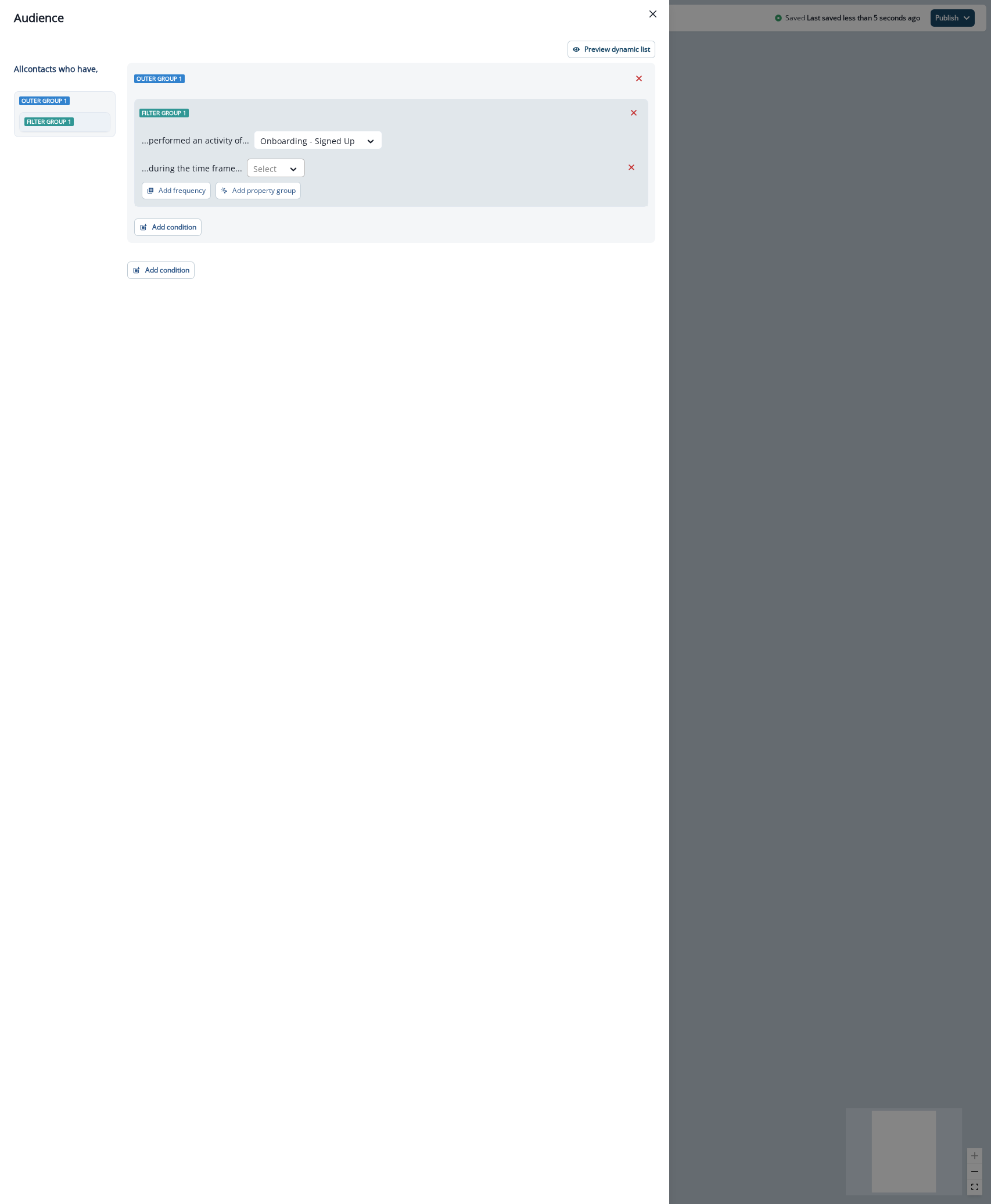
click at [267, 173] on div at bounding box center [265, 169] width 25 height 14
click at [271, 348] on div "in past" at bounding box center [328, 345] width 173 height 22
click at [428, 166] on input "text" at bounding box center [384, 167] width 145 height 18
type input "*"
click at [551, 156] on div "...performed an activity of... Onboarding - Signed Up ...during the time frame.…" at bounding box center [391, 153] width 499 height 46
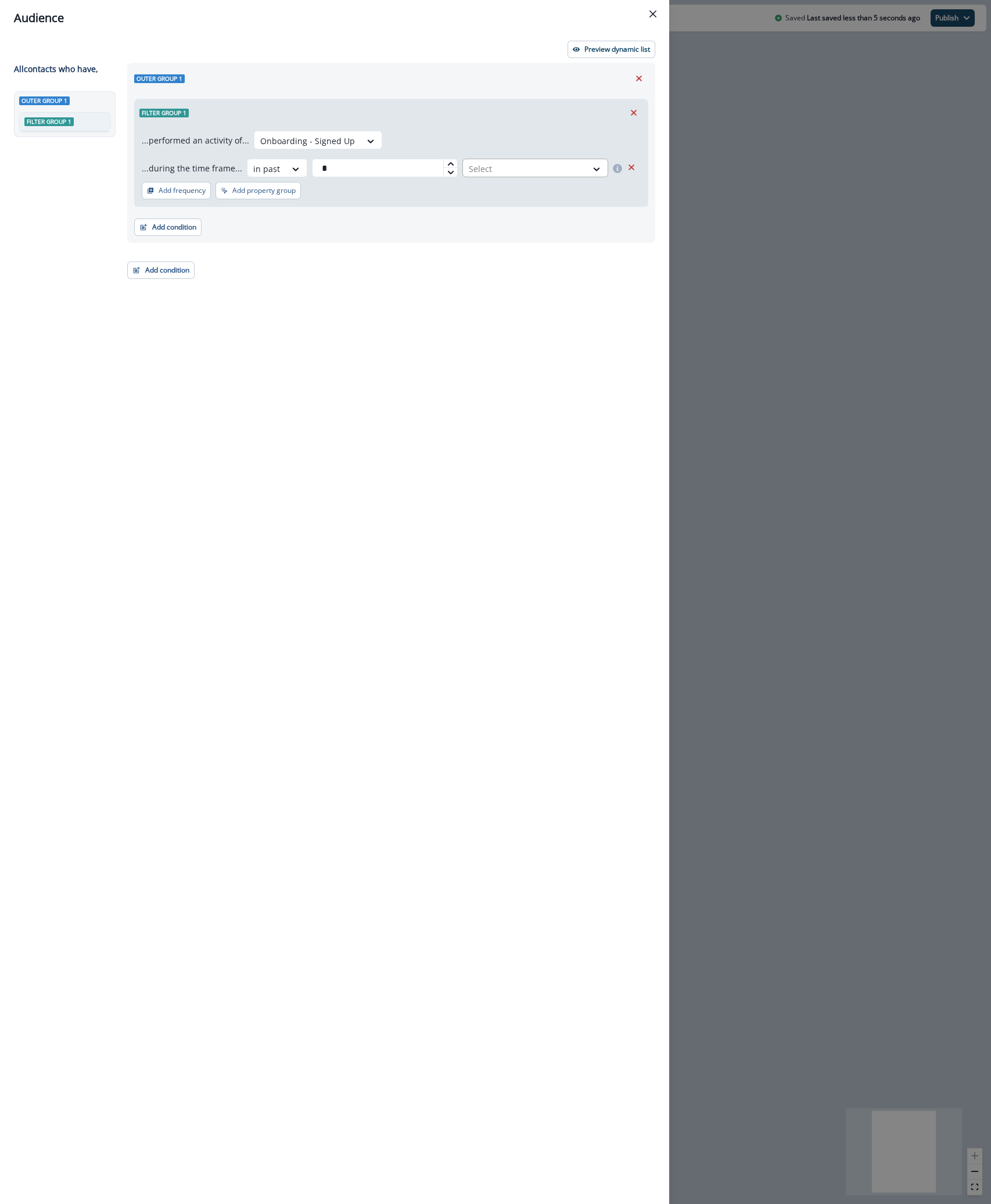
click at [532, 168] on div at bounding box center [524, 169] width 112 height 14
click at [485, 196] on div "day(s)" at bounding box center [534, 194] width 149 height 22
click at [603, 42] on button "Preview dynamic list" at bounding box center [611, 50] width 88 height 18
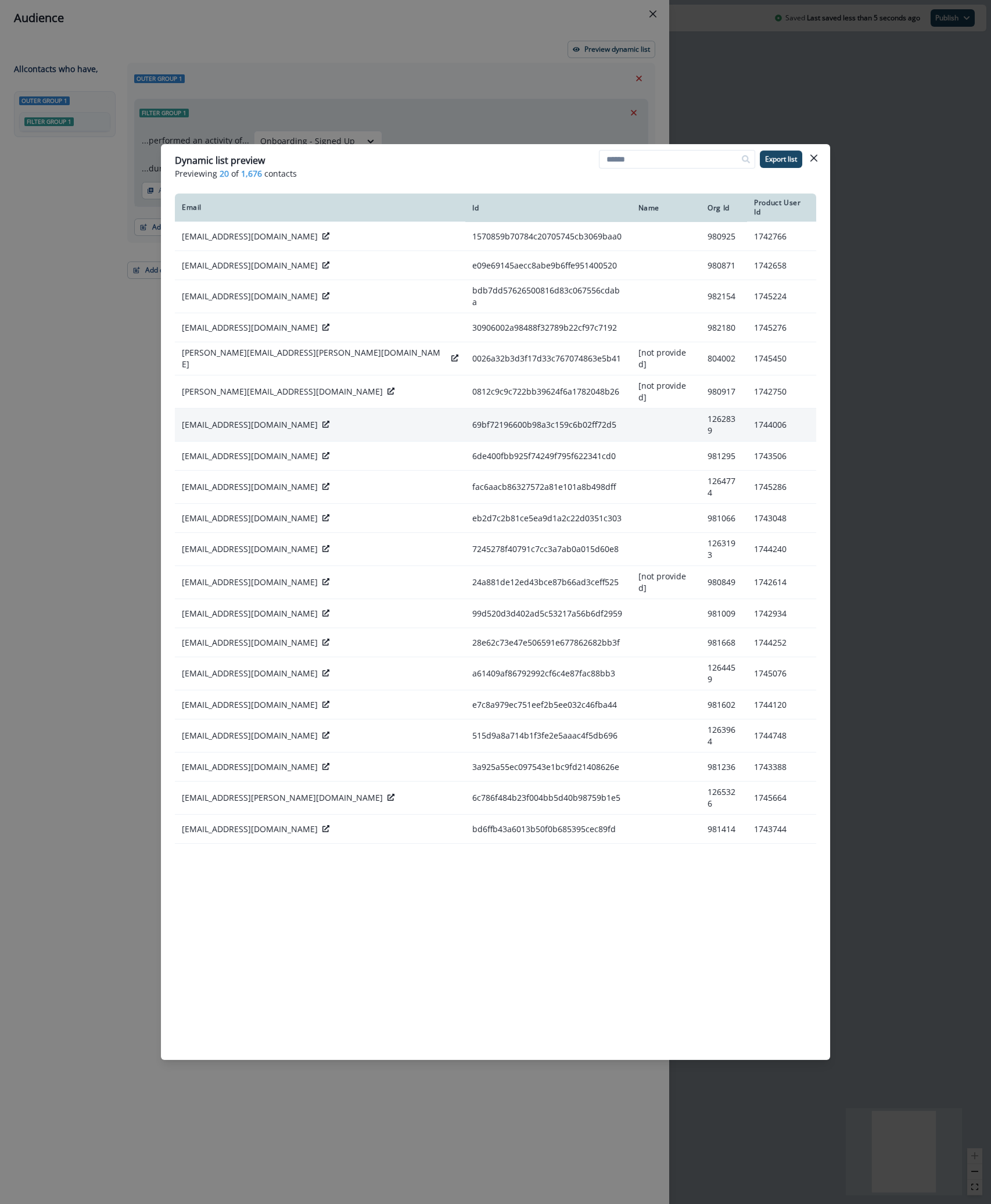
click at [217, 419] on p "[EMAIL_ADDRESS][DOMAIN_NAME]" at bounding box center [249, 425] width 136 height 12
copy div "[EMAIL_ADDRESS][DOMAIN_NAME]"
click at [322, 419] on div at bounding box center [325, 425] width 7 height 12
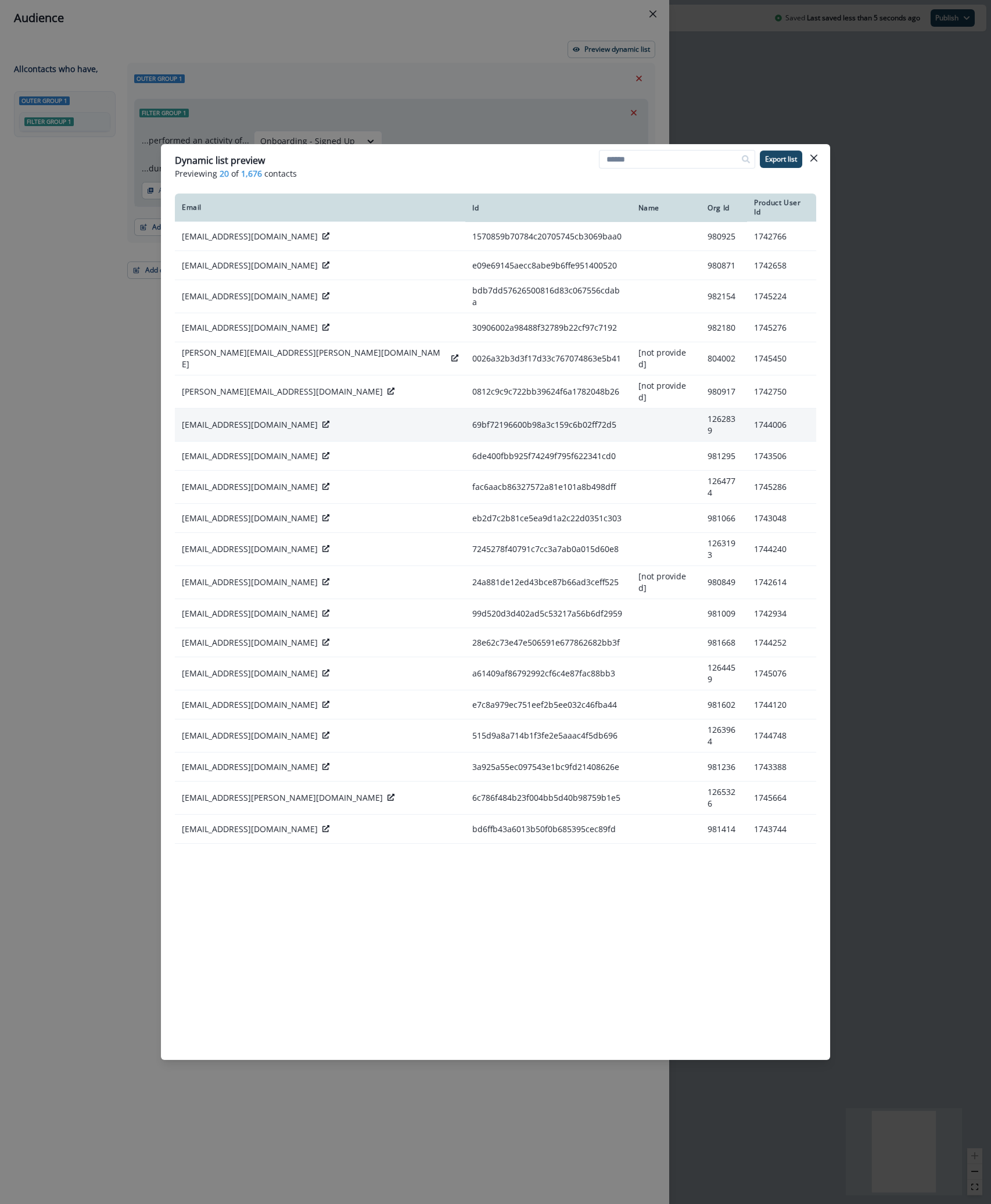
click at [322, 421] on icon at bounding box center [325, 424] width 7 height 7
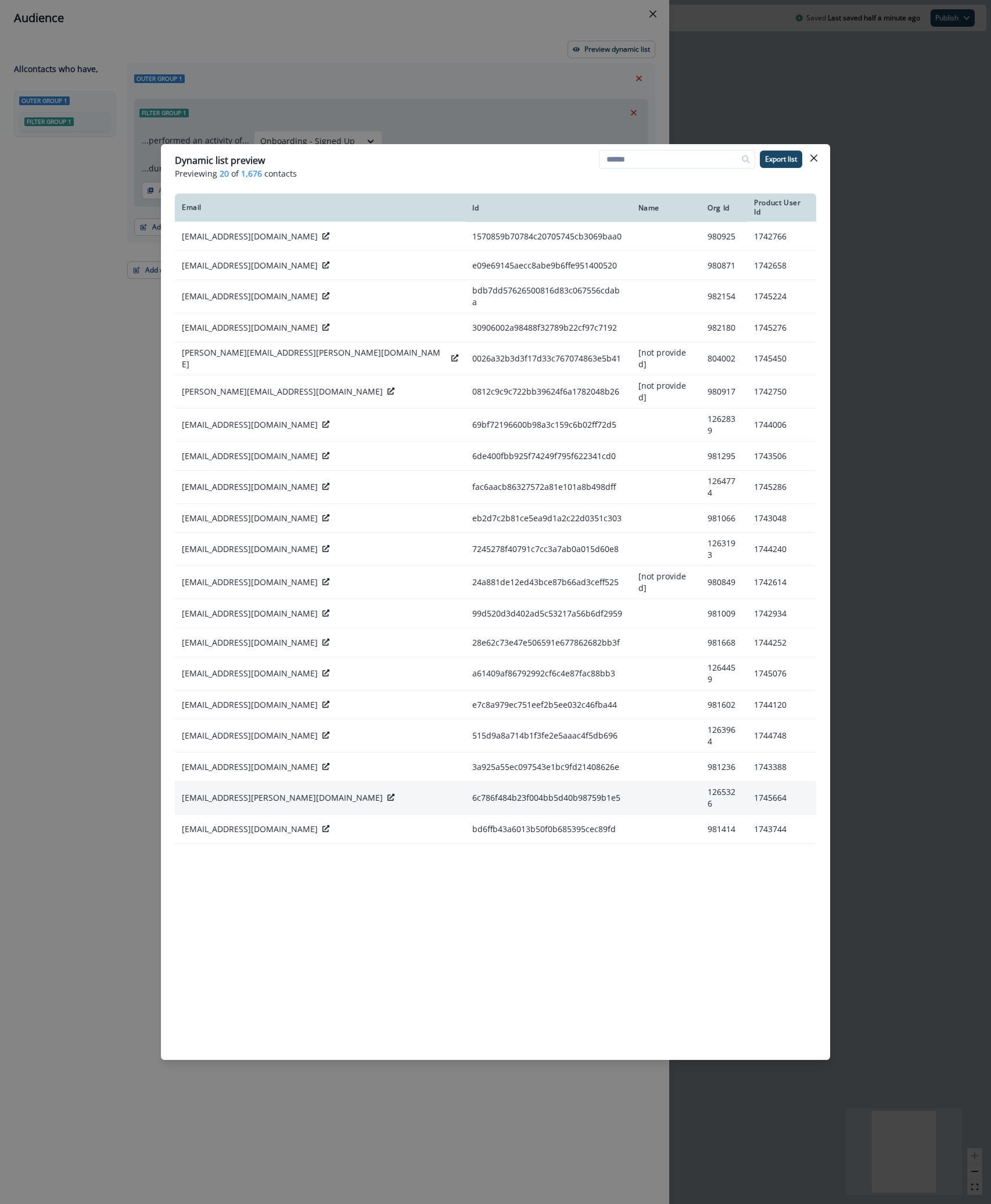
click at [250, 791] on p "[EMAIL_ADDRESS][PERSON_NAME][DOMAIN_NAME]" at bounding box center [281, 797] width 201 height 12
copy div "[EMAIL_ADDRESS][PERSON_NAME][DOMAIN_NAME]"
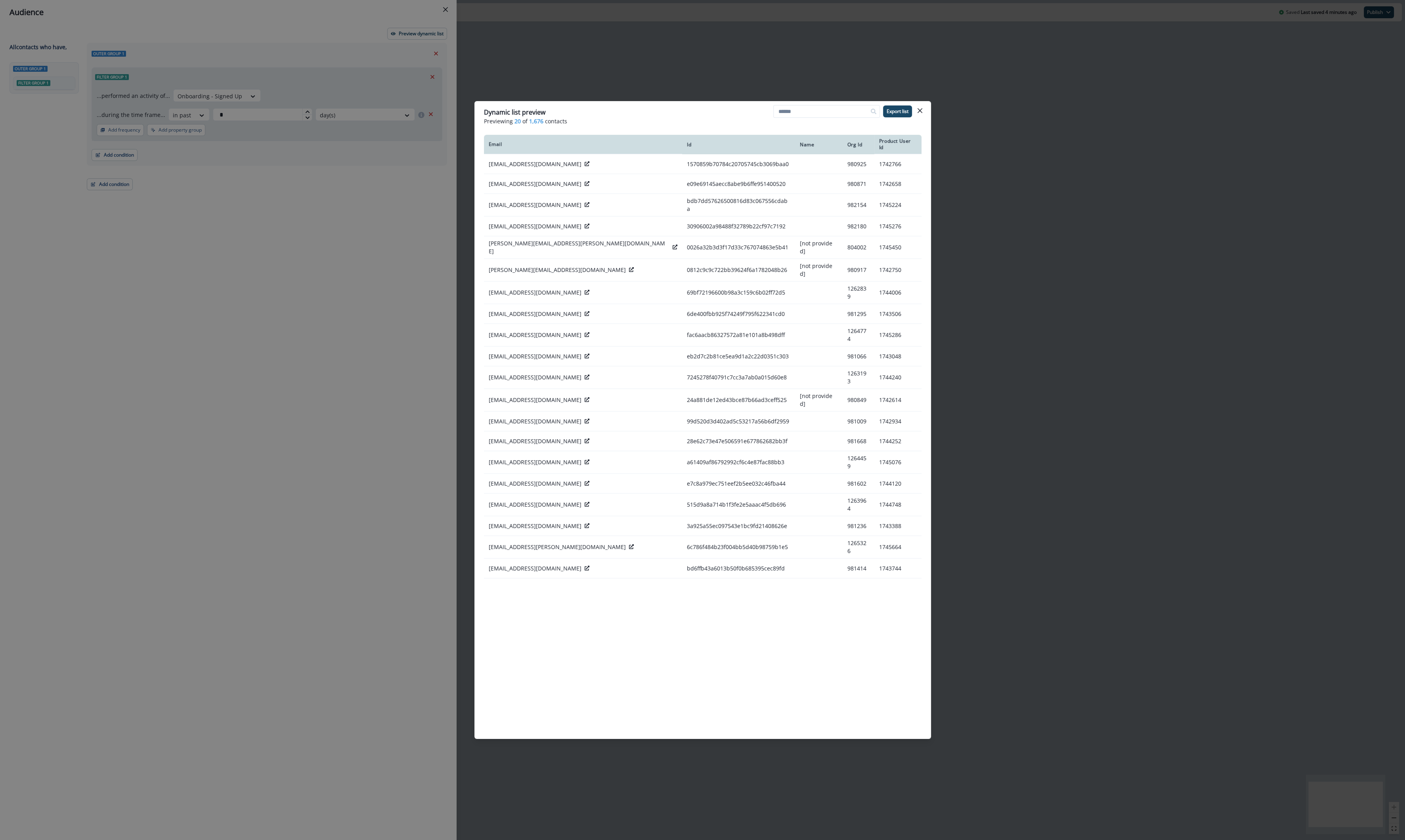
click at [493, 58] on div "Dynamic list preview Previewing 20 of 1,676 contacts Export list Email Id Name …" at bounding box center [703, 420] width 1405 height 840
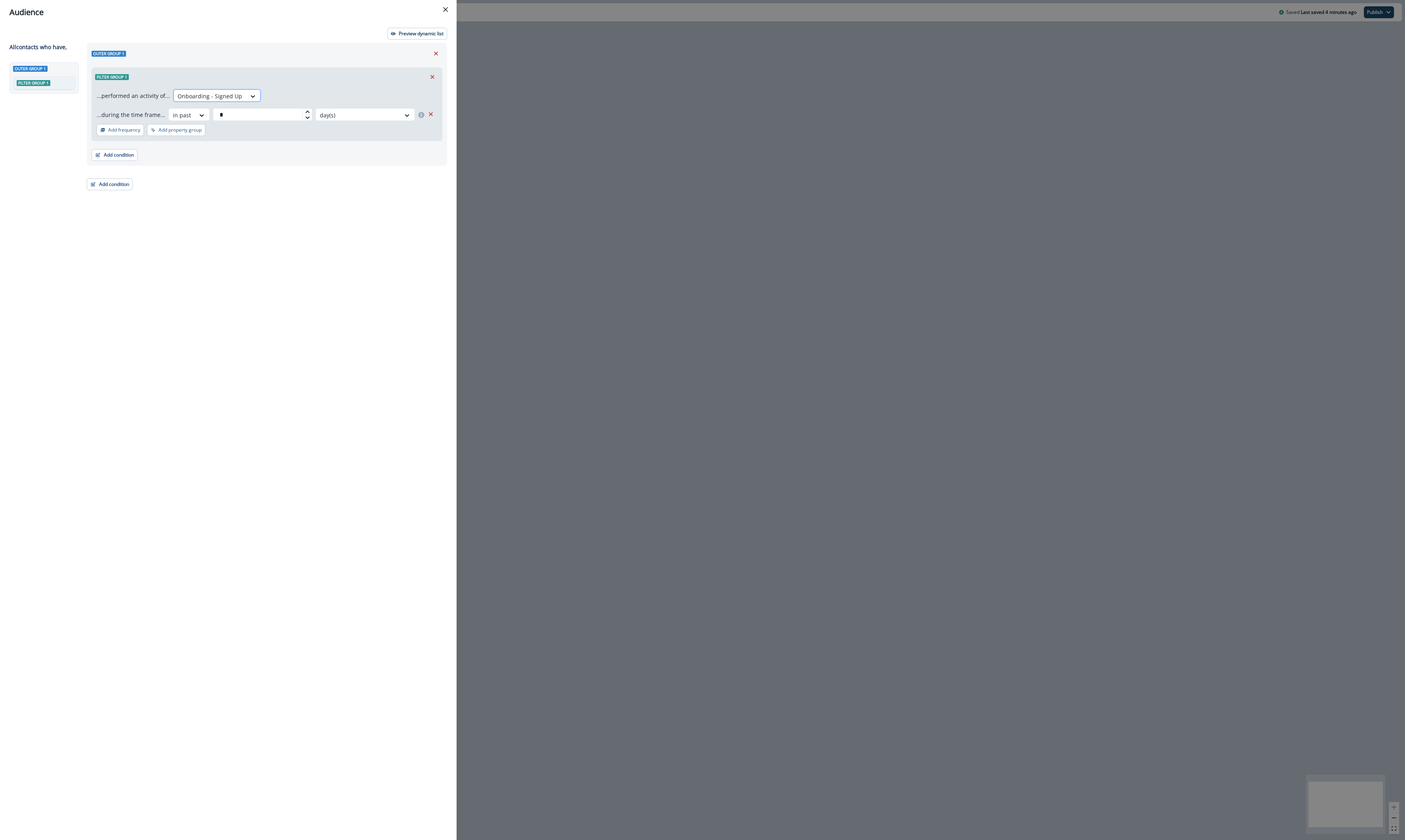
click at [230, 97] on div at bounding box center [210, 96] width 64 height 10
click at [256, 64] on div "Filter group 1 ...performed an activity of... Copy Invitation Link, 1 of 398. 3…" at bounding box center [267, 103] width 351 height 77
click at [439, 51] on icon "Remove" at bounding box center [436, 53] width 7 height 7
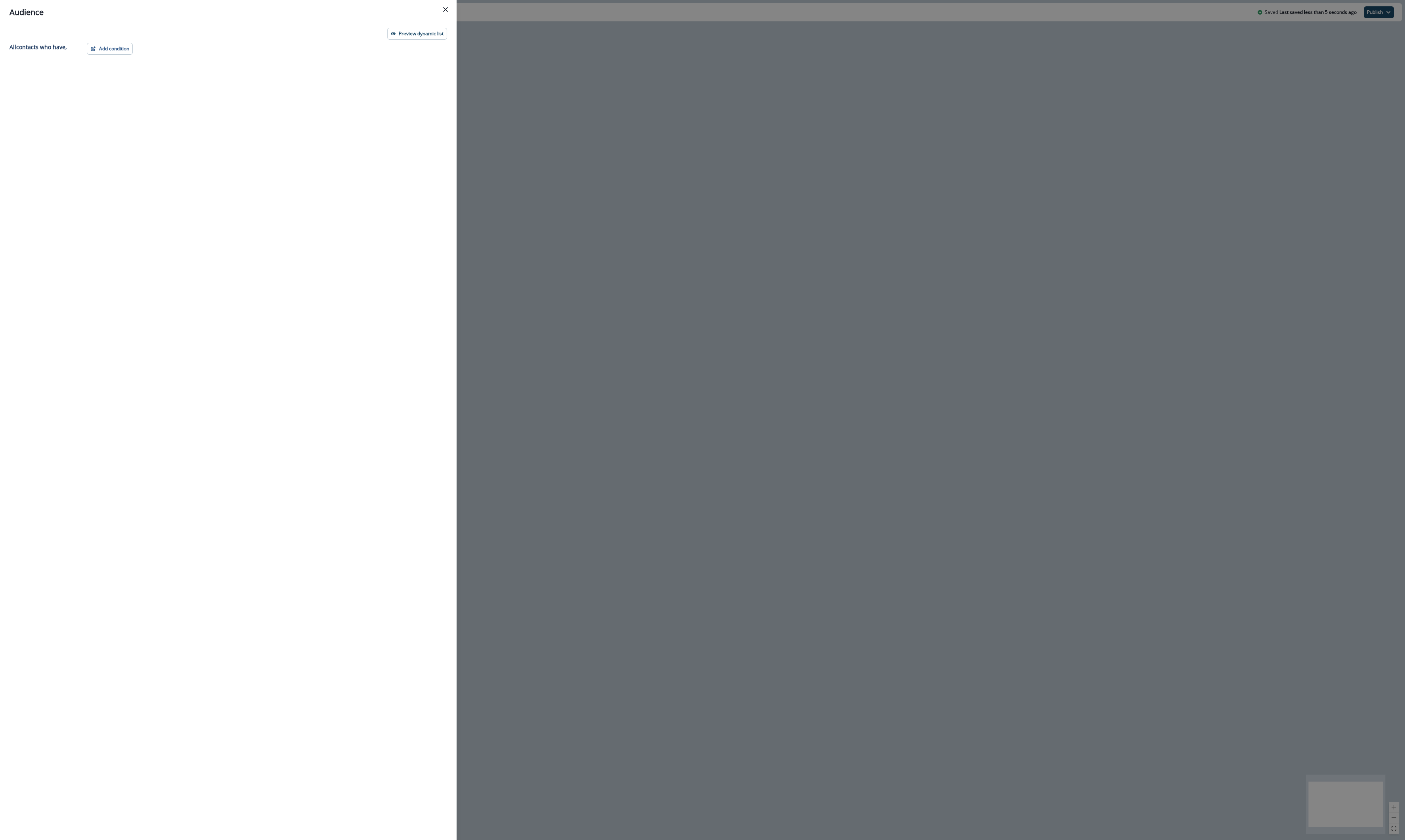
click at [579, 177] on div "Audience Preview dynamic list All contact s who have, Add condition Contact pro…" at bounding box center [703, 420] width 1405 height 840
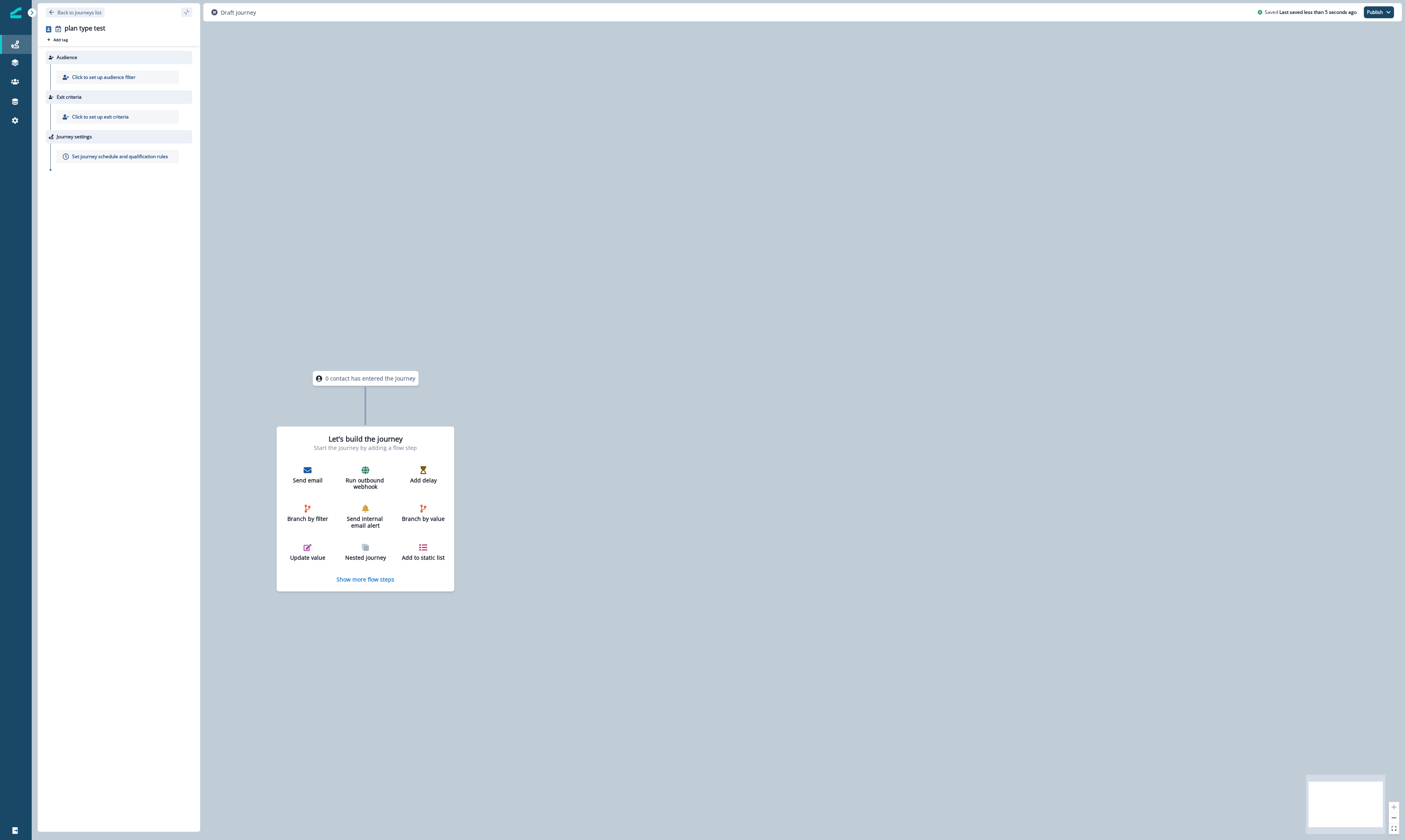
click at [11, 46] on icon at bounding box center [15, 44] width 8 height 8
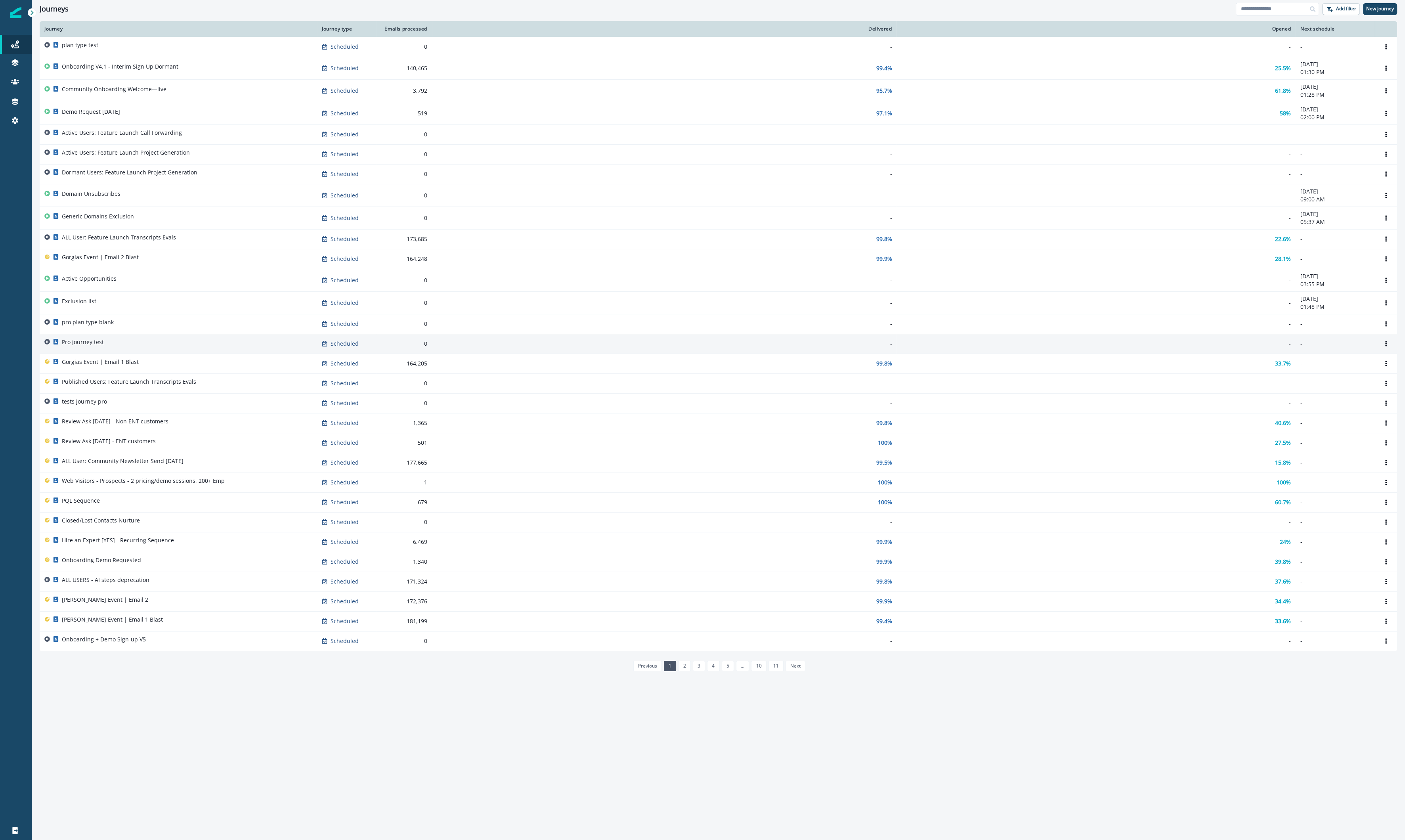
click at [89, 340] on p "Pro journey test" at bounding box center [82, 342] width 42 height 8
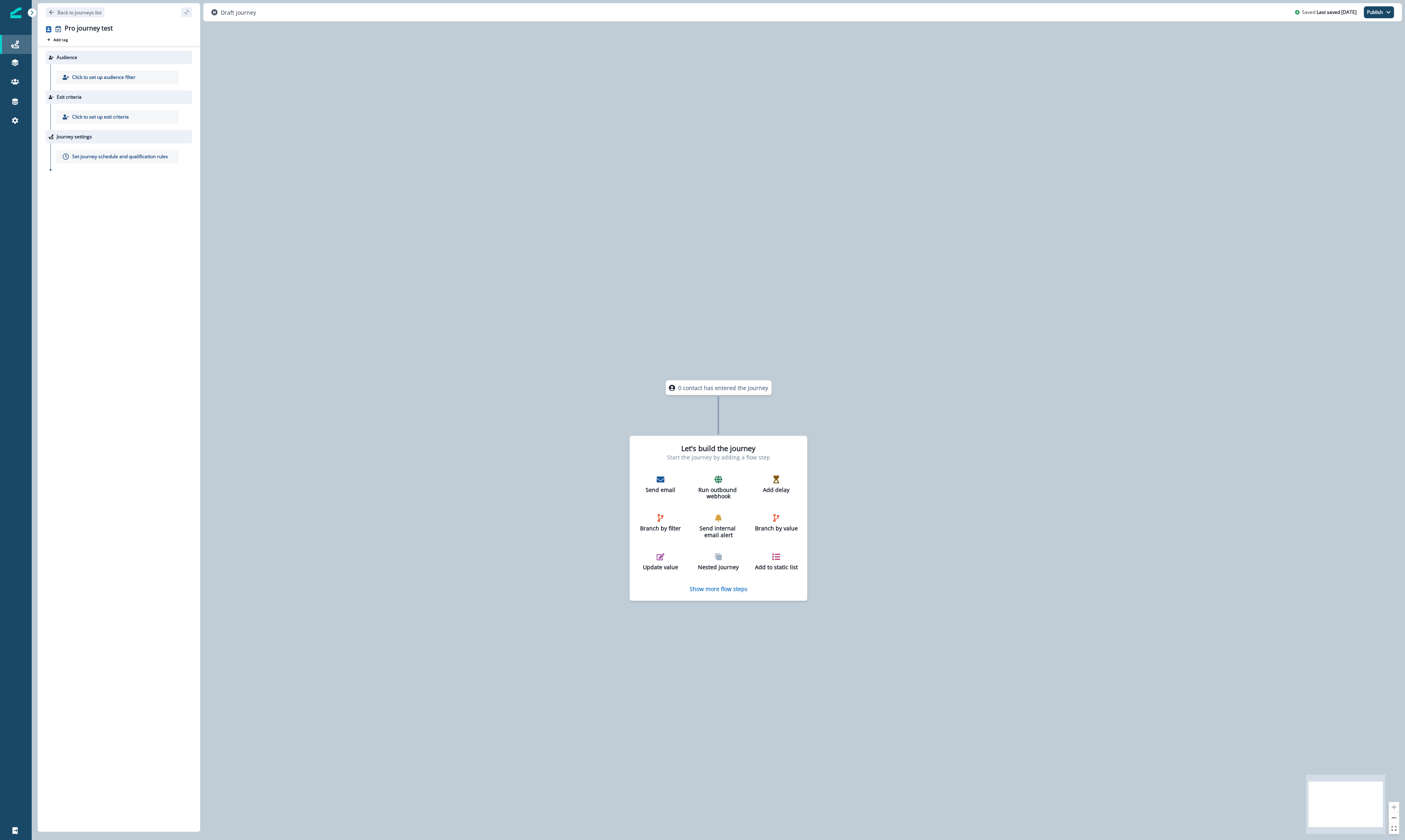
click at [9, 40] on div "Journeys" at bounding box center [16, 44] width 26 height 9
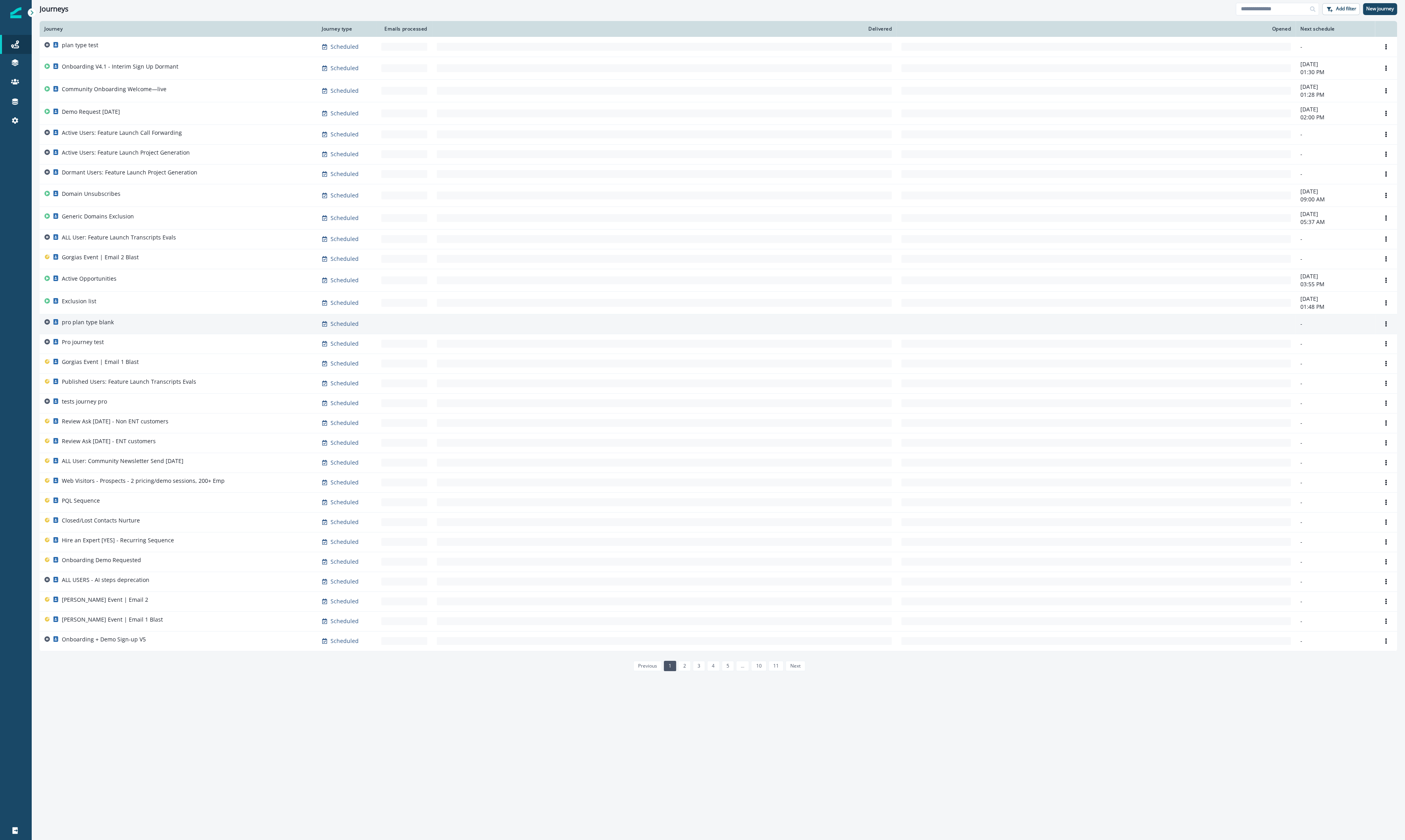
click at [76, 314] on td "pro plan type blank" at bounding box center [178, 324] width 278 height 20
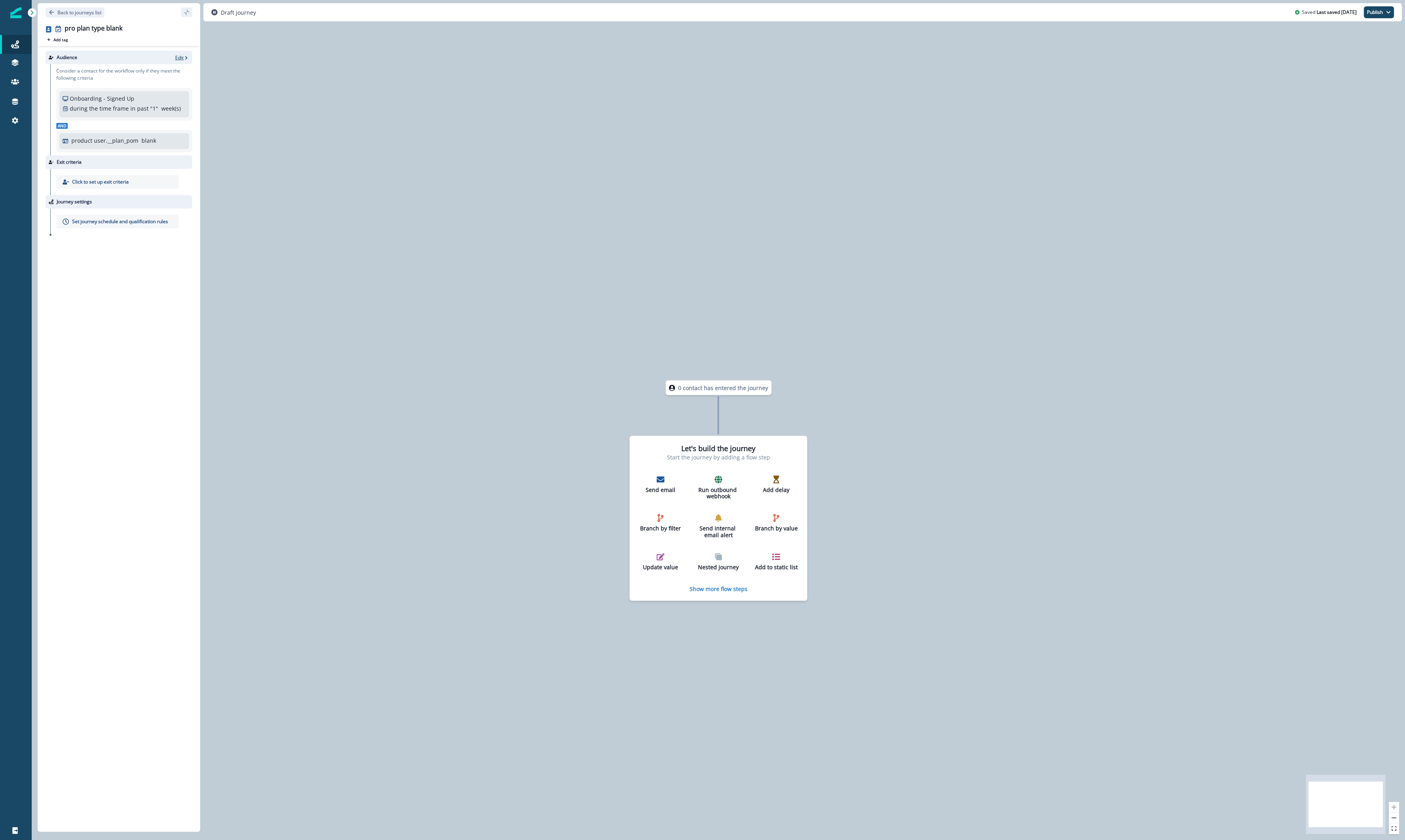
click at [178, 56] on p "Edit" at bounding box center [179, 58] width 8 height 7
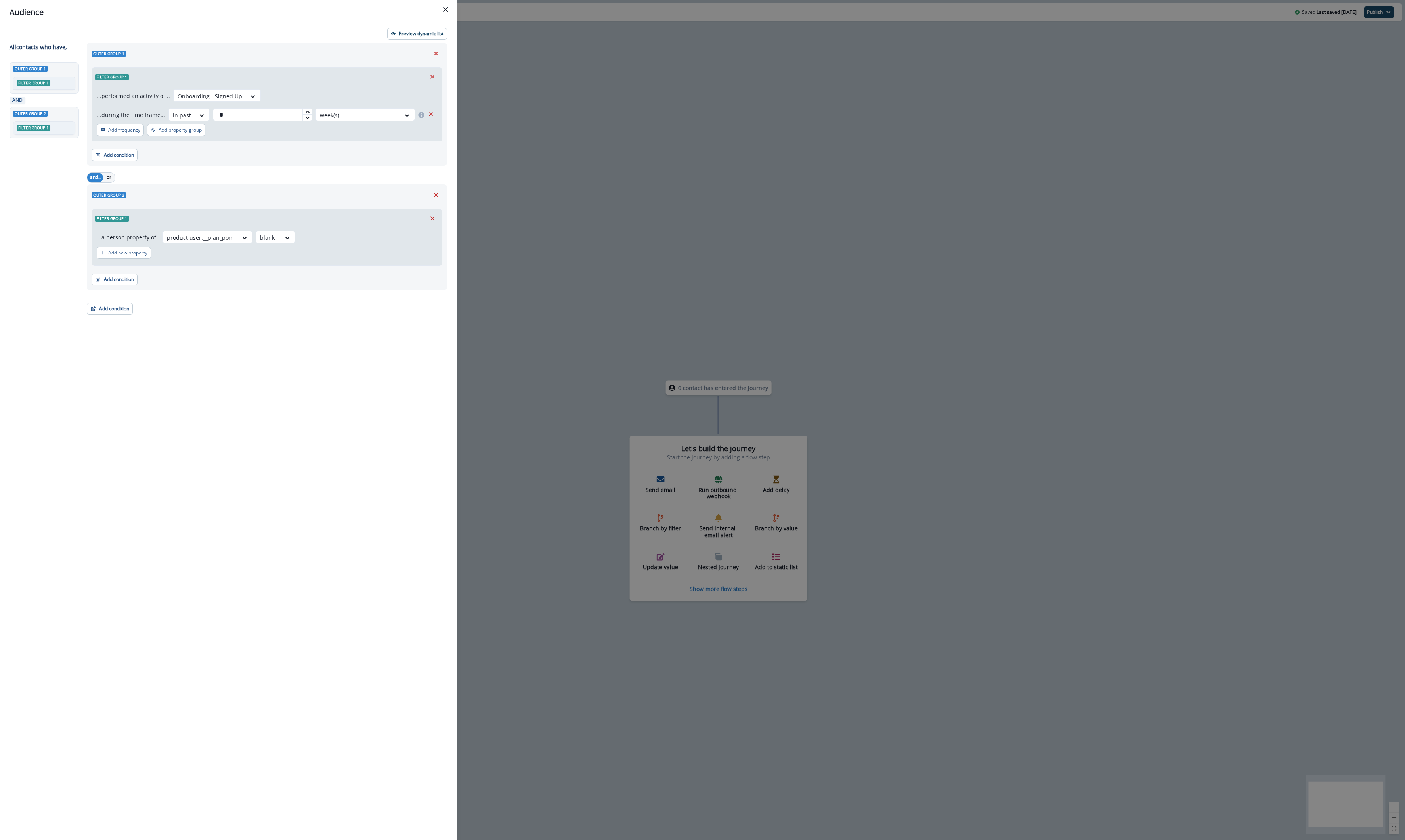
click at [503, 207] on div "Audience Preview dynamic list All contact s who have, Outer group 1 Filter grou…" at bounding box center [703, 420] width 1405 height 840
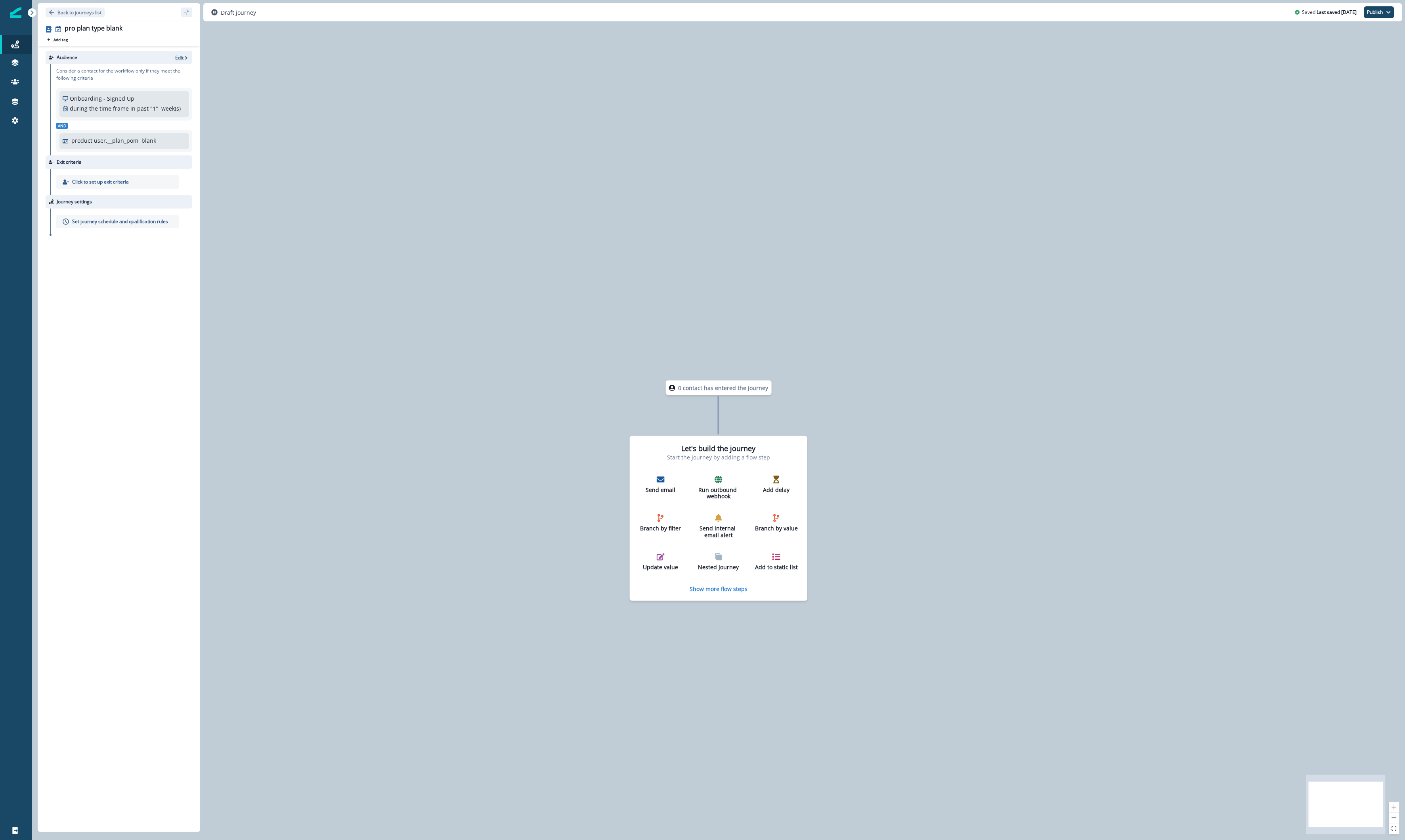
click at [182, 58] on p "Edit" at bounding box center [179, 58] width 8 height 7
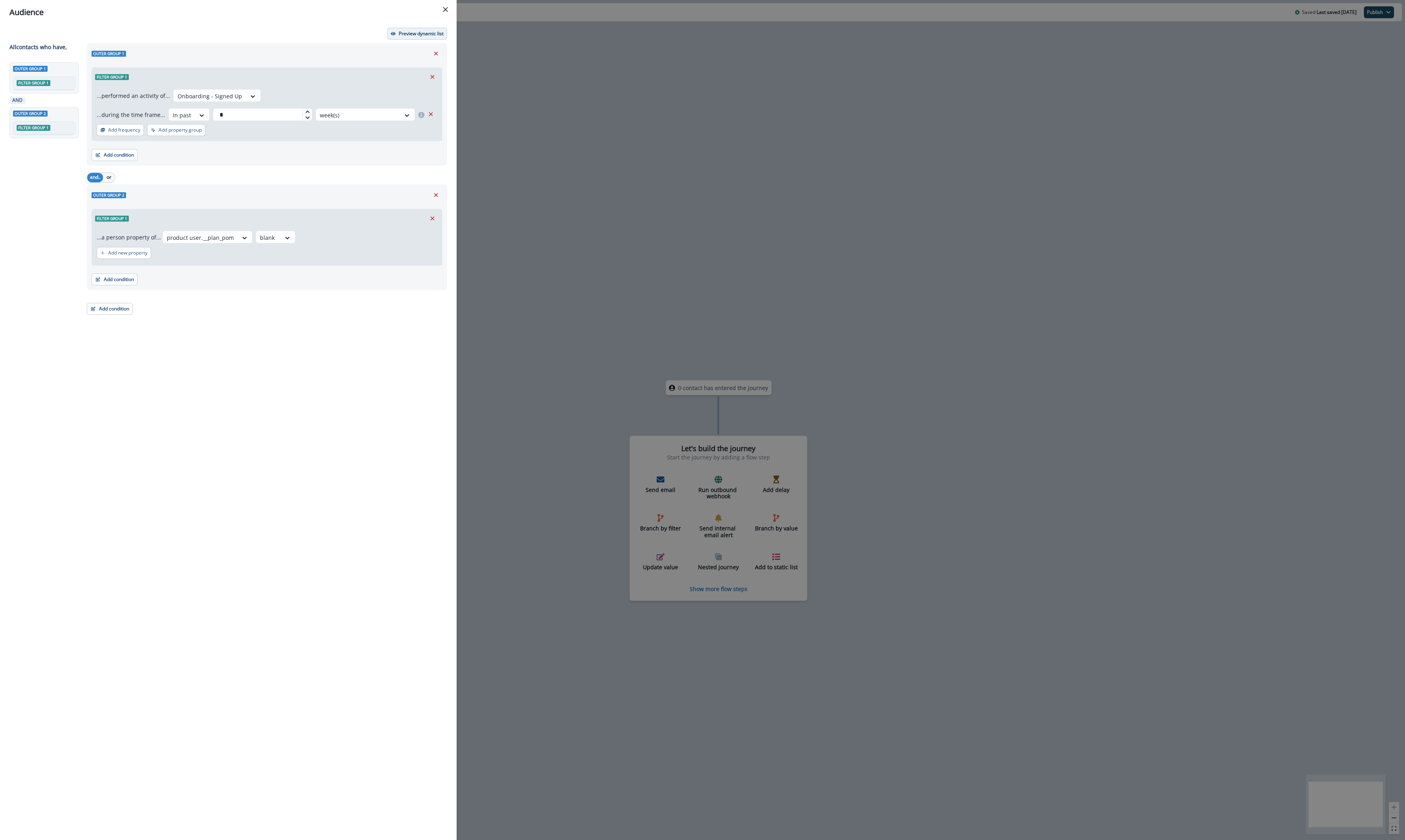
click at [410, 36] on p "Preview dynamic list" at bounding box center [421, 34] width 45 height 5
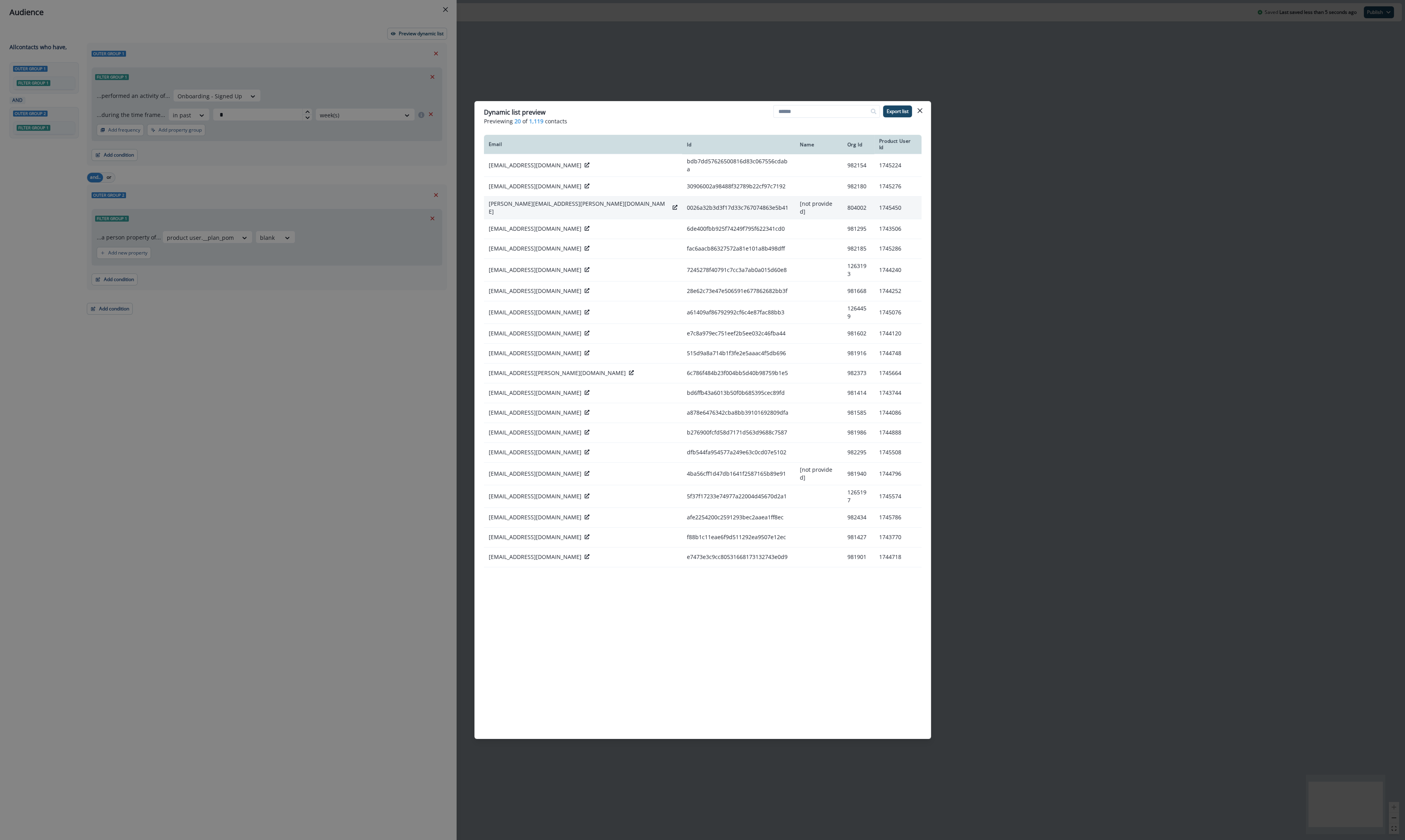
click at [551, 200] on p "[PERSON_NAME][EMAIL_ADDRESS][PERSON_NAME][DOMAIN_NAME]" at bounding box center [579, 207] width 181 height 16
copy div "[PERSON_NAME][EMAIL_ADDRESS][PERSON_NAME][DOMAIN_NAME]"
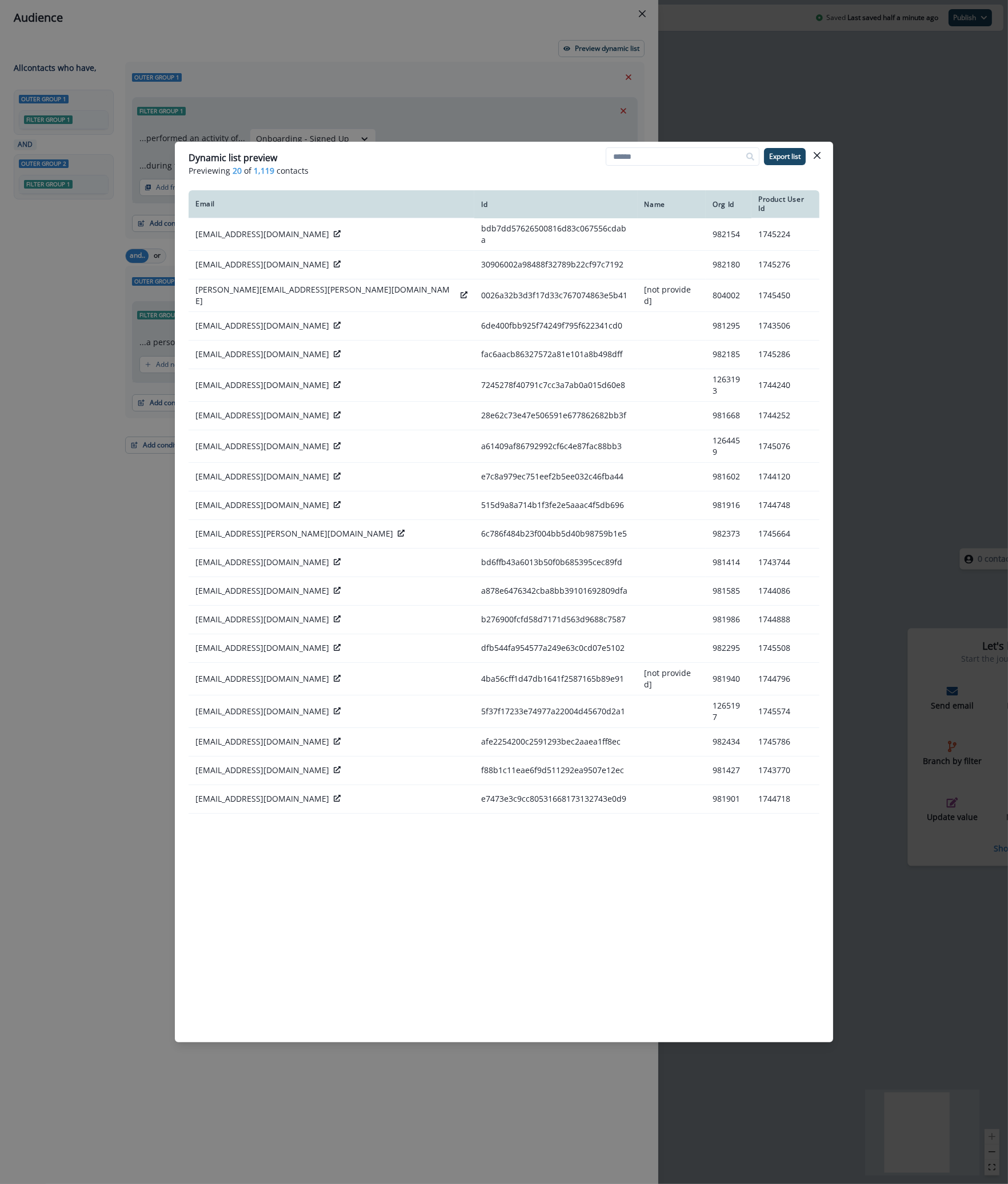
click at [24, 331] on div "Dynamic list preview Previewing 20 of 1,119 contacts Export list Email Id Name …" at bounding box center [504, 592] width 1008 height 1184
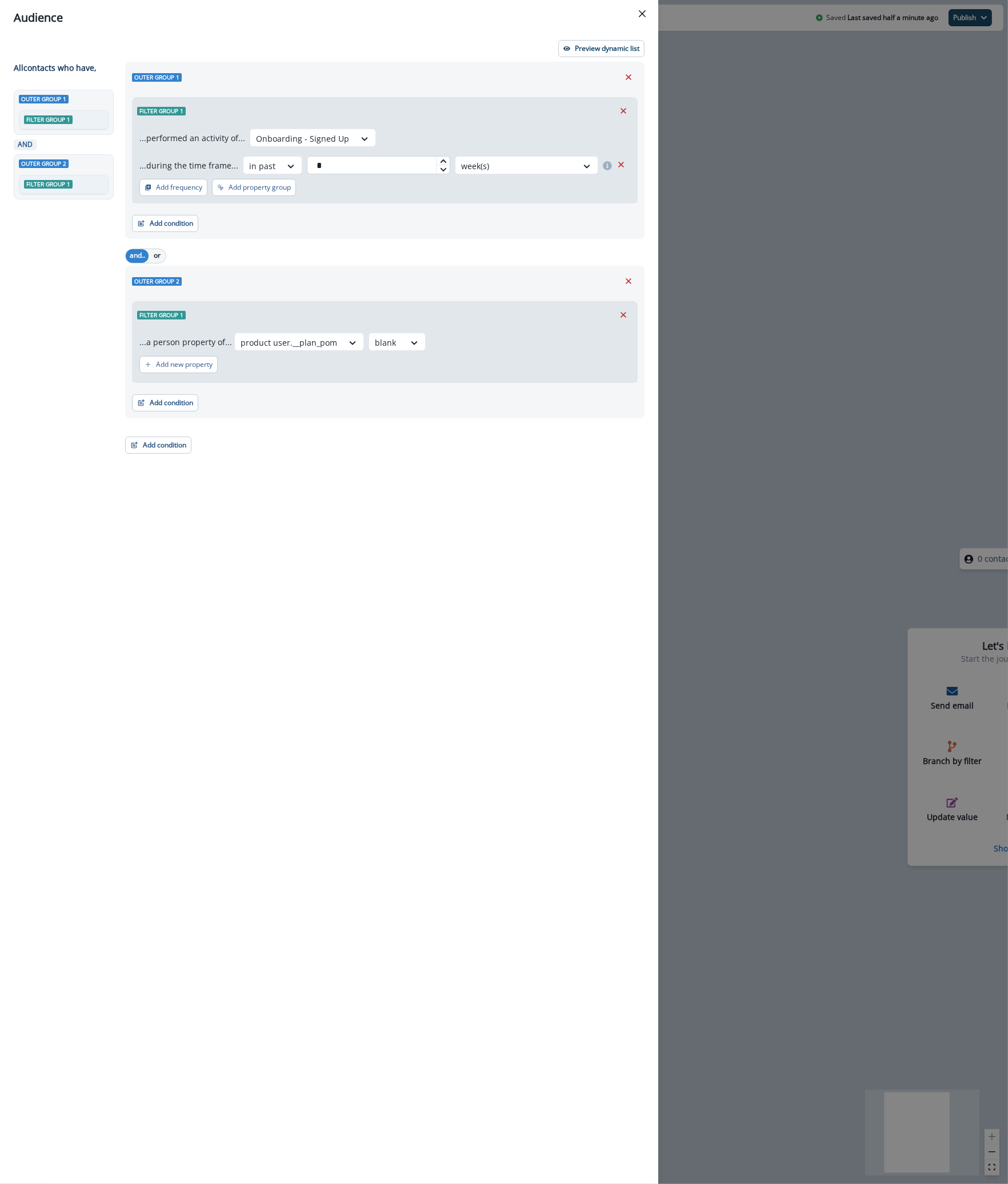
click at [350, 167] on input "*" at bounding box center [378, 164] width 143 height 18
click at [281, 165] on div at bounding box center [291, 166] width 20 height 12
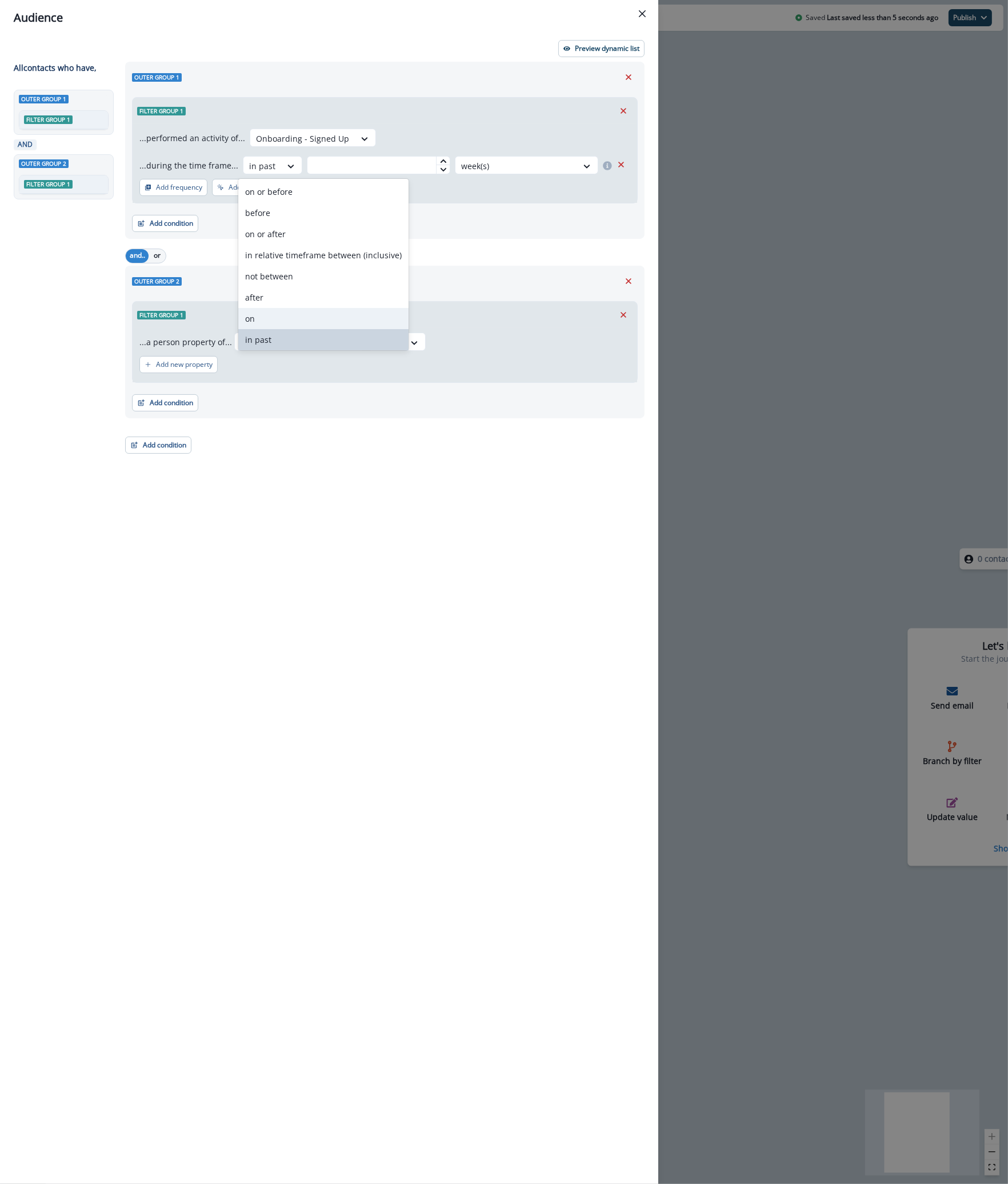
click at [275, 315] on div "on" at bounding box center [323, 318] width 171 height 21
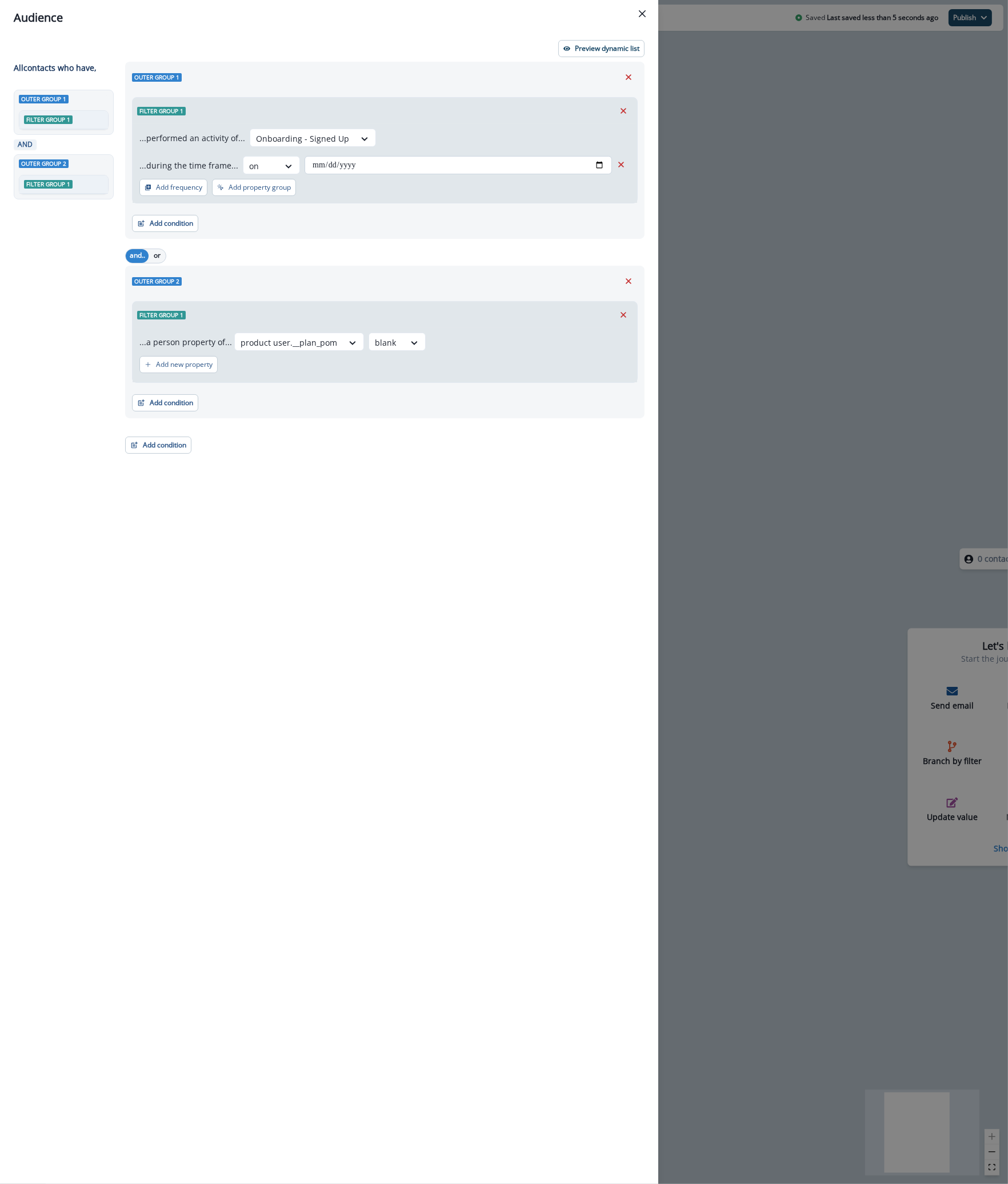
click at [337, 160] on input "date" at bounding box center [458, 164] width 307 height 18
click at [601, 165] on input "date" at bounding box center [458, 164] width 307 height 18
type input "**********"
click at [579, 52] on p "Preview dynamic list" at bounding box center [607, 49] width 64 height 8
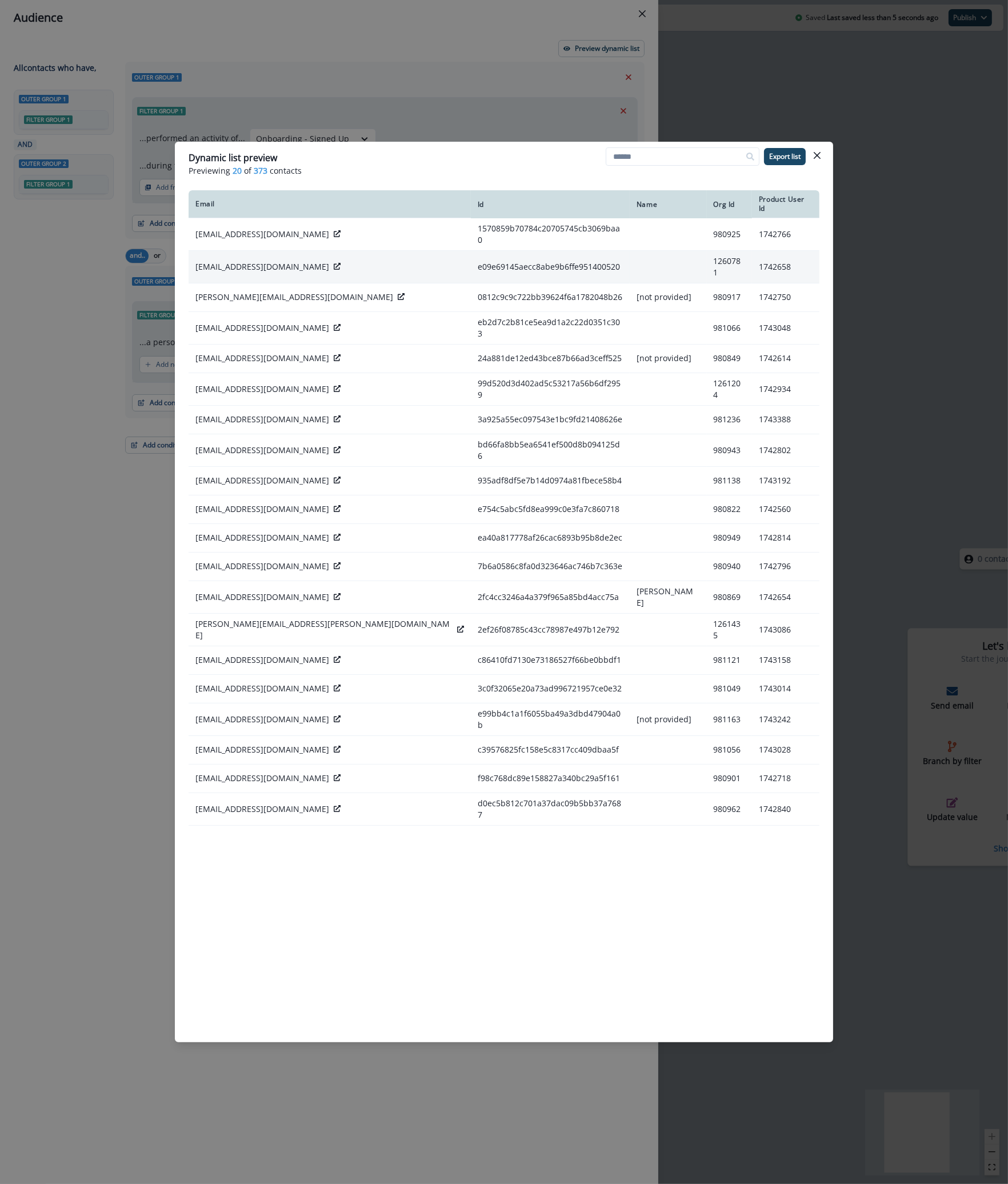
click at [206, 261] on p "[EMAIL_ADDRESS][DOMAIN_NAME]" at bounding box center [263, 267] width 134 height 12
copy div "[EMAIL_ADDRESS][DOMAIN_NAME]"
click at [333, 263] on icon at bounding box center [337, 266] width 7 height 7
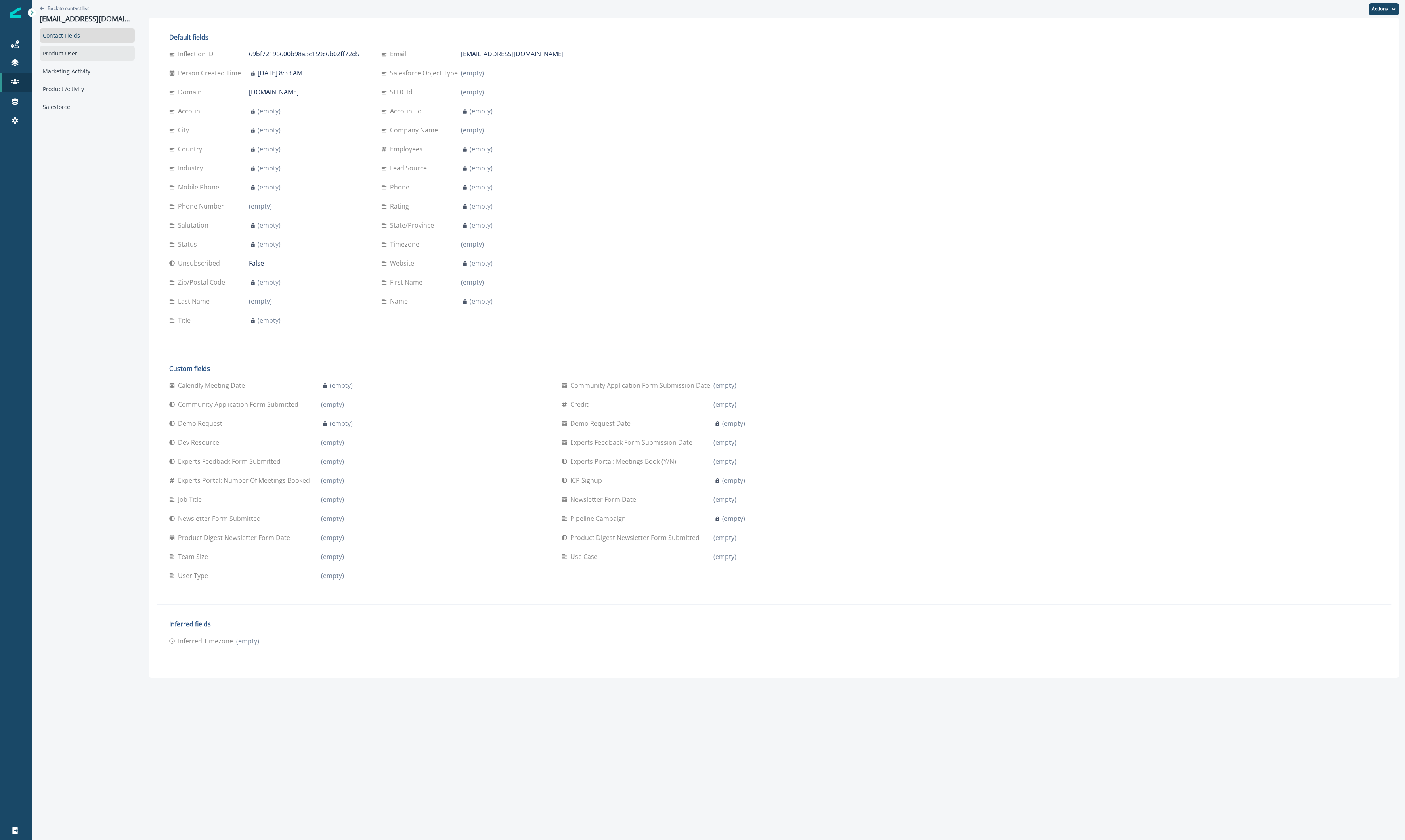
click at [65, 52] on div "Product User" at bounding box center [87, 53] width 95 height 15
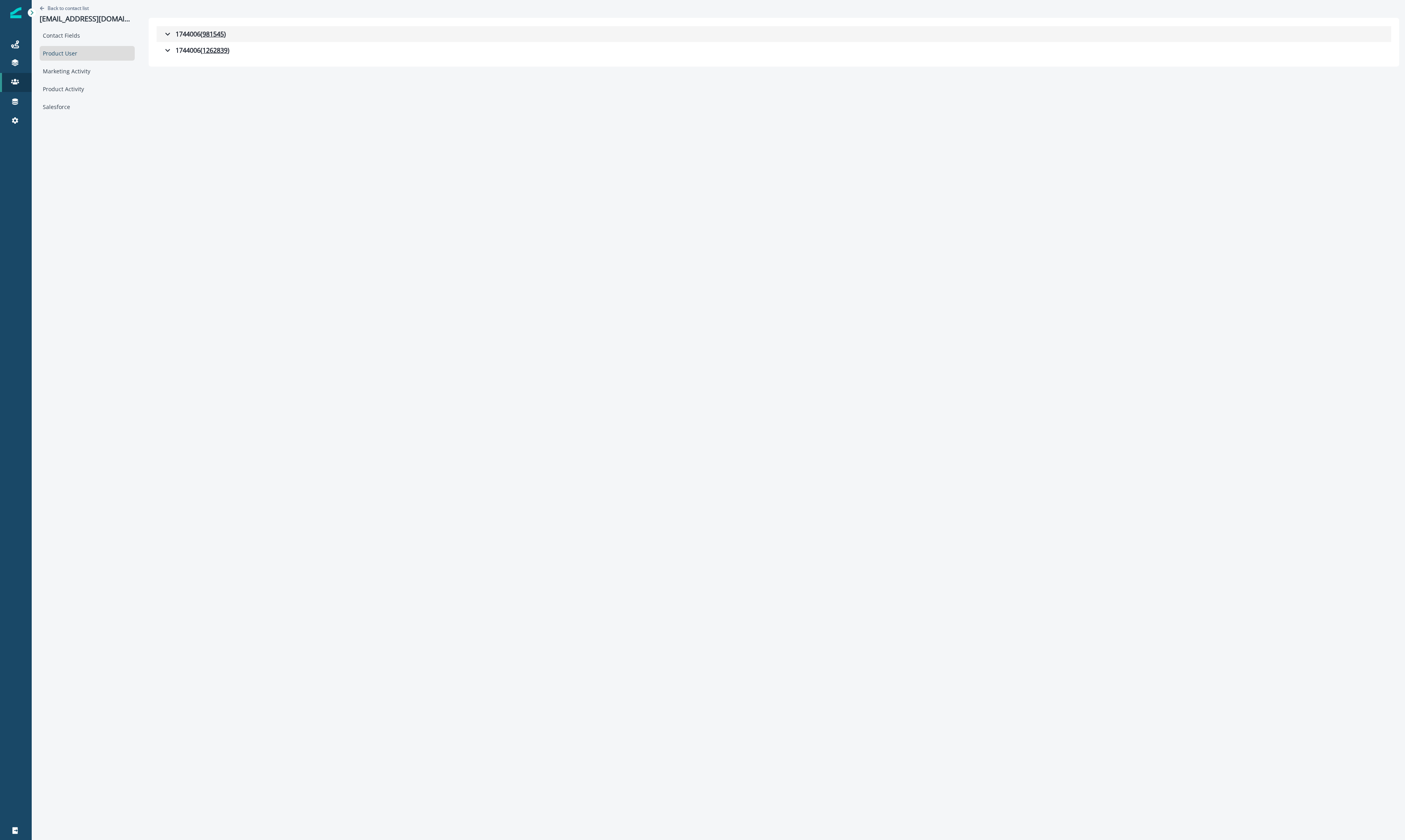
click at [184, 31] on div "1744006 ( 981545 )" at bounding box center [195, 34] width 63 height 9
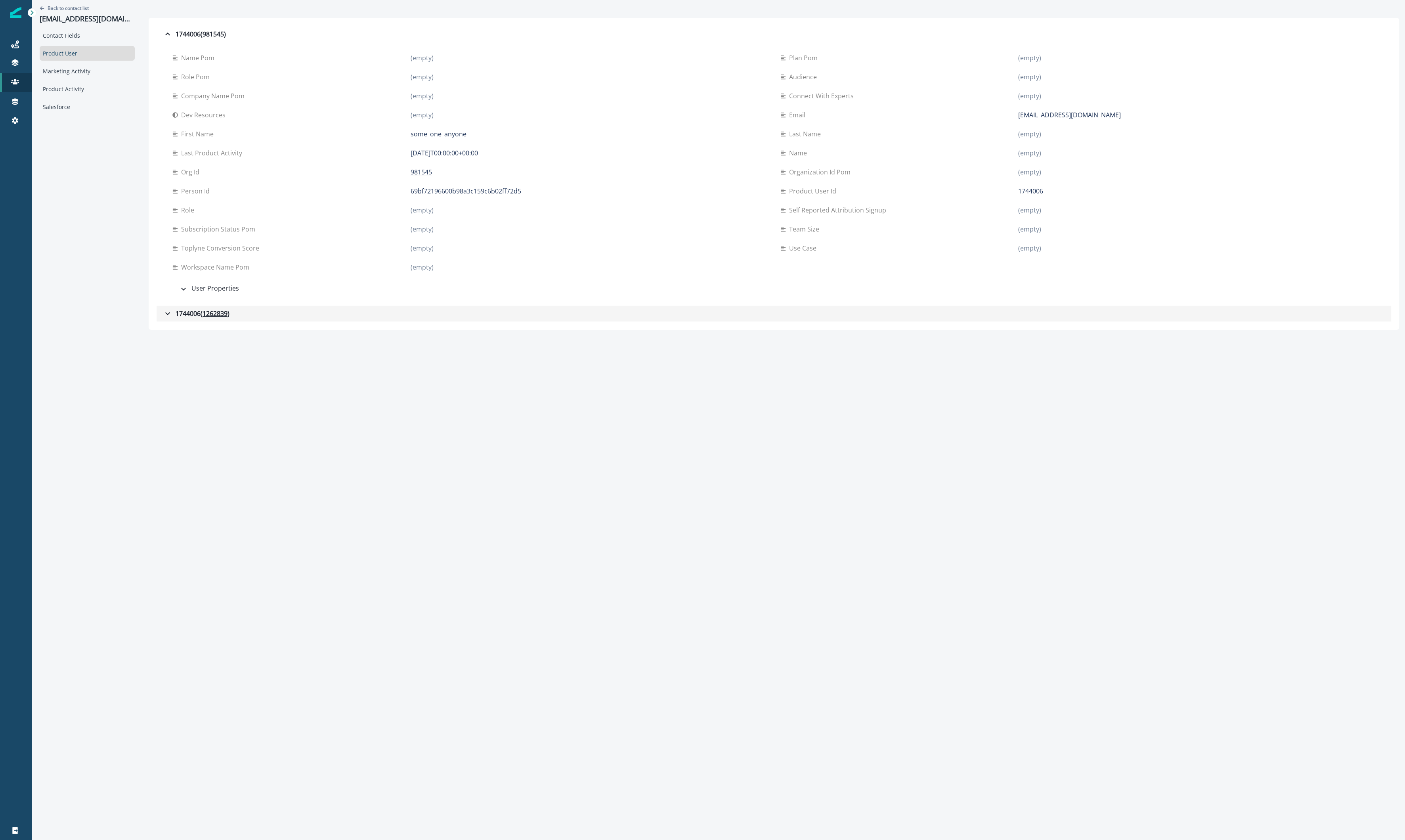
click at [178, 313] on div "1744006 ( 1262839 )" at bounding box center [196, 313] width 67 height 9
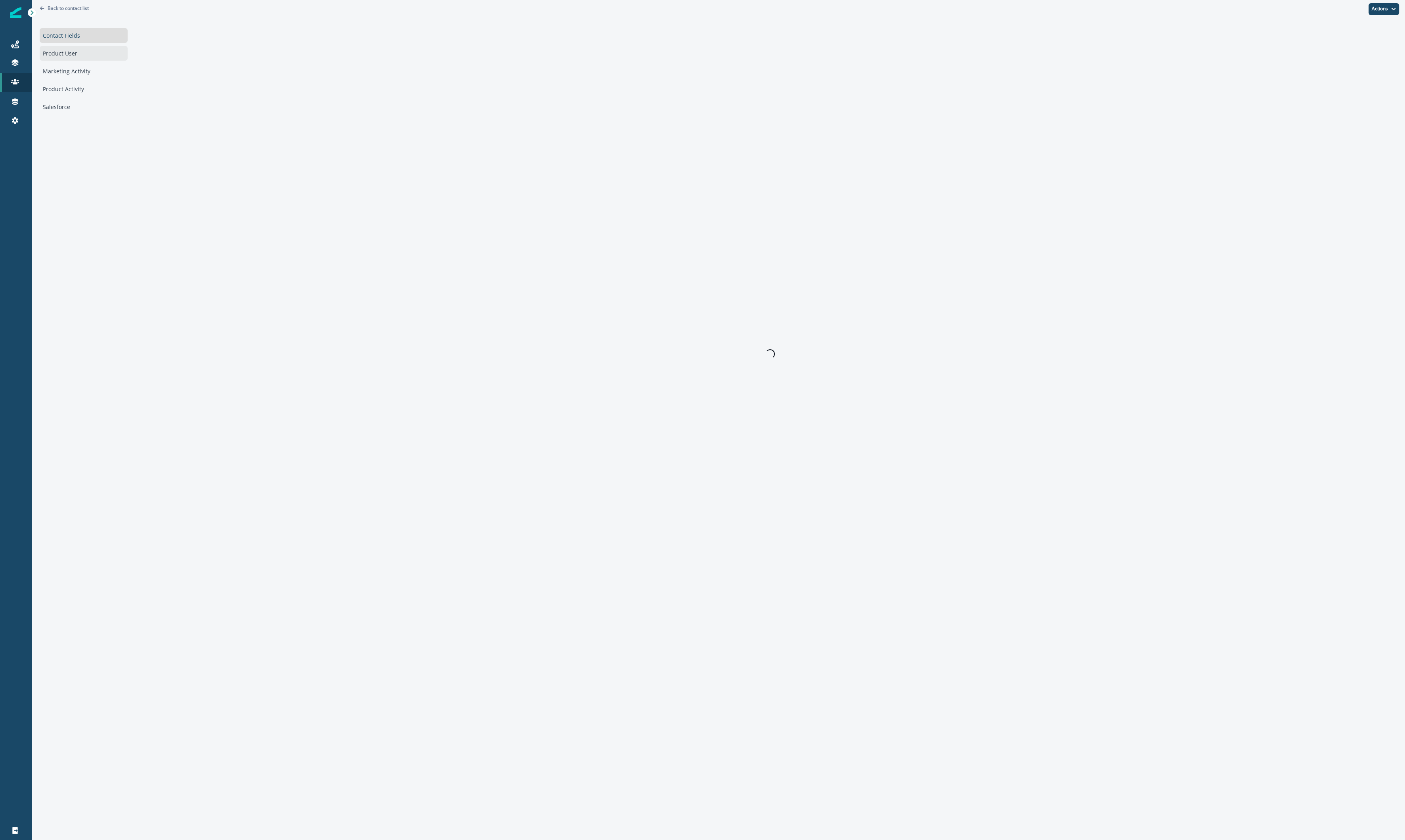
click at [55, 56] on div "Product User" at bounding box center [83, 53] width 88 height 15
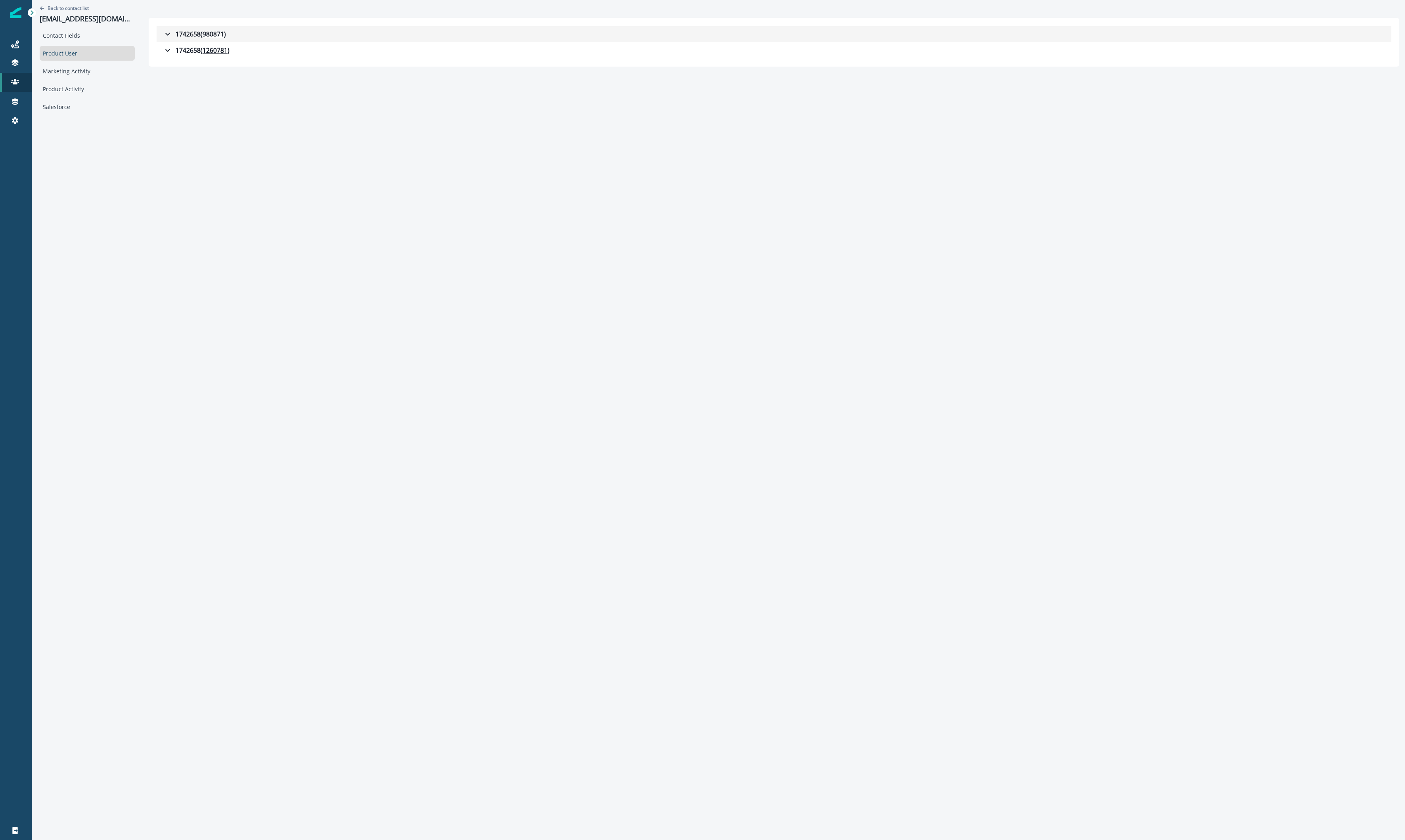
drag, startPoint x: 171, startPoint y: 32, endPoint x: 175, endPoint y: 36, distance: 5.7
click at [171, 32] on div "1742658 ( 980871 )" at bounding box center [195, 34] width 63 height 9
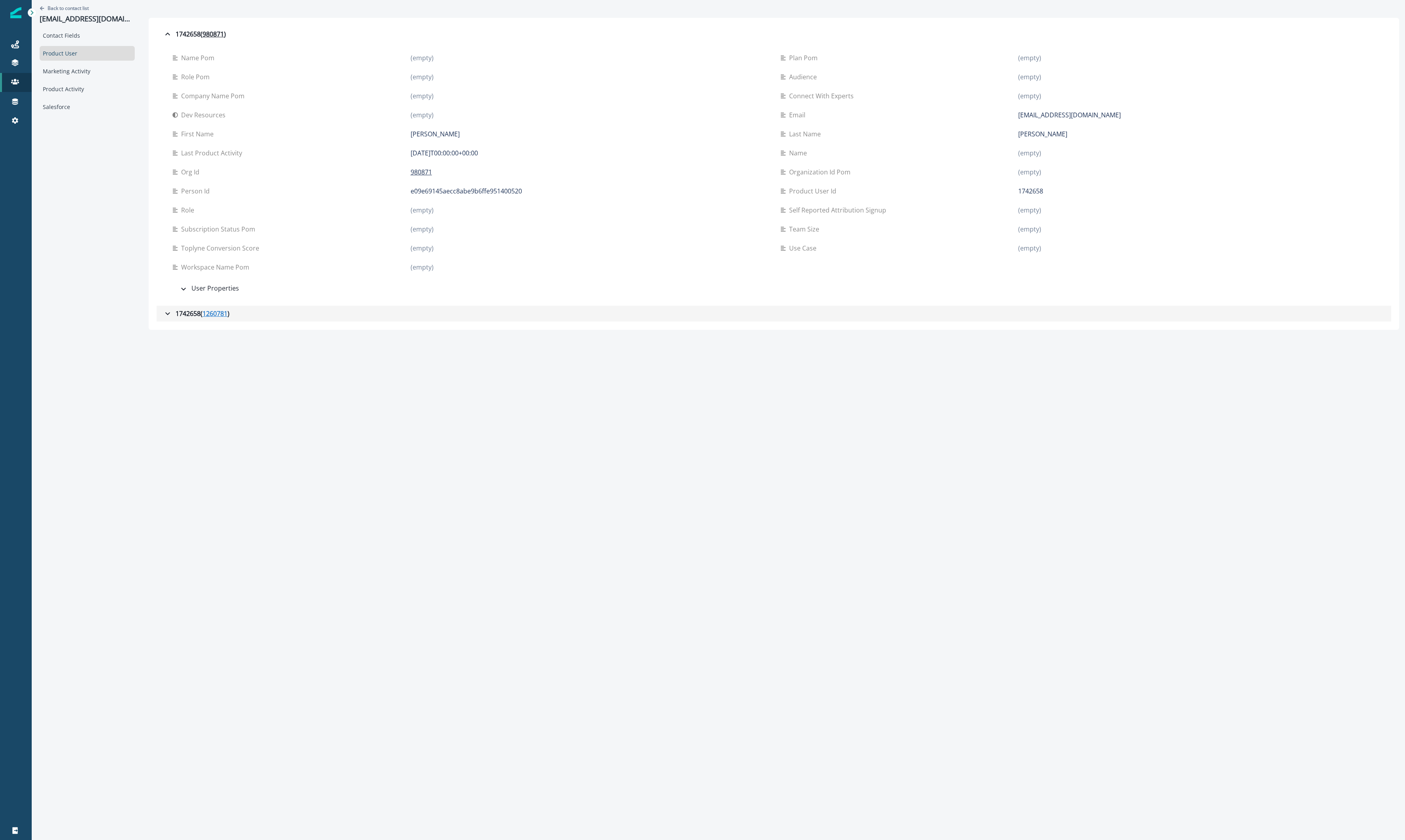
click at [202, 311] on u "1260781" at bounding box center [215, 313] width 25 height 9
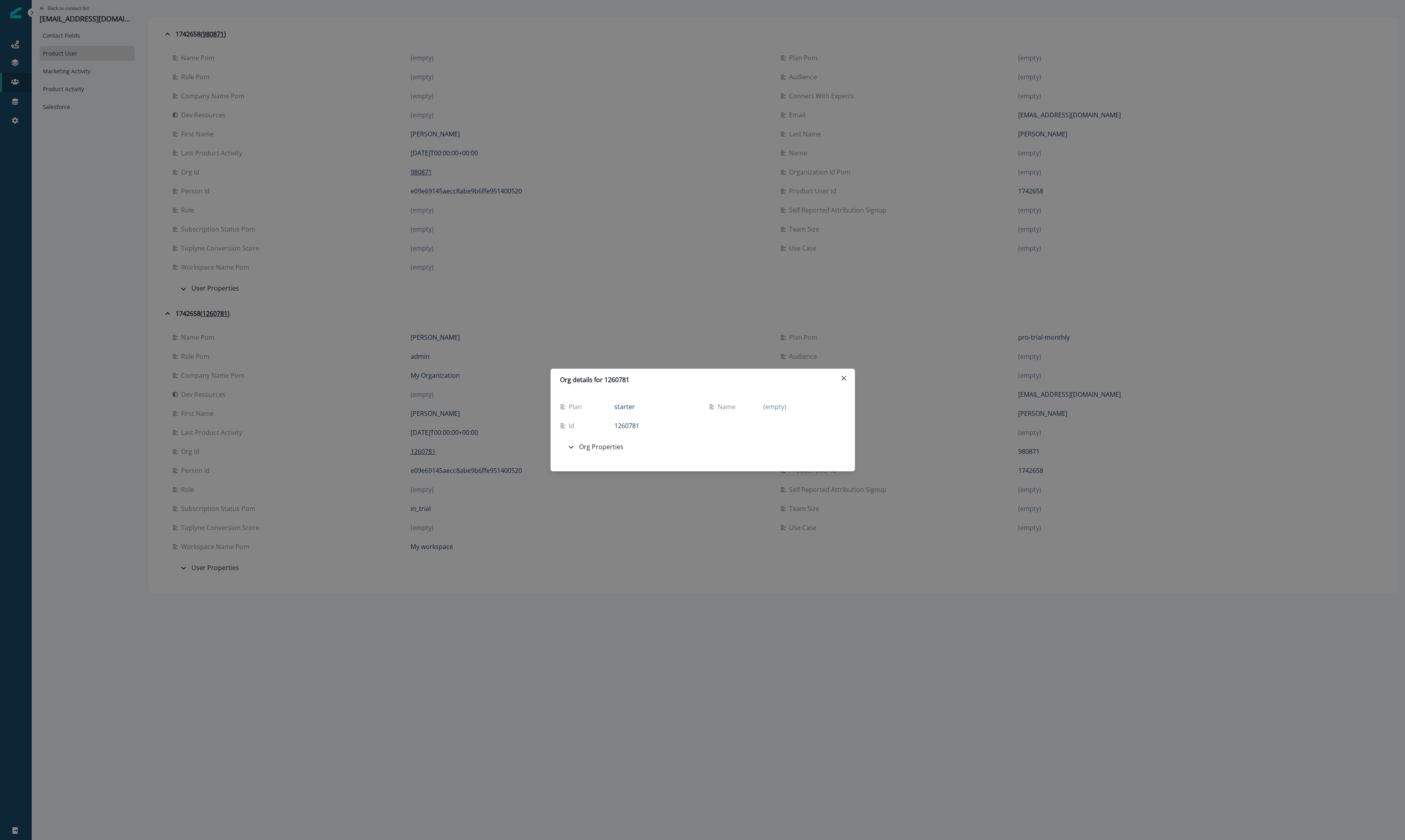
click at [197, 298] on div "Org details for 1260781 Plan starter Name (empty) Id 1260781 Org Properties Adm…" at bounding box center [703, 420] width 1405 height 840
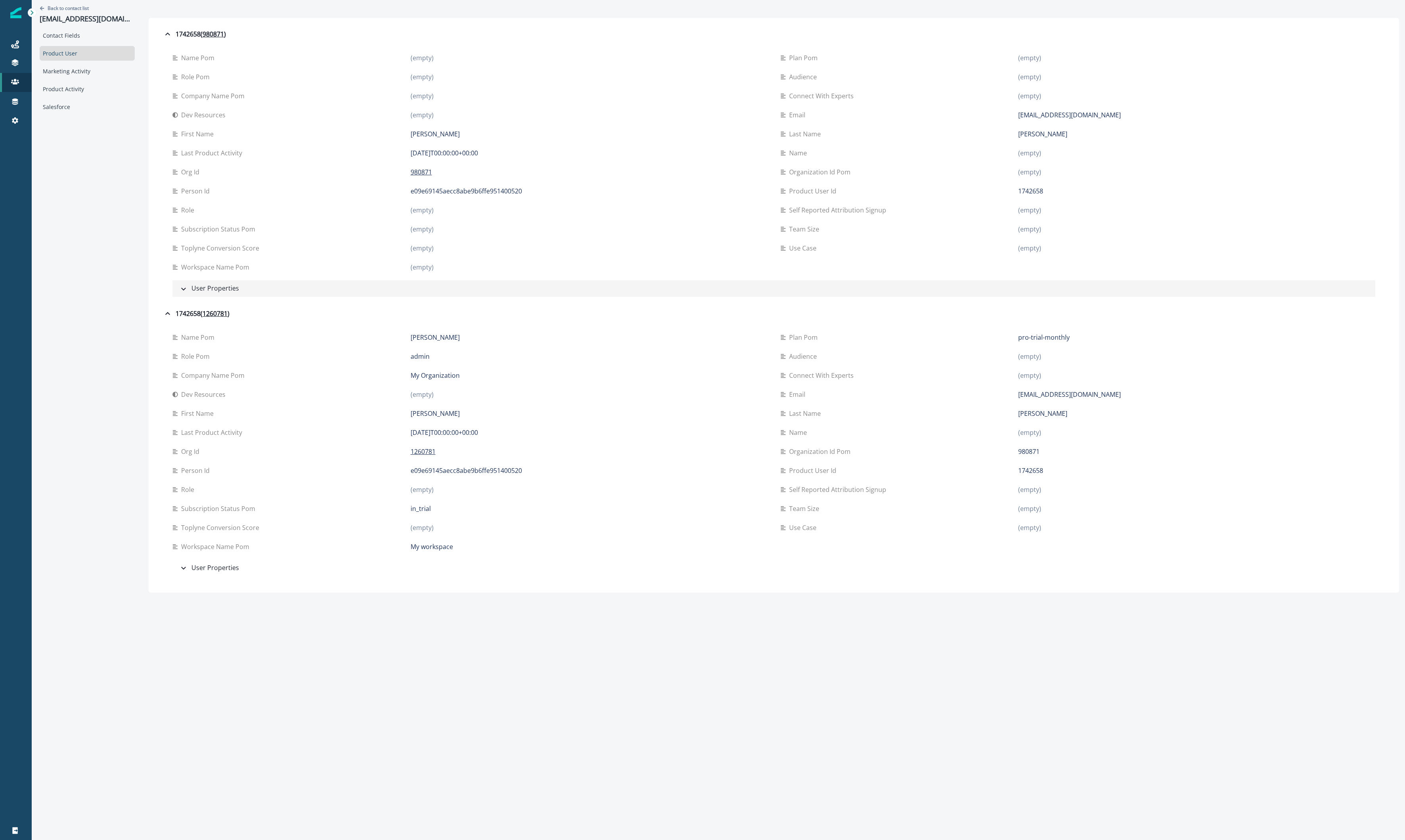
click at [198, 289] on div "User Properties" at bounding box center [209, 289] width 60 height 10
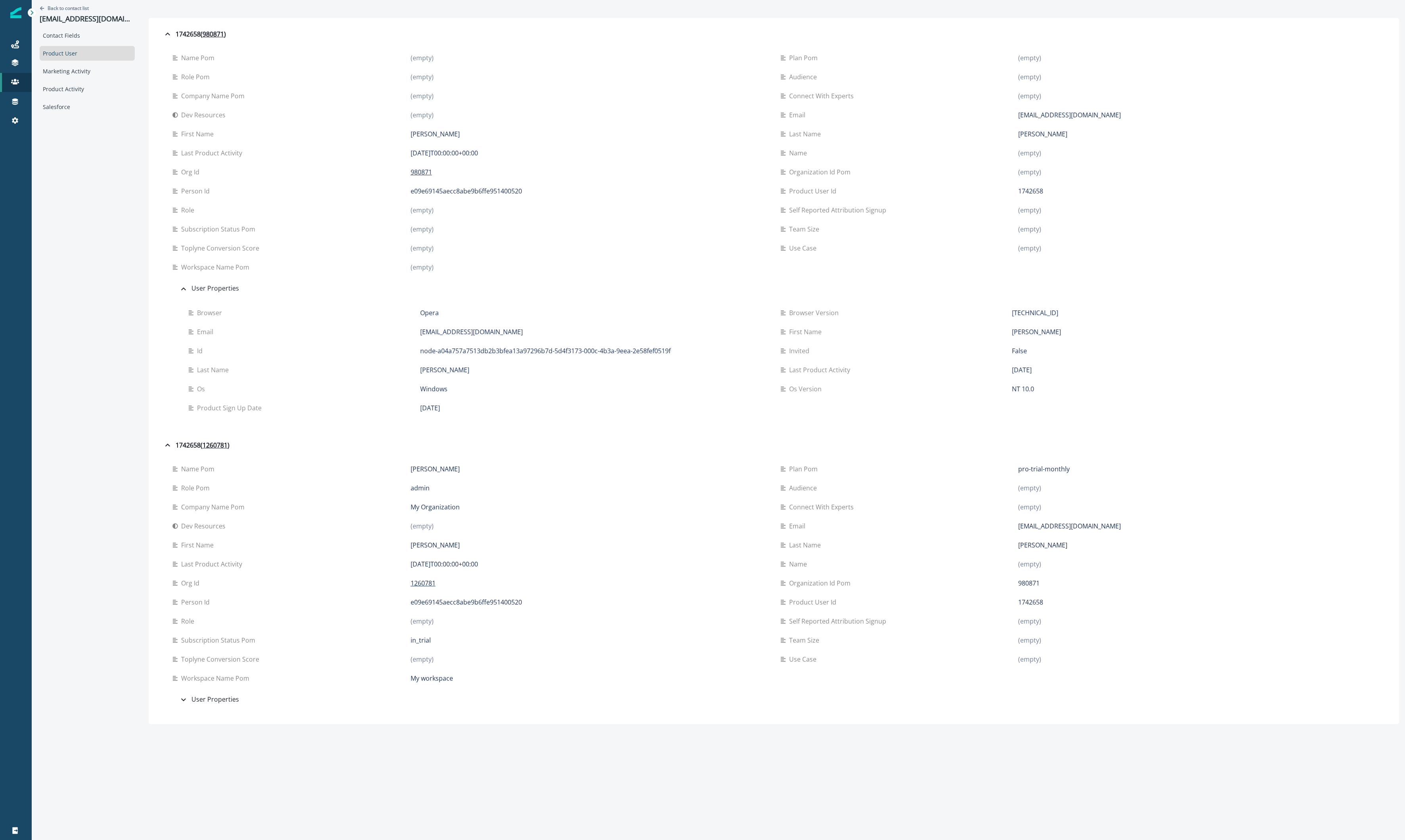
drag, startPoint x: 1125, startPoint y: 479, endPoint x: 849, endPoint y: 466, distance: 276.3
click at [849, 466] on div "name pom Mehdi Rahimi plan pom pro-trial-monthly role pom admin Audience (empty…" at bounding box center [773, 573] width 1203 height 229
click at [849, 466] on div "plan pom" at bounding box center [899, 469] width 238 height 9
drag, startPoint x: 1072, startPoint y: 467, endPoint x: 773, endPoint y: 469, distance: 299.0
click at [773, 469] on div "name pom Mehdi Rahimi plan pom pro-trial-monthly role pom admin Audience (empty…" at bounding box center [773, 573] width 1203 height 229
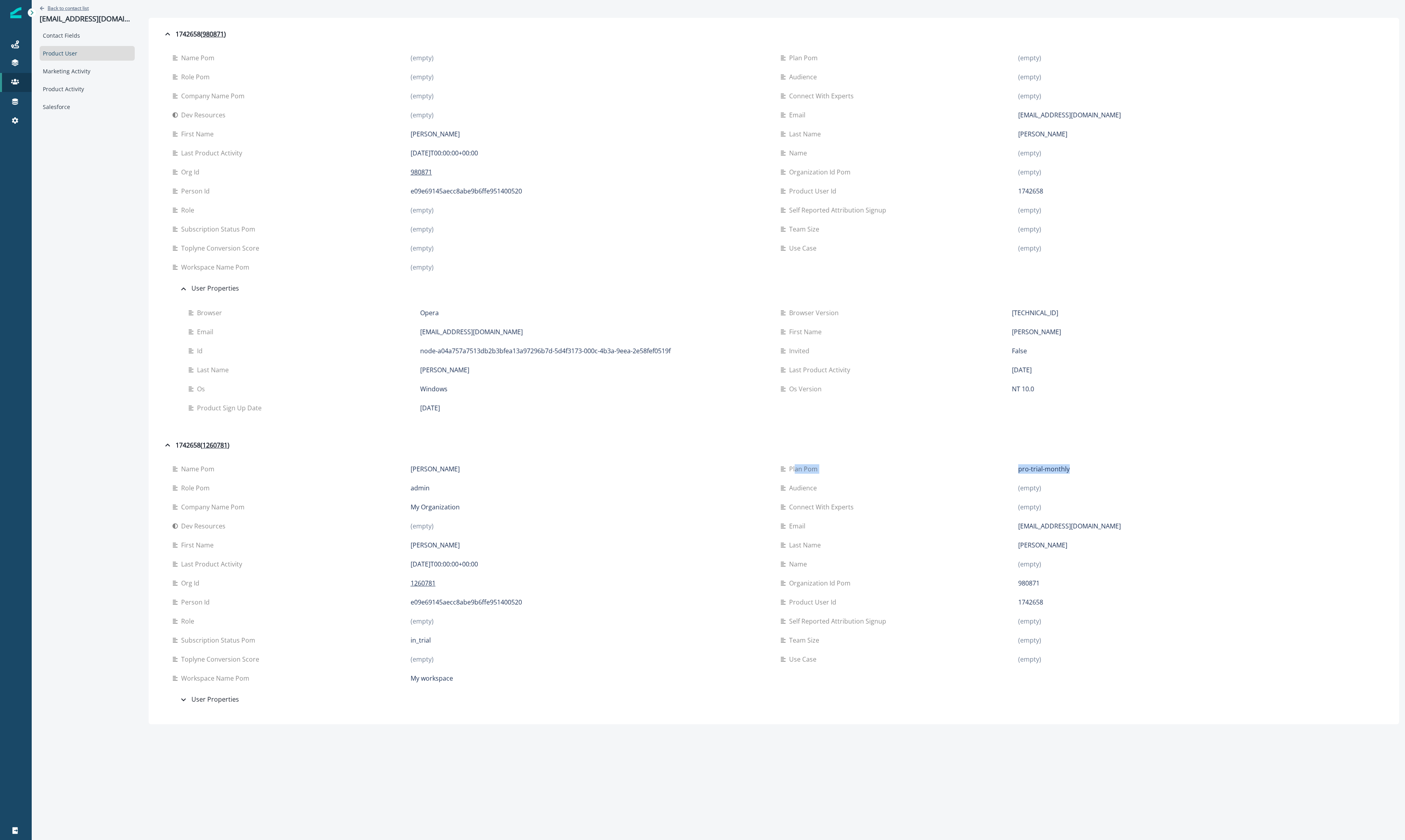
click at [62, 7] on p "Back to contact list" at bounding box center [68, 8] width 41 height 7
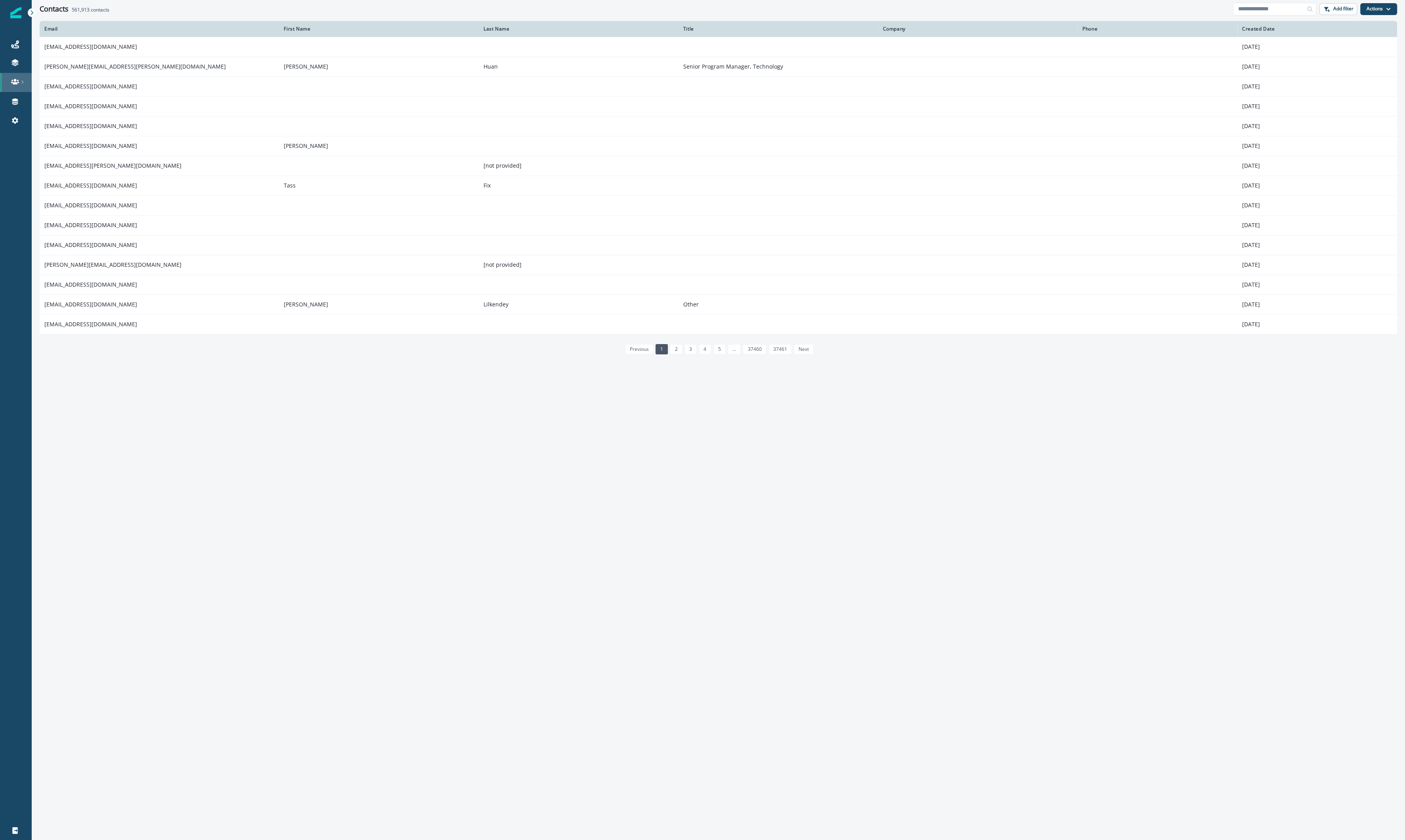
click at [18, 75] on link at bounding box center [16, 82] width 32 height 19
click at [19, 46] on div "Journeys" at bounding box center [16, 44] width 26 height 9
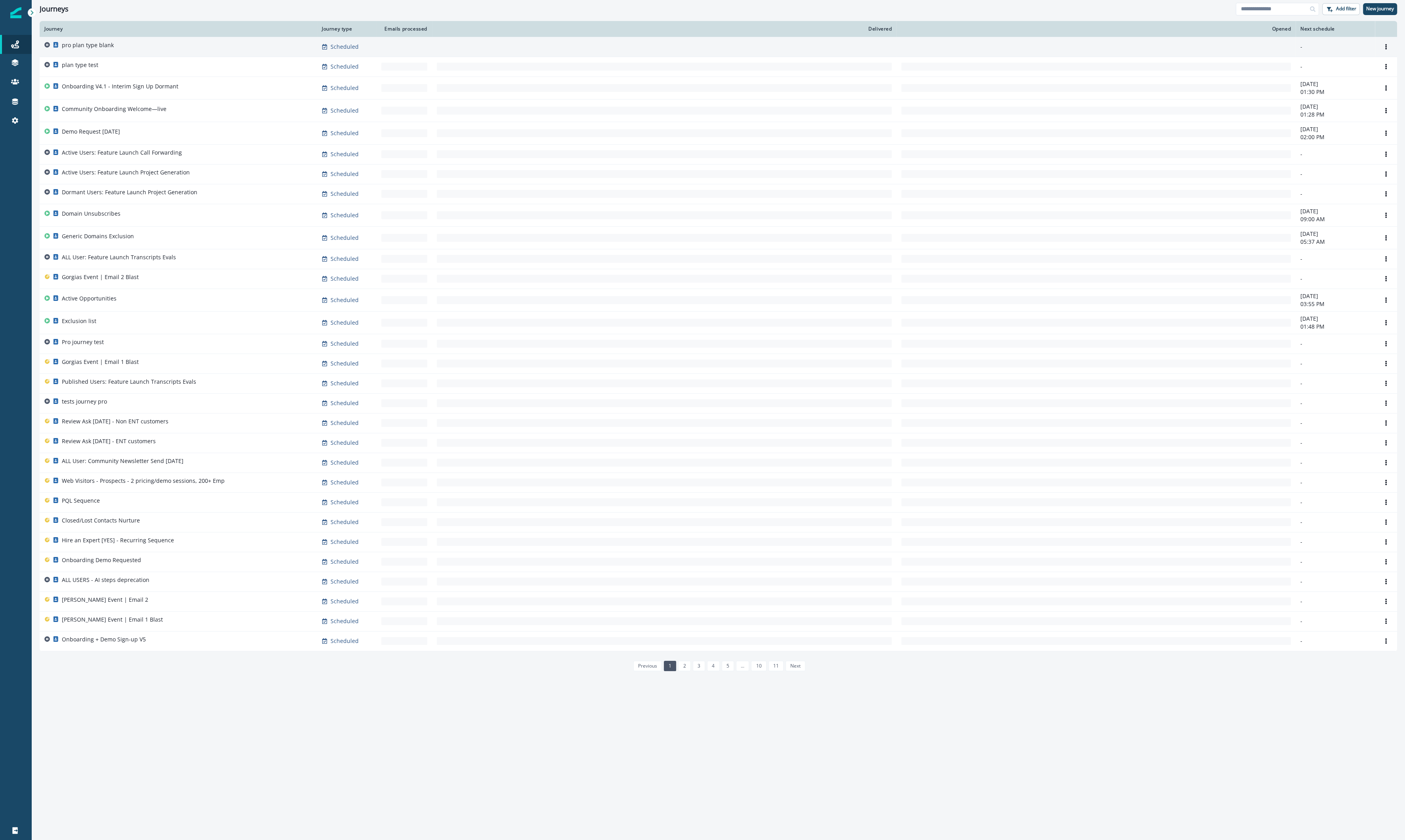
click at [86, 46] on p "pro plan type blank" at bounding box center [87, 45] width 52 height 8
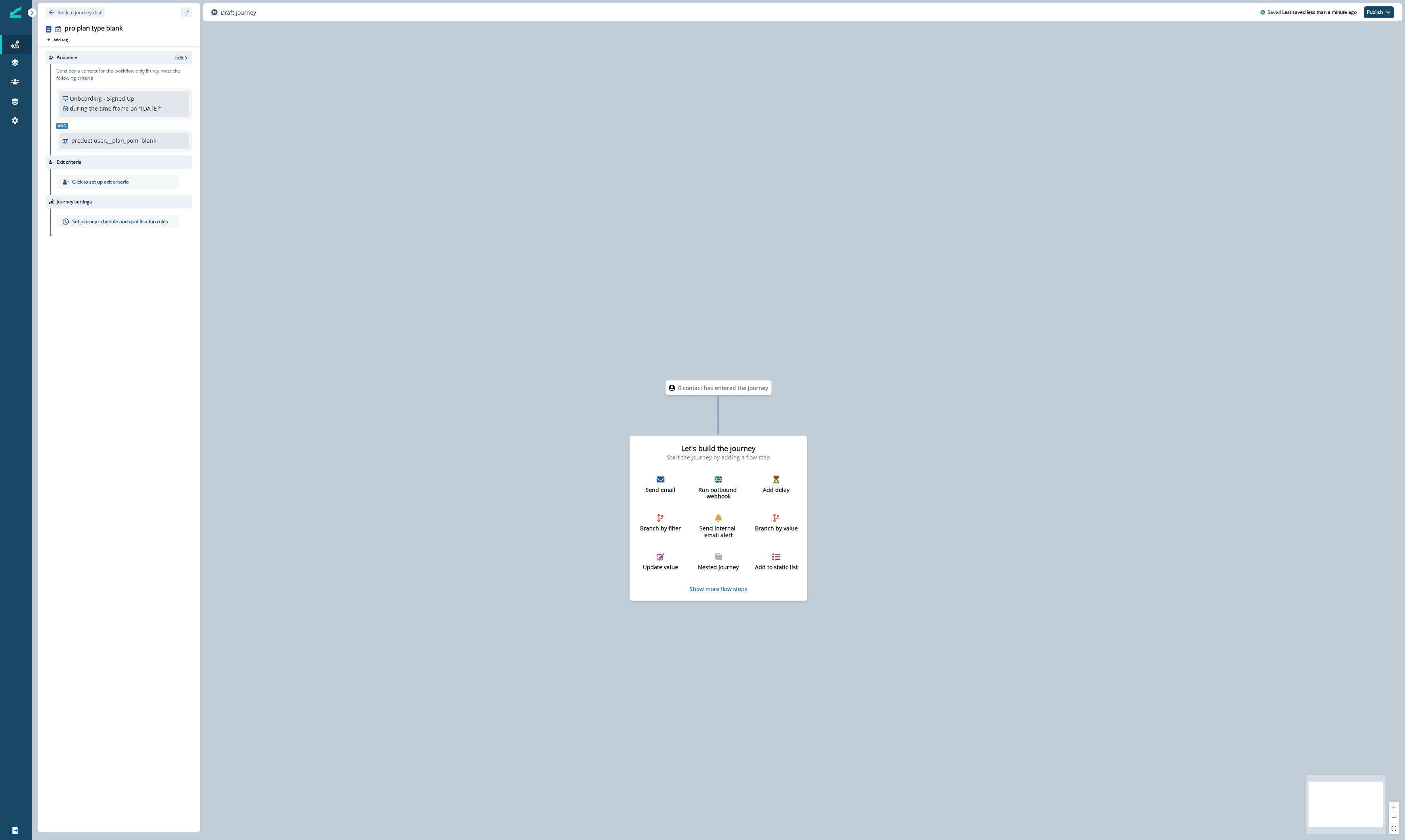
click at [182, 55] on p "Edit" at bounding box center [179, 58] width 8 height 7
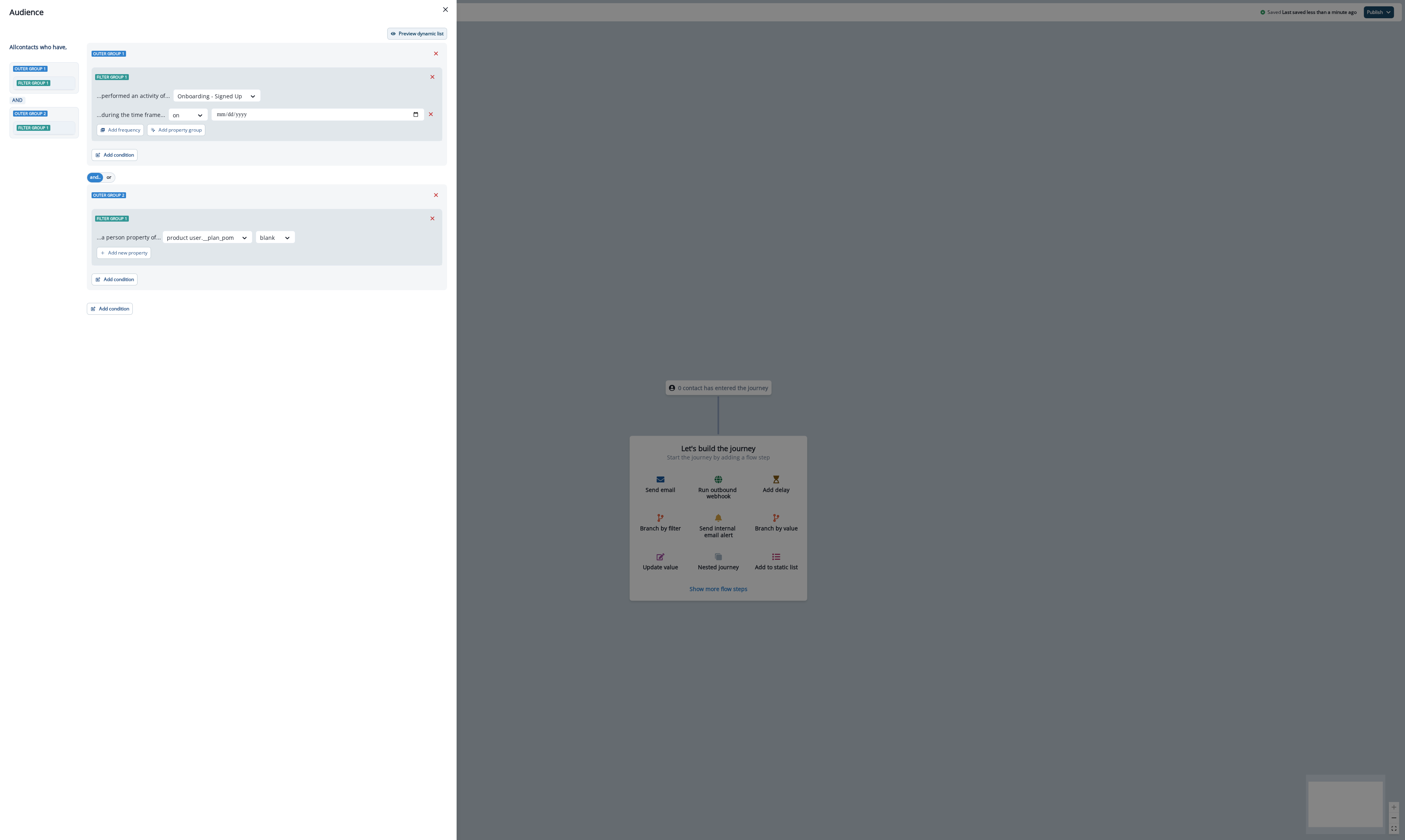
click at [415, 35] on p "Preview dynamic list" at bounding box center [421, 34] width 45 height 5
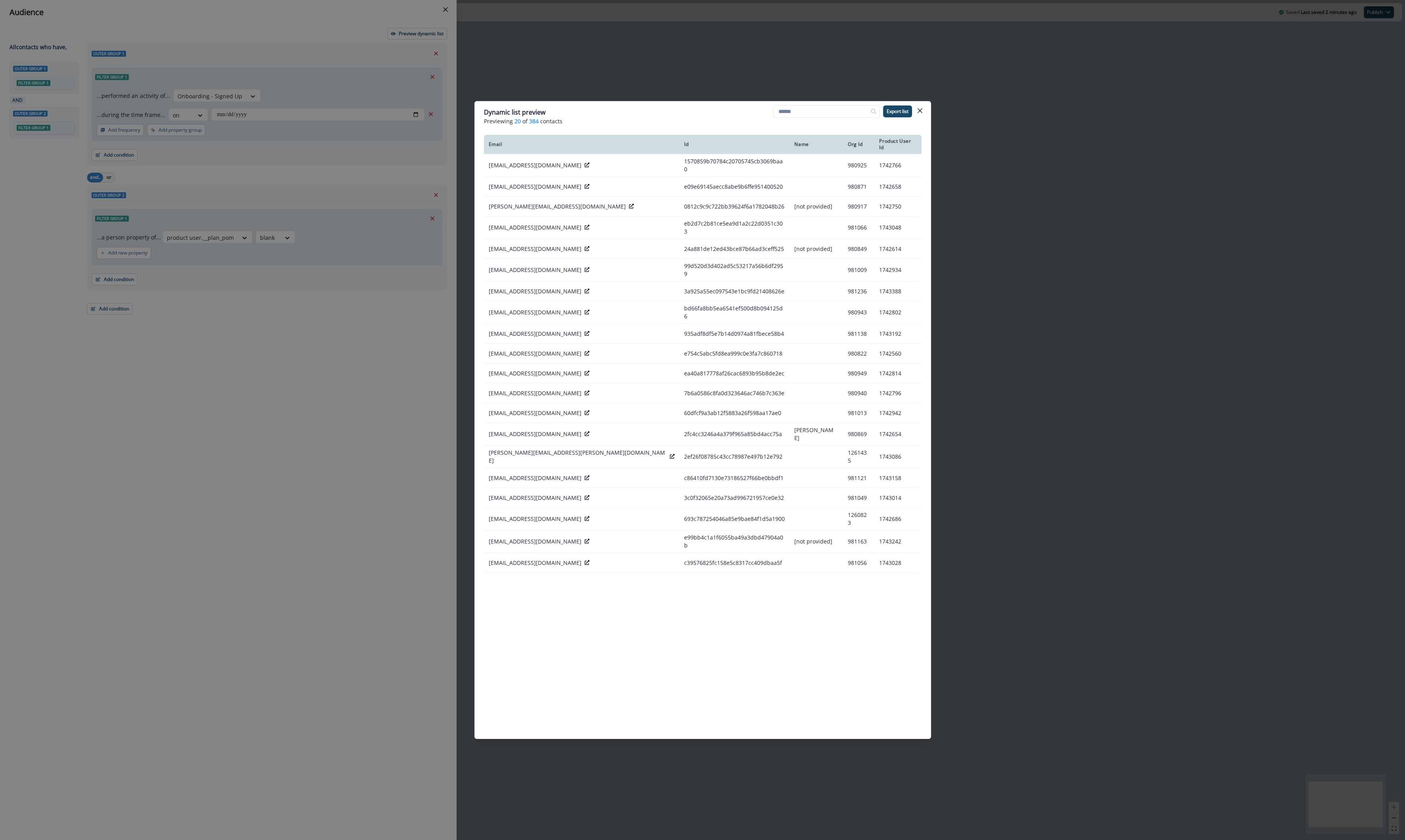
click at [614, 54] on div "Dynamic list preview Previewing 20 of 384 contacts Export list Email Id Name Or…" at bounding box center [703, 420] width 1405 height 840
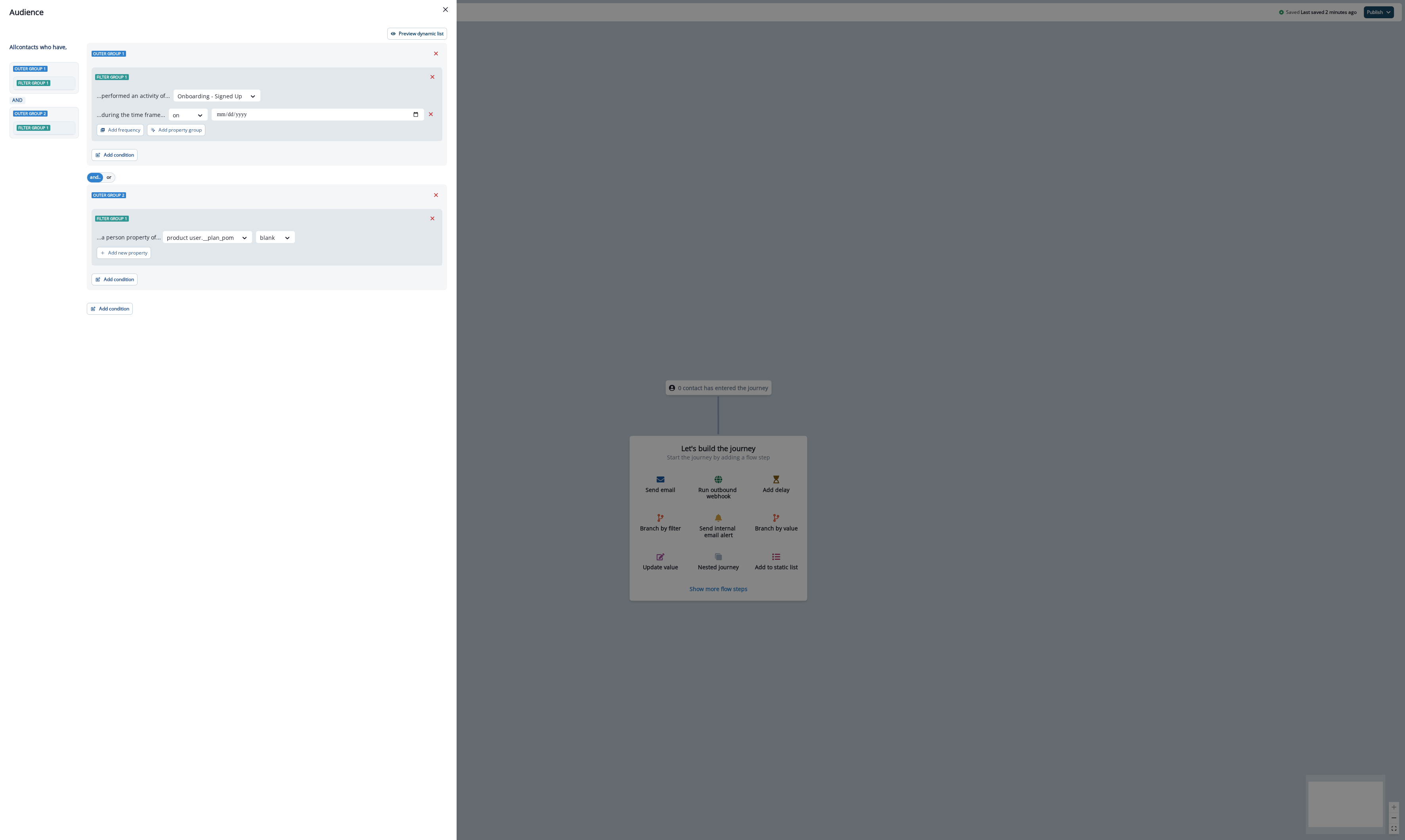
click at [545, 153] on div "**********" at bounding box center [703, 420] width 1405 height 840
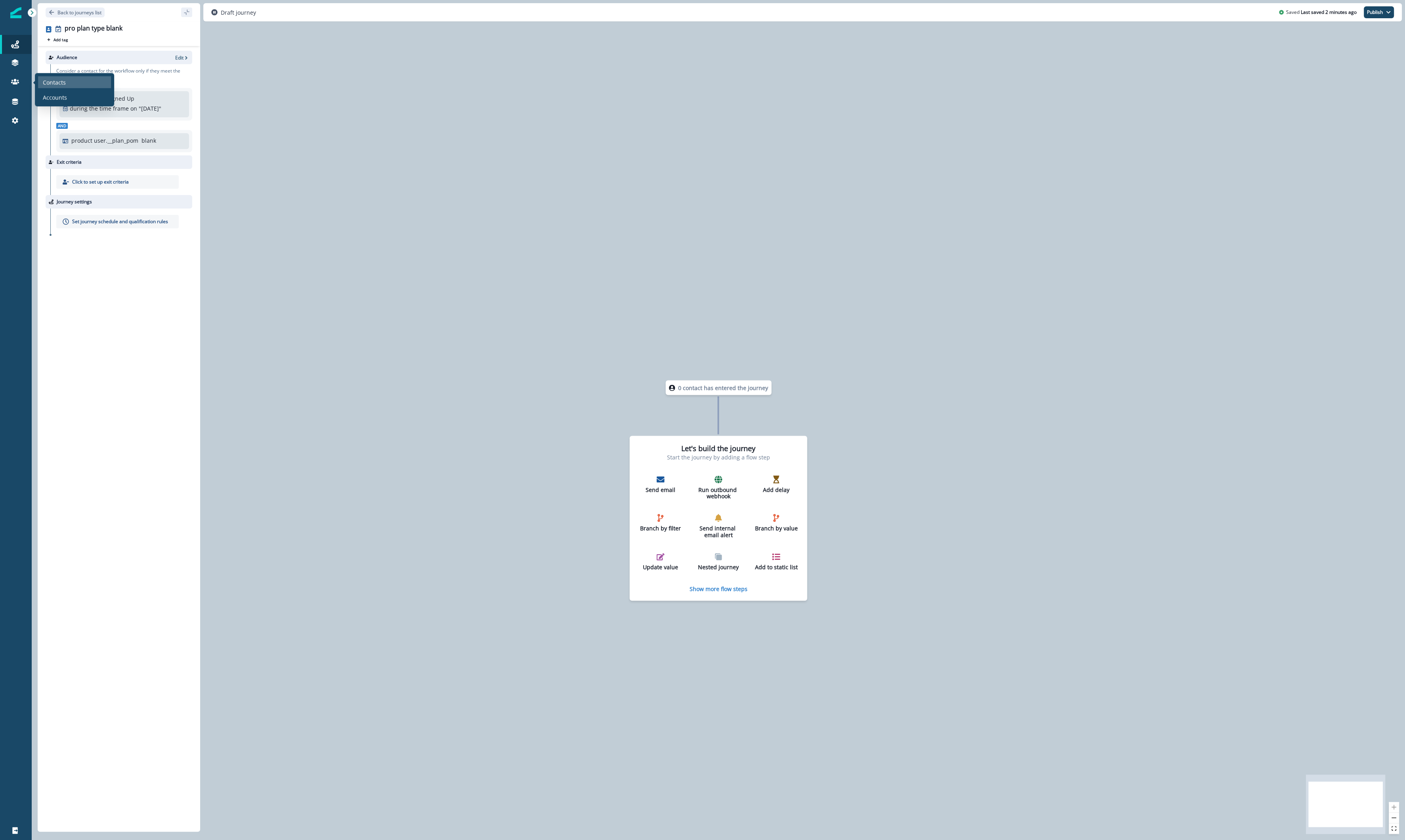
click at [46, 82] on p "Contacts" at bounding box center [54, 82] width 23 height 8
click at [181, 58] on p "Edit" at bounding box center [179, 58] width 8 height 7
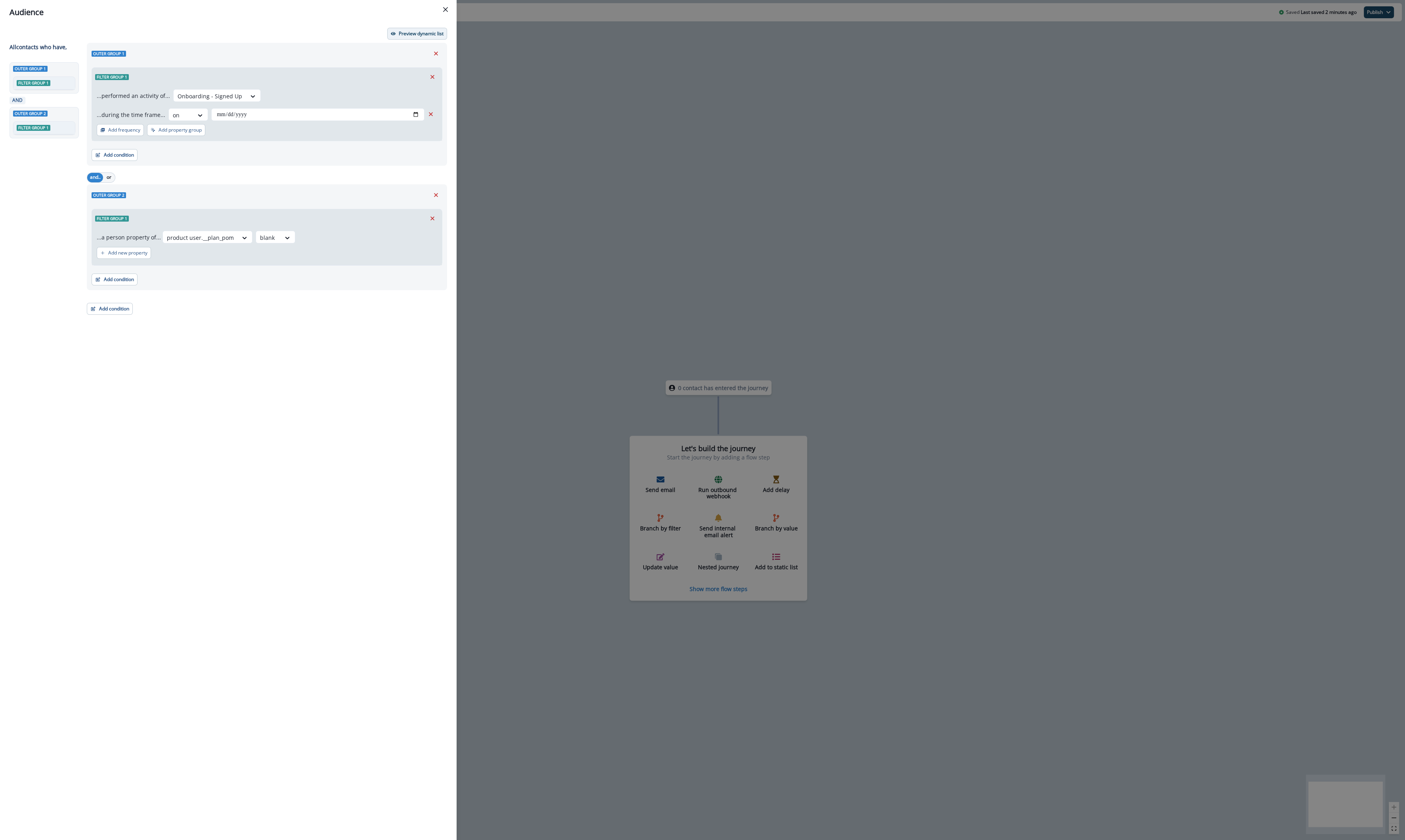
click at [420, 34] on p "Preview dynamic list" at bounding box center [421, 34] width 45 height 5
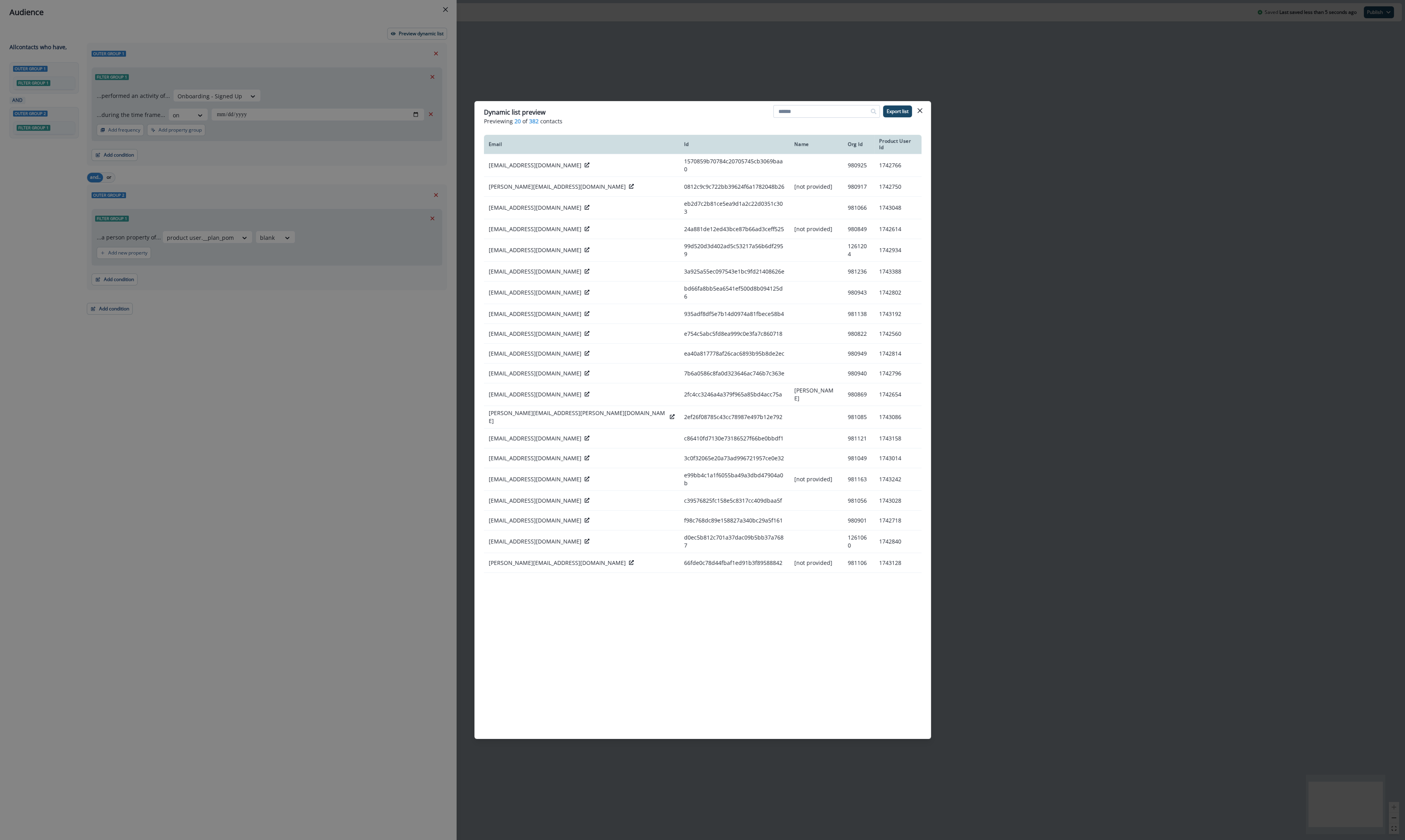
click at [800, 112] on input at bounding box center [826, 111] width 106 height 13
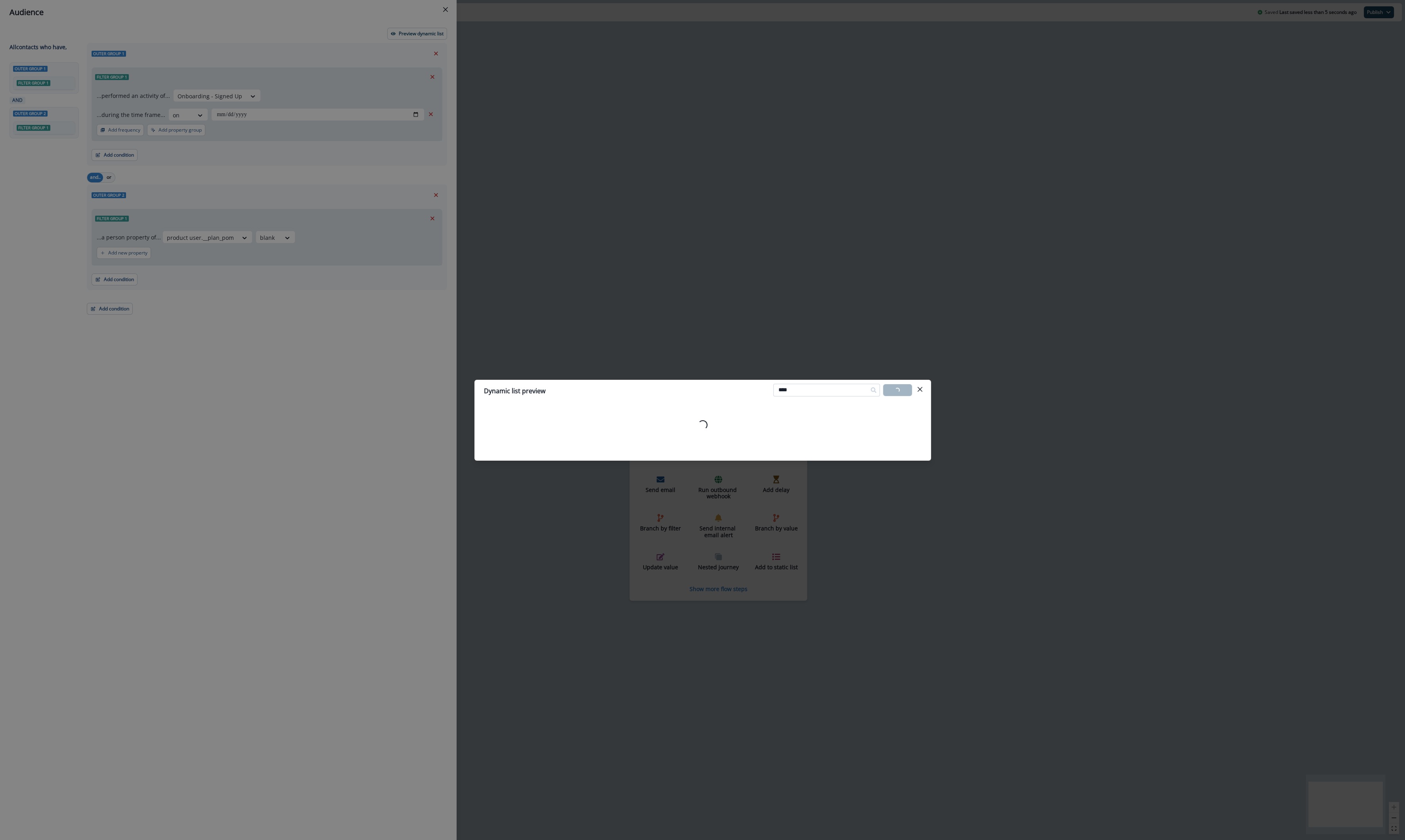
type input "*****"
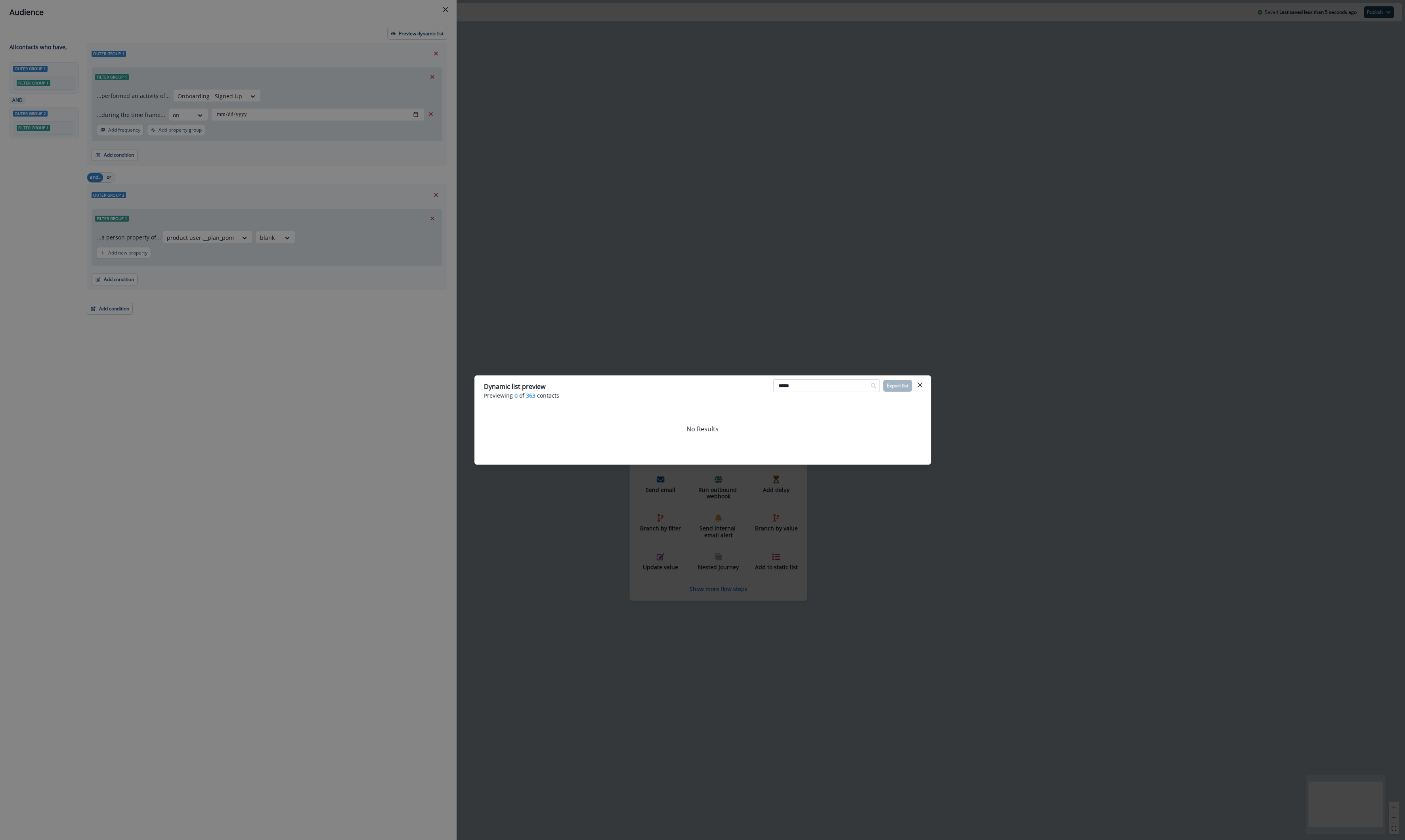
click at [782, 388] on input "*****" at bounding box center [826, 385] width 106 height 13
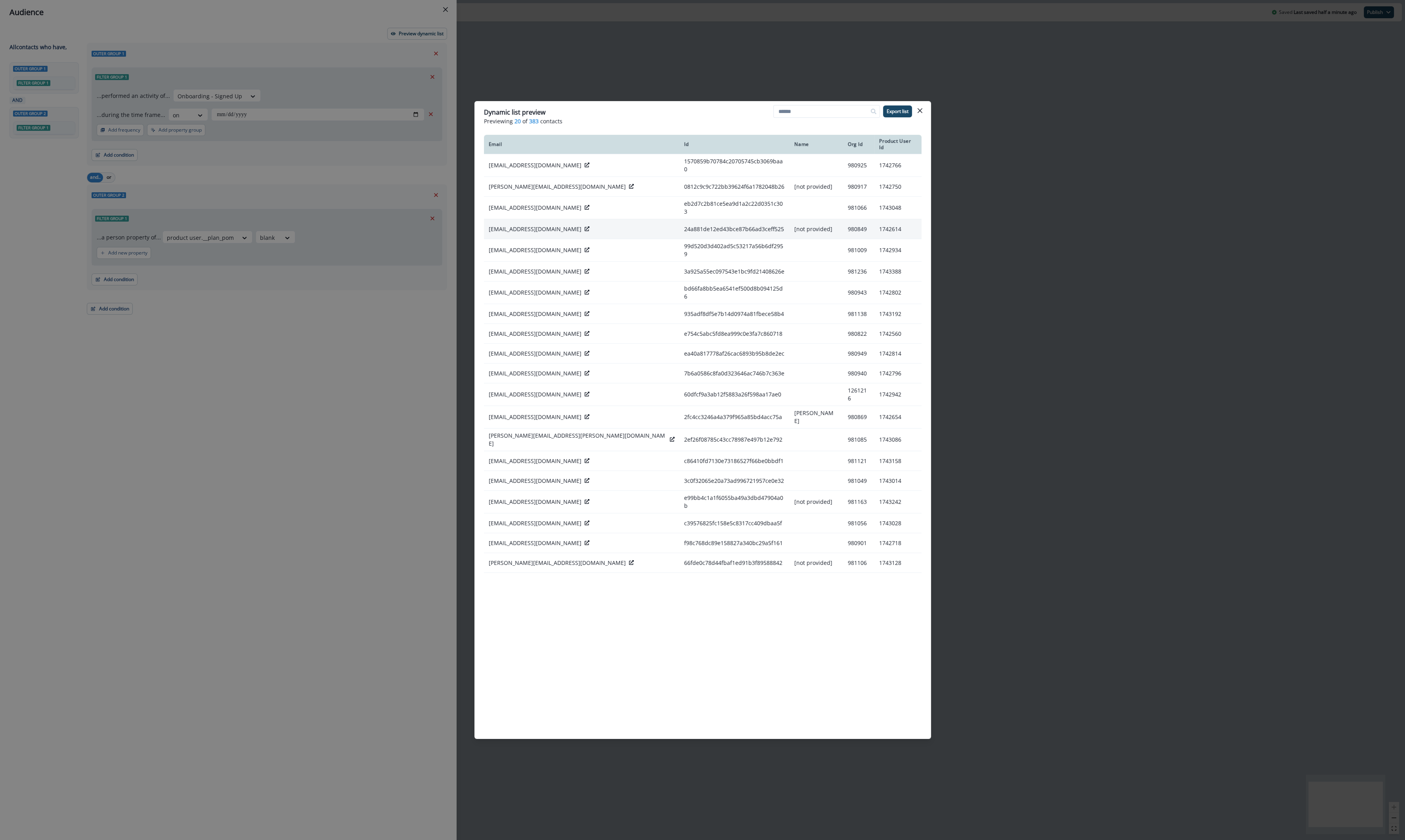
click at [585, 226] on icon at bounding box center [587, 229] width 5 height 5
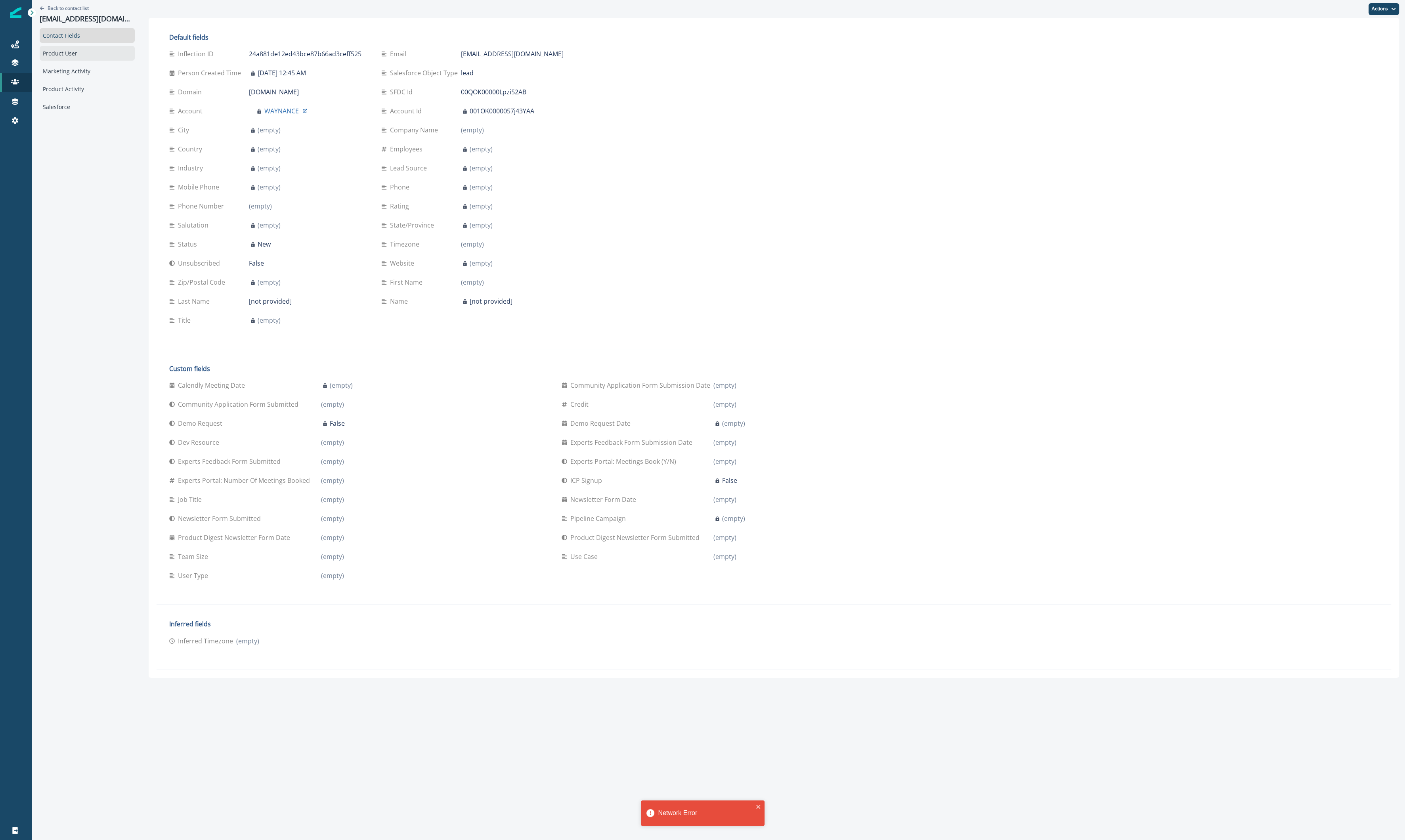
click at [49, 48] on div "Product User" at bounding box center [87, 53] width 95 height 15
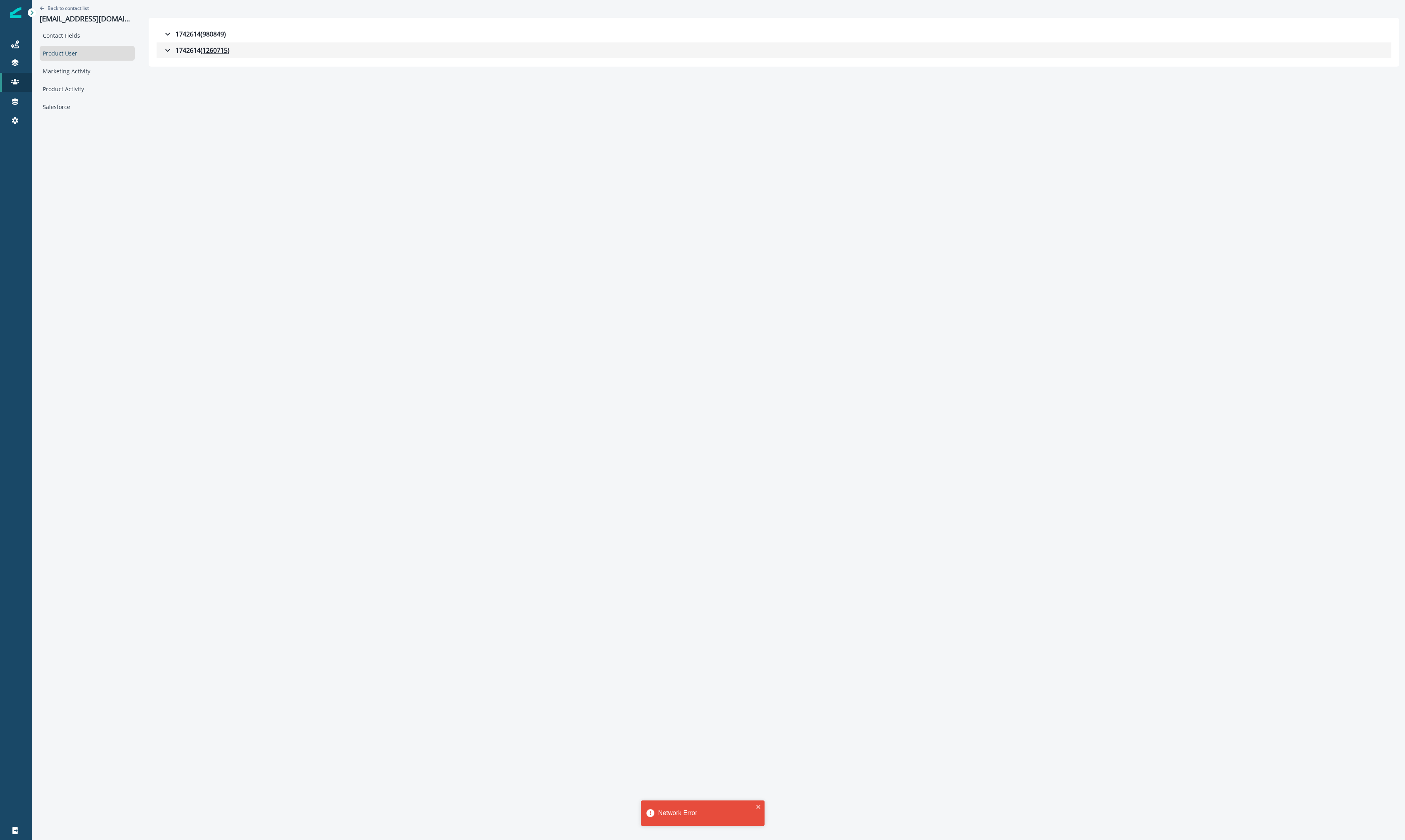
click at [166, 53] on div "1742614 ( 1260715 )" at bounding box center [196, 50] width 67 height 9
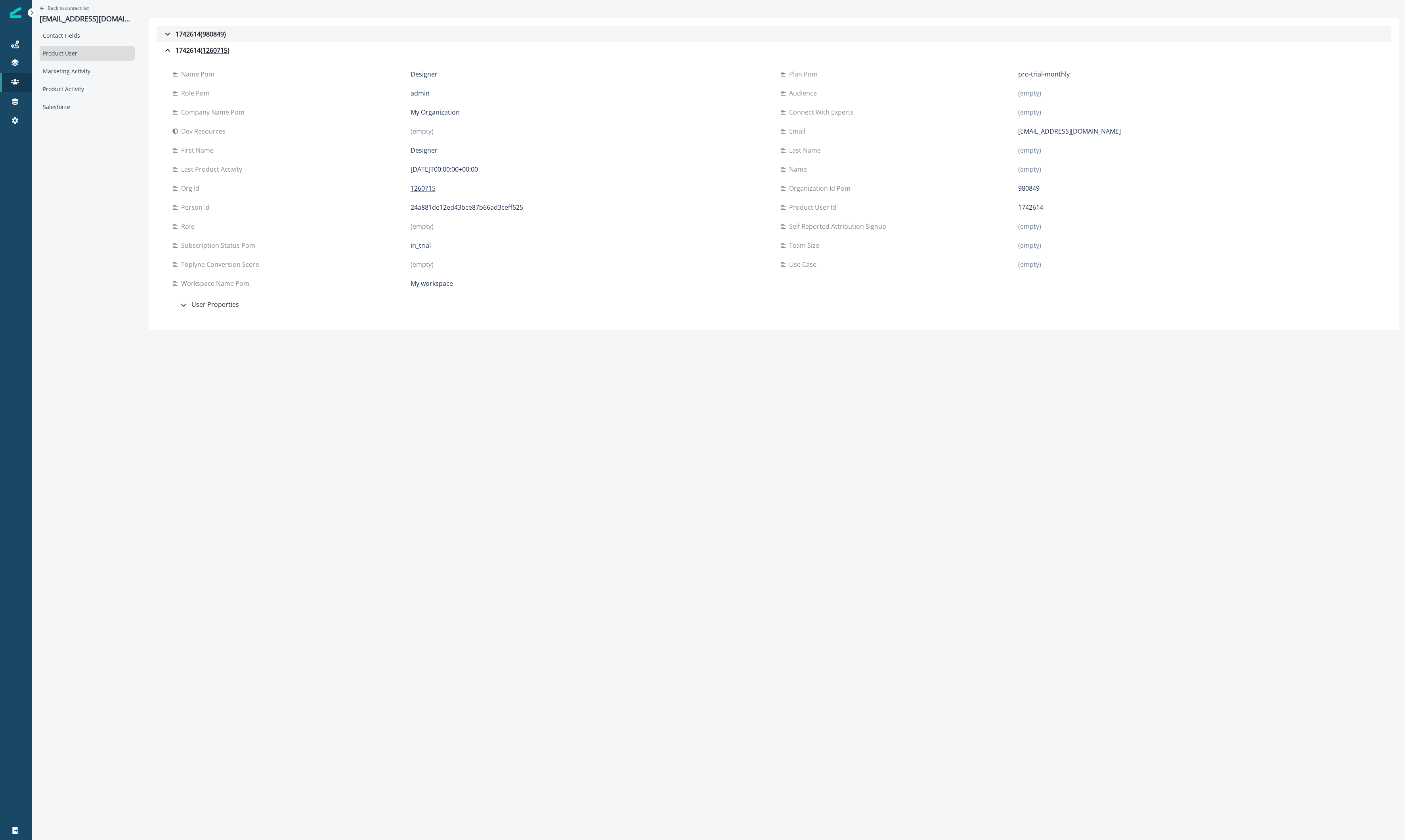
click at [185, 33] on div "1742614 ( 980849 )" at bounding box center [195, 34] width 63 height 9
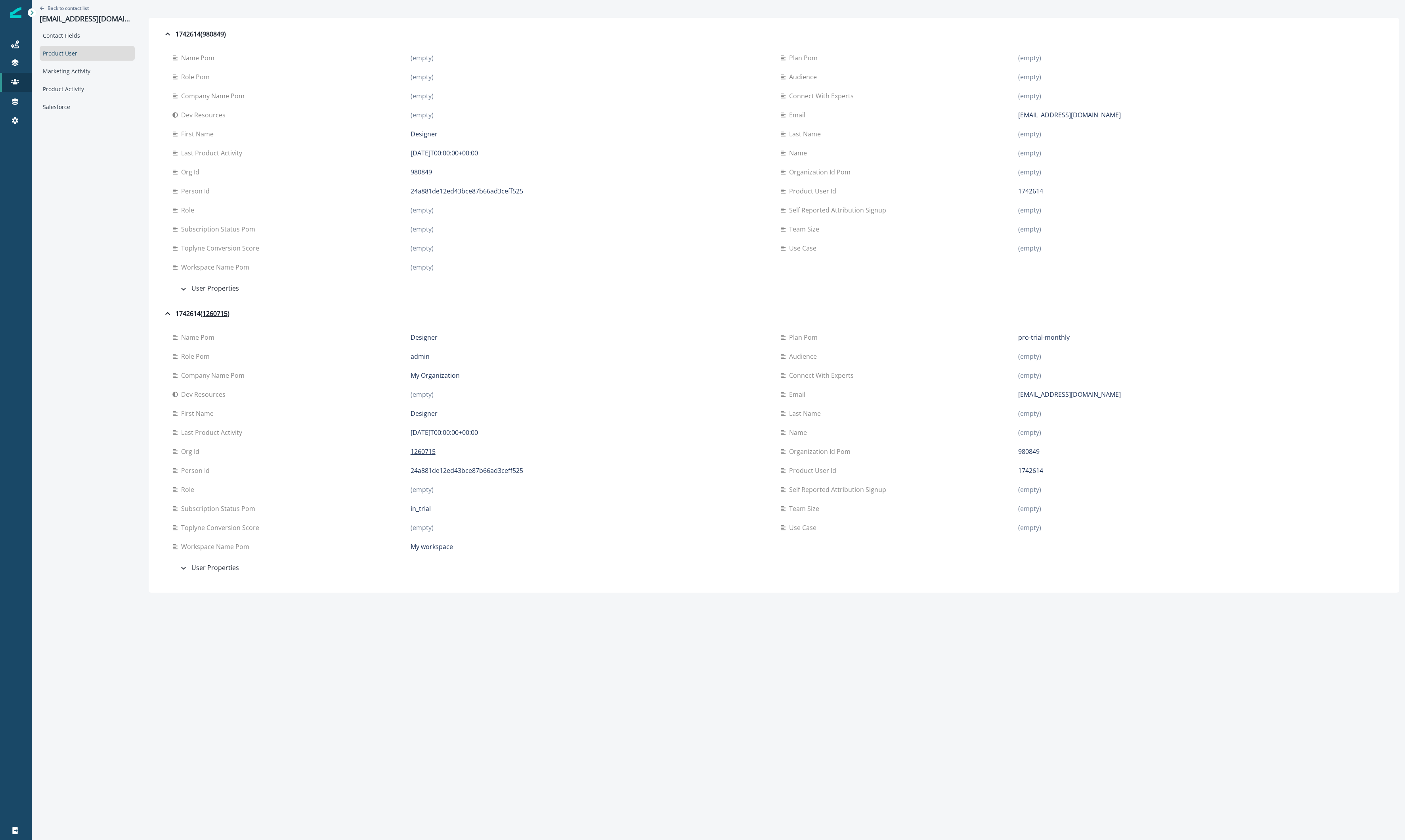
click at [125, 140] on div "Back to contact list rubitea@pm.me Contact Fields Product User Marketing Activi…" at bounding box center [87, 296] width 111 height 592
click at [163, 33] on icon "button" at bounding box center [167, 34] width 9 height 9
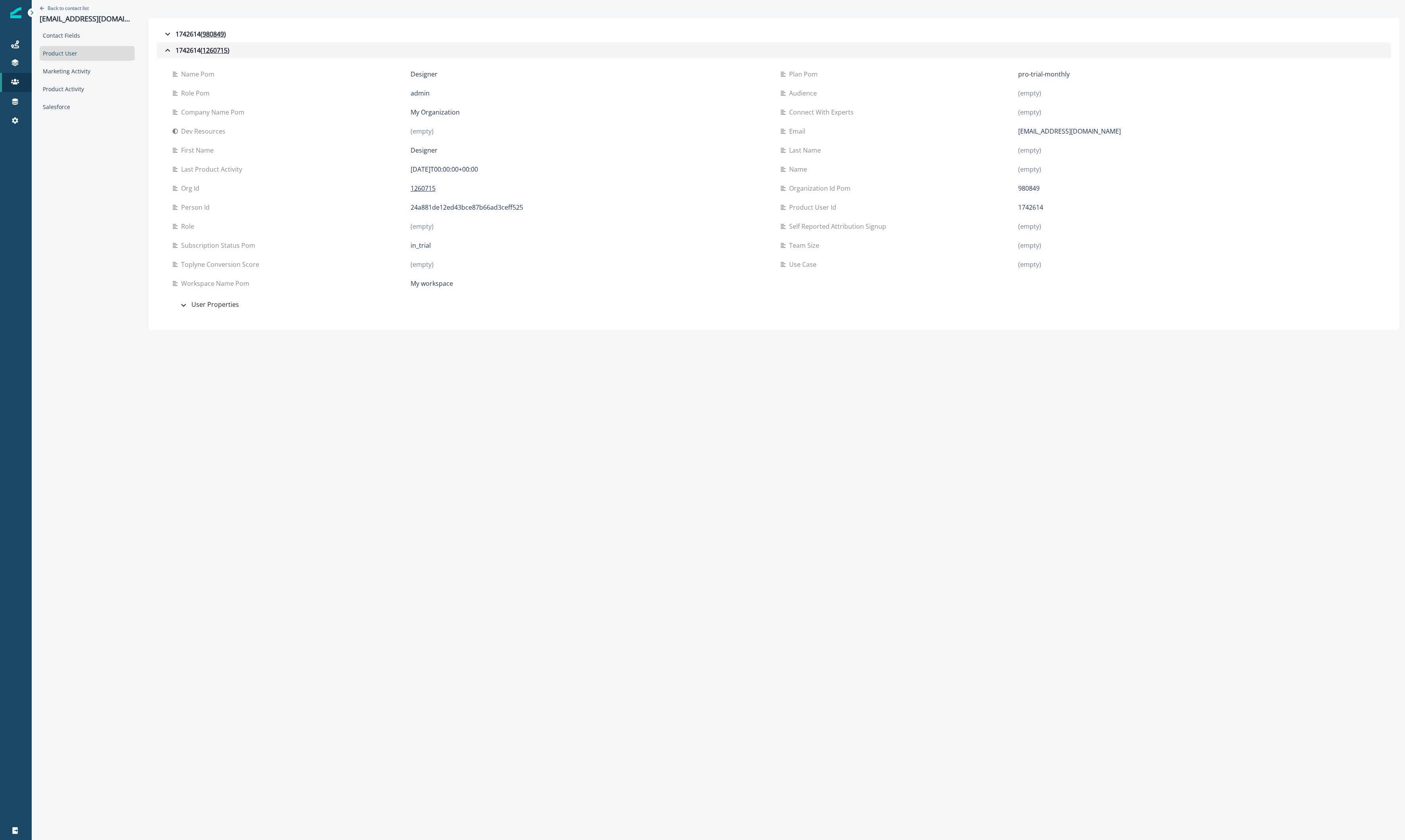
click at [163, 49] on icon "button" at bounding box center [167, 50] width 9 height 9
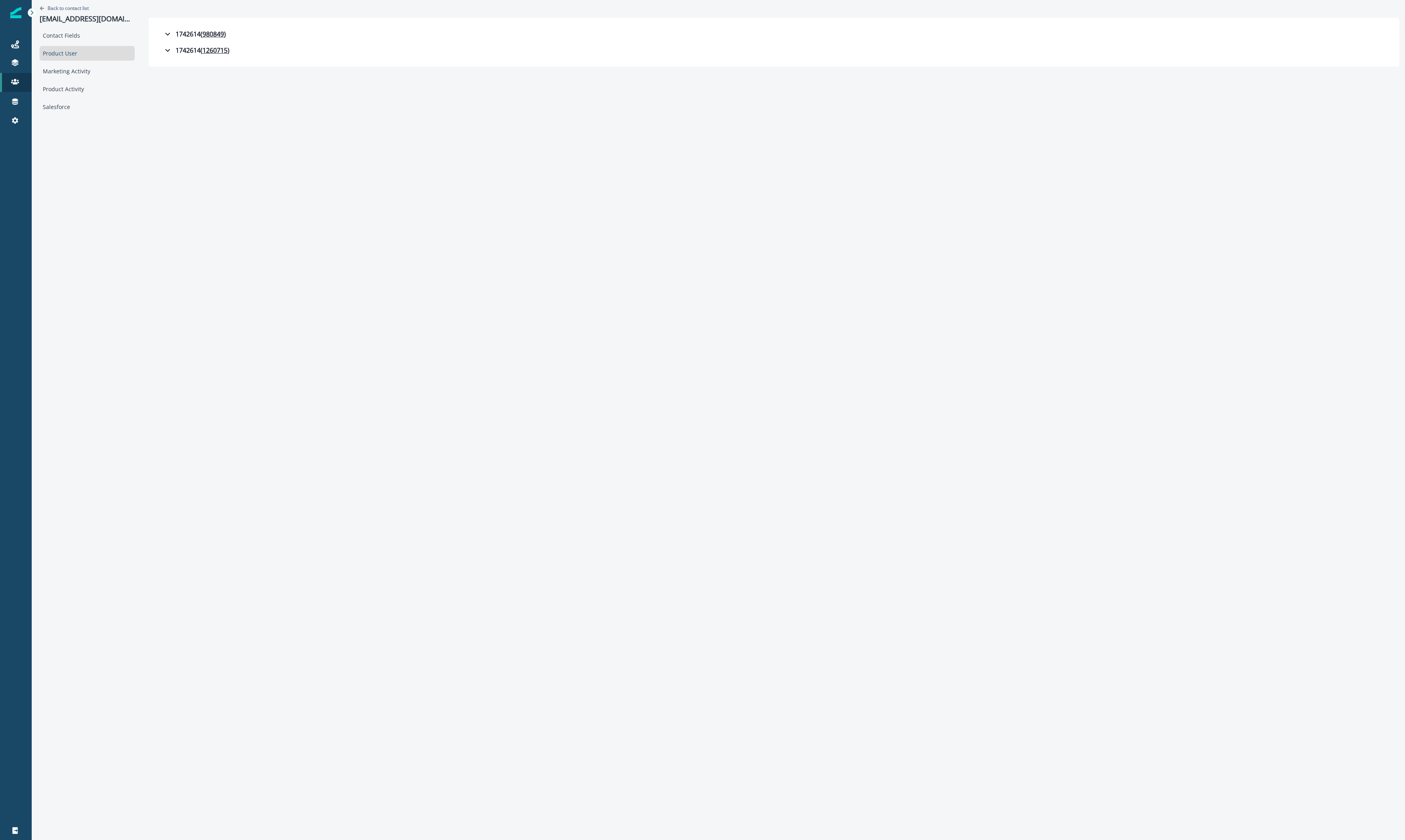
click at [192, 207] on div "Back to contact list rubitea@pm.me Contact Fields Product User Marketing Activi…" at bounding box center [718, 420] width 1373 height 840
